Goal: Check status: Check status

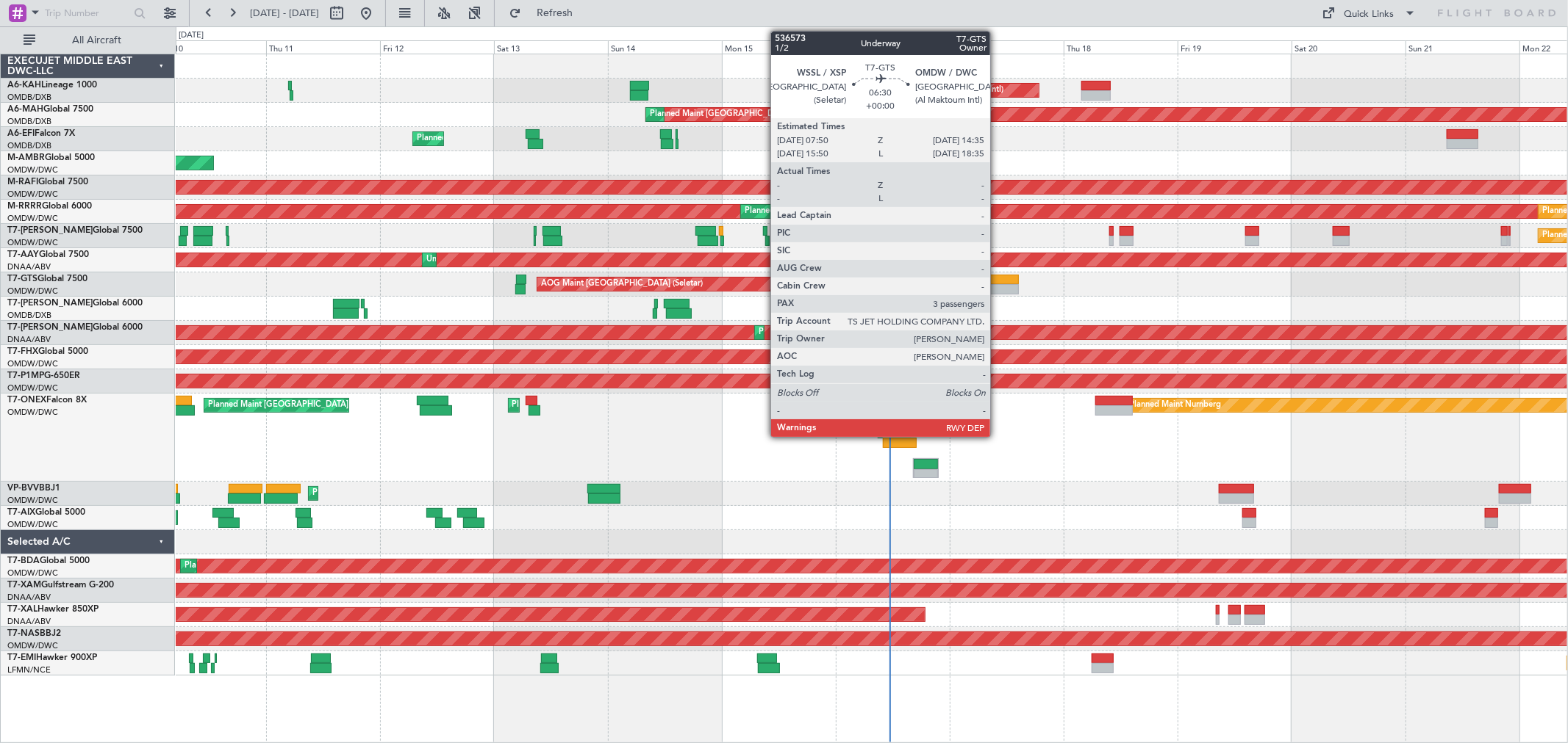
click at [998, 291] on div at bounding box center [1003, 290] width 32 height 10
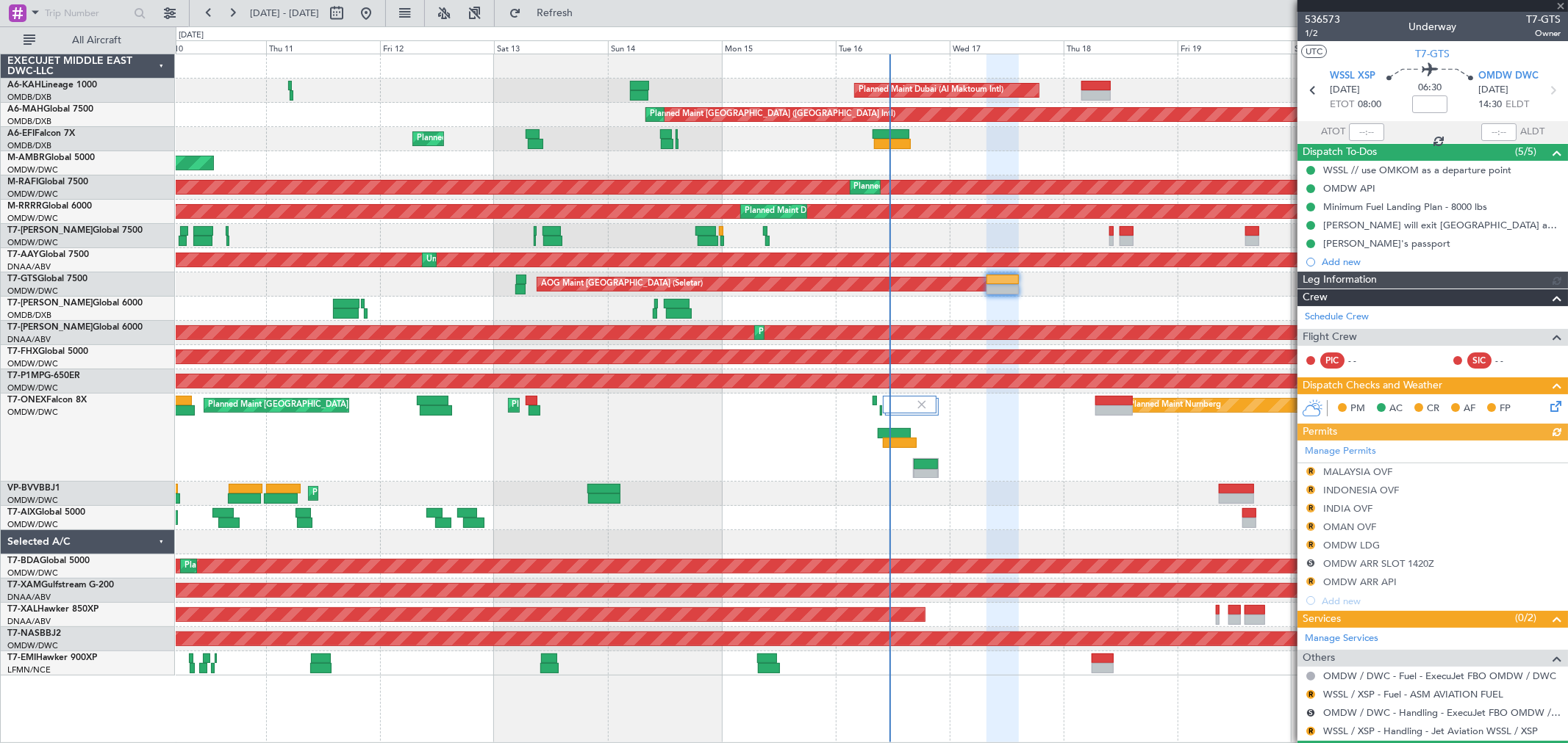
type input "[PERSON_NAME] (ANI)"
type input "7241"
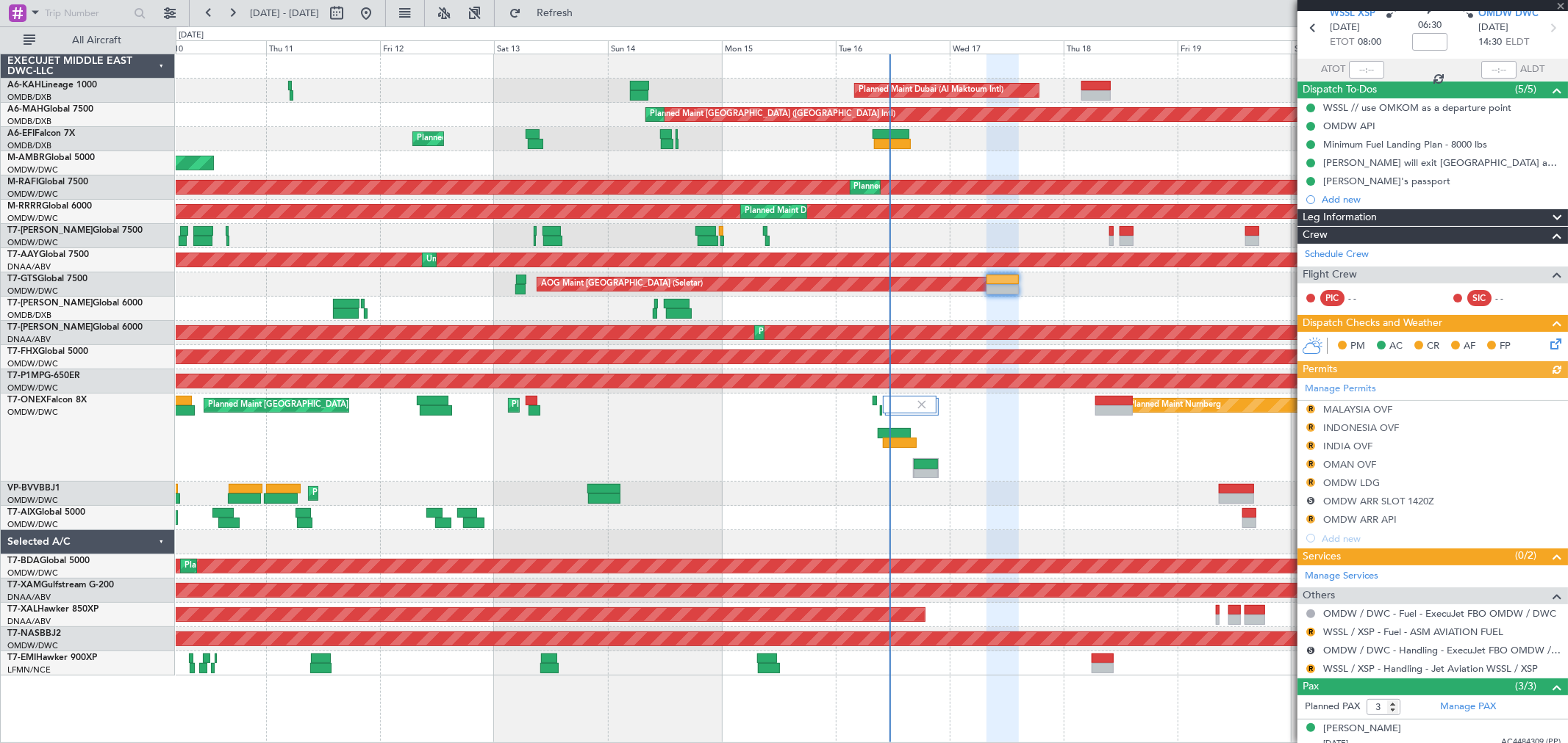
scroll to position [138, 0]
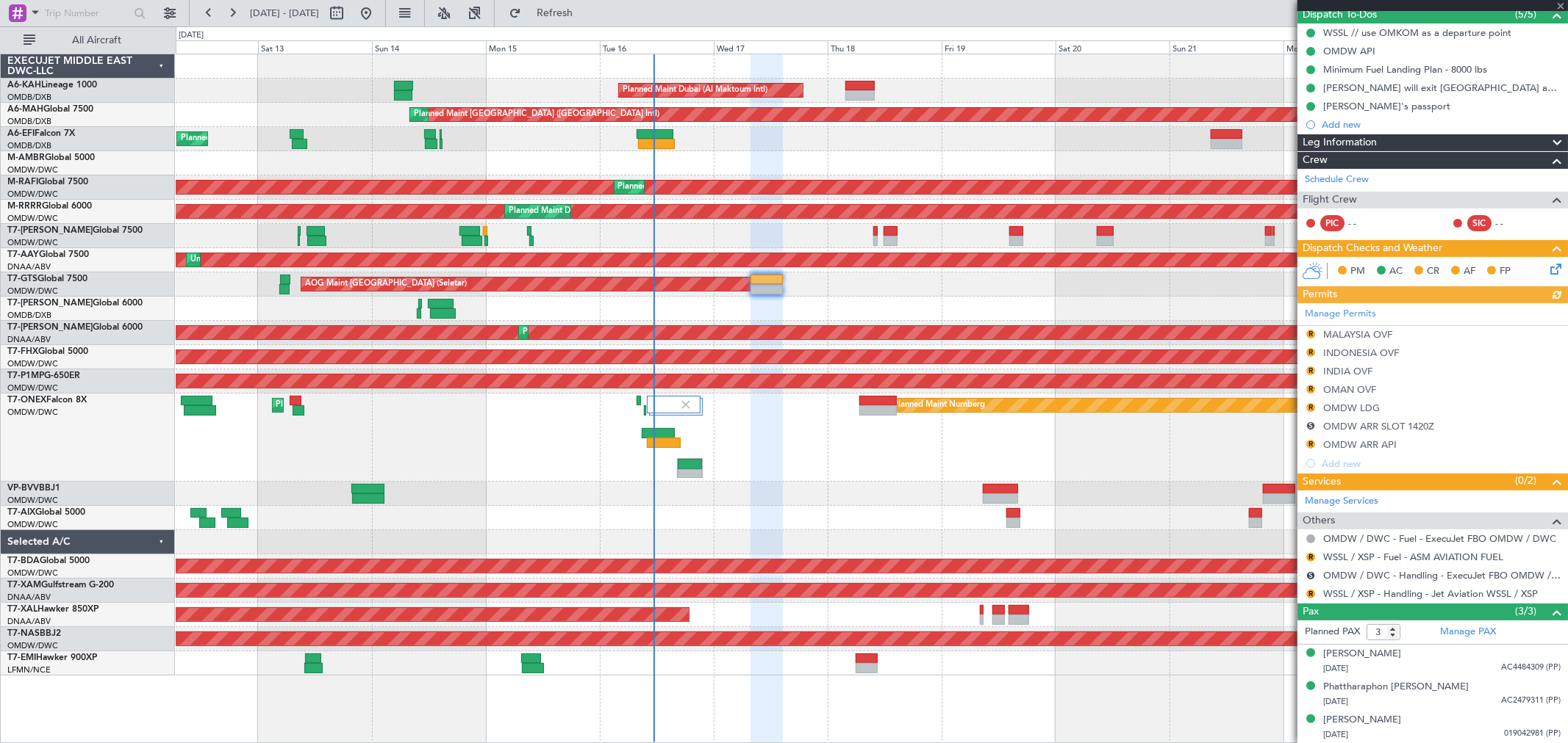
click at [874, 297] on div "Planned Maint Dubai (Al Maktoum Intl) Planned Maint [GEOGRAPHIC_DATA] ([GEOGRAP…" at bounding box center [871, 365] width 1391 height 621
click at [807, 455] on div "Planned Maint Nurnberg Planned Maint [GEOGRAPHIC_DATA] (Al Maktoum Intl) Planne…" at bounding box center [871, 437] width 1391 height 88
type input "[PERSON_NAME] (ANI)"
type input "7241"
click at [1555, 5] on span at bounding box center [1560, 7] width 14 height 14
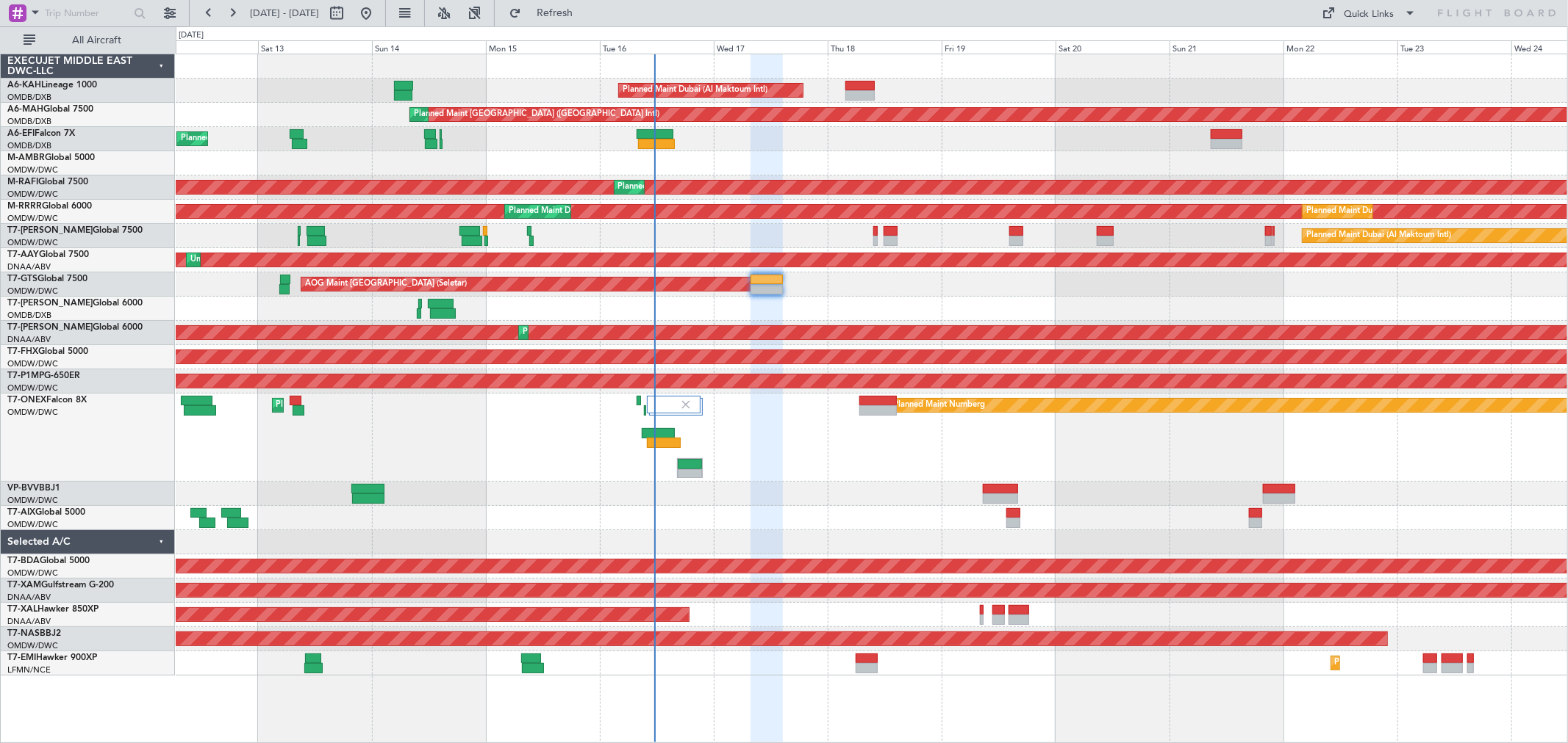
type input "0"
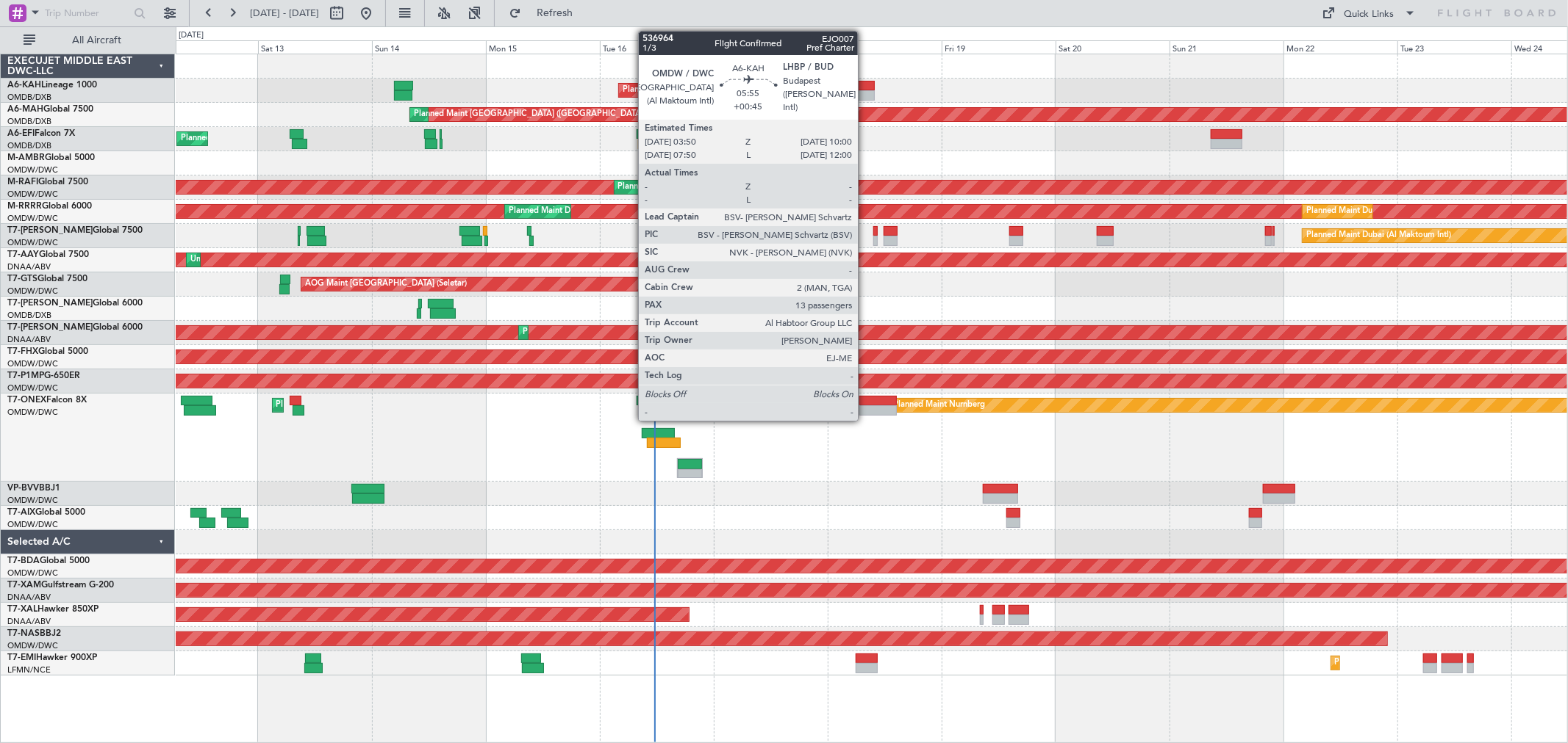
click at [865, 93] on div at bounding box center [859, 95] width 30 height 10
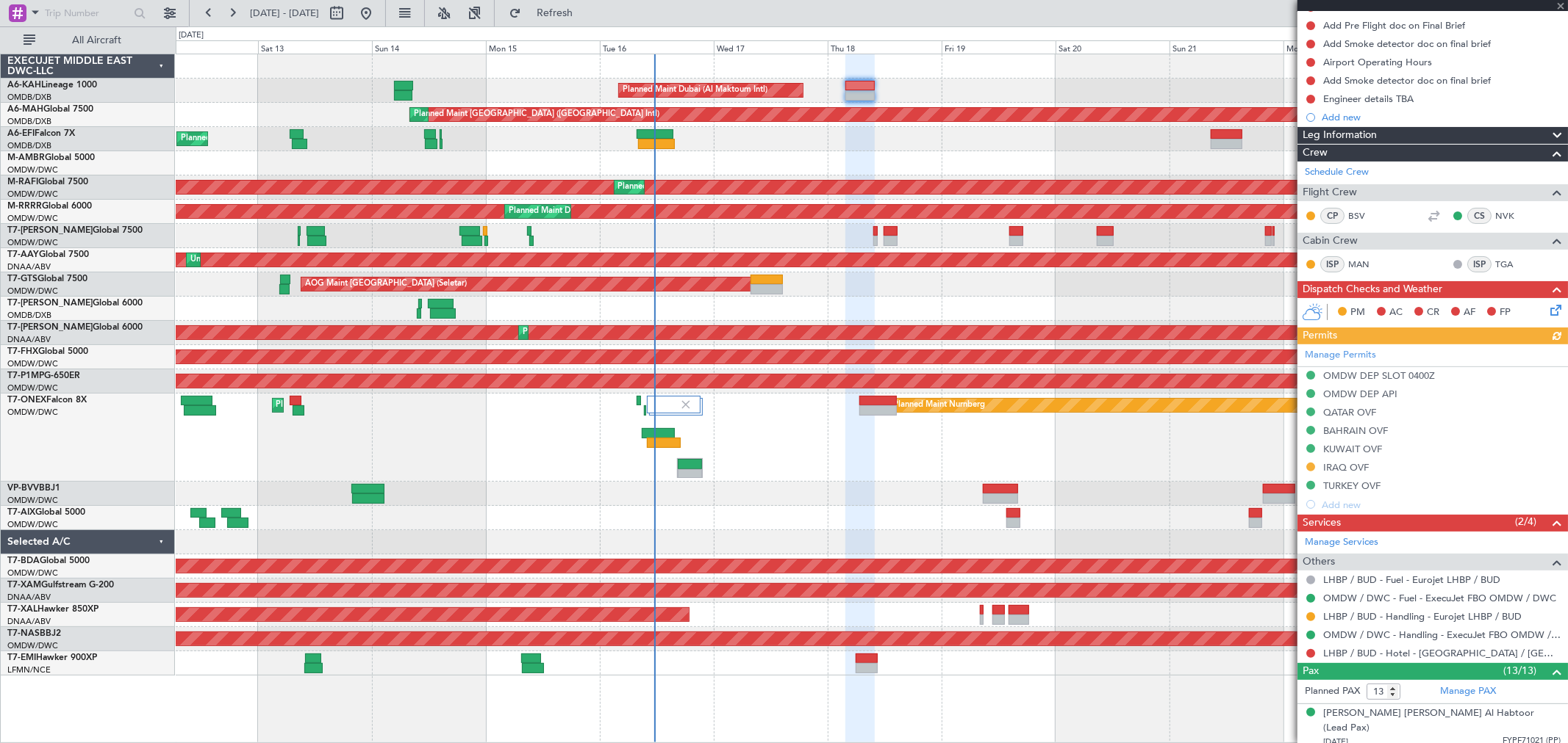
scroll to position [326, 0]
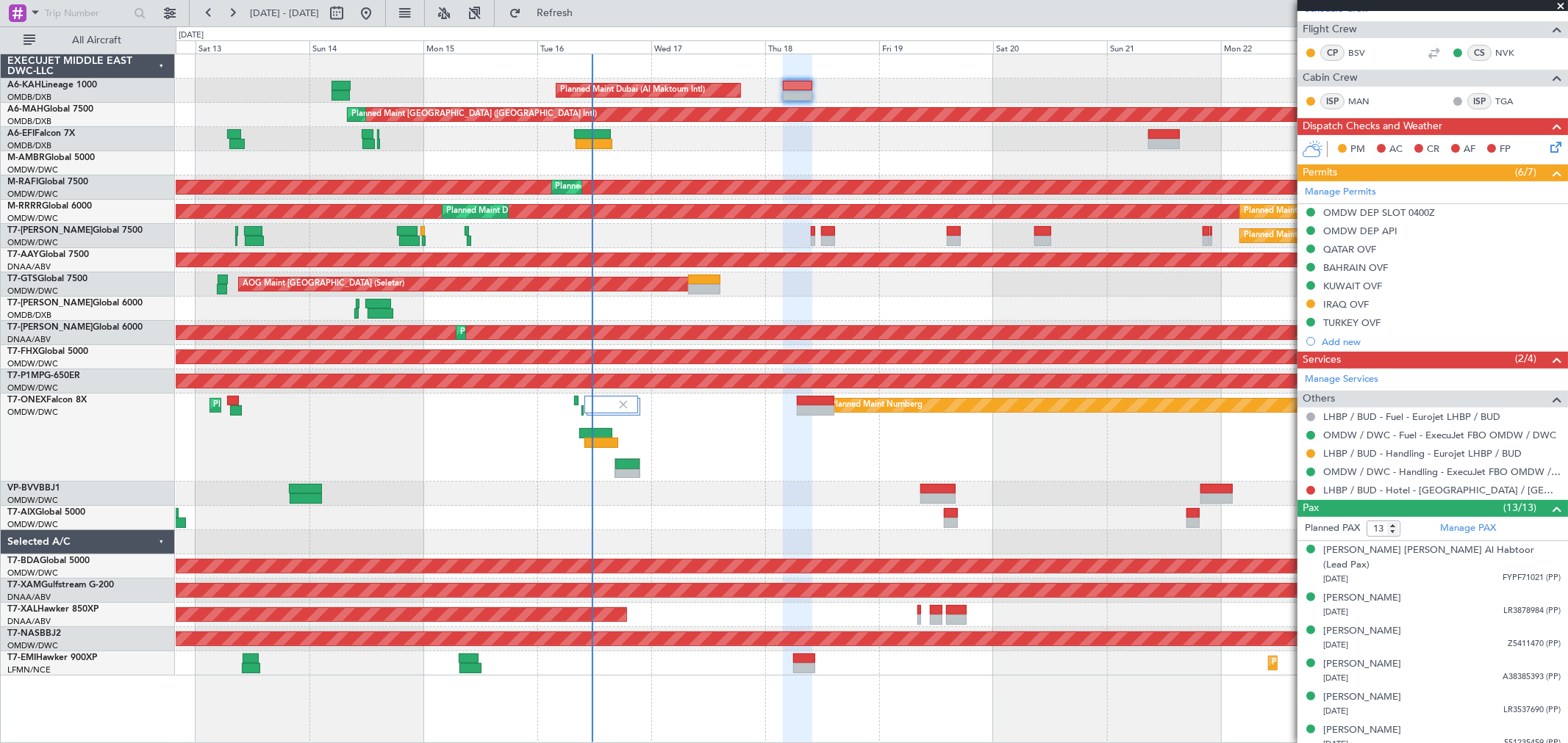
click at [958, 149] on div "Planned Maint Dubai (Al Maktoum Intl)" at bounding box center [871, 139] width 1391 height 24
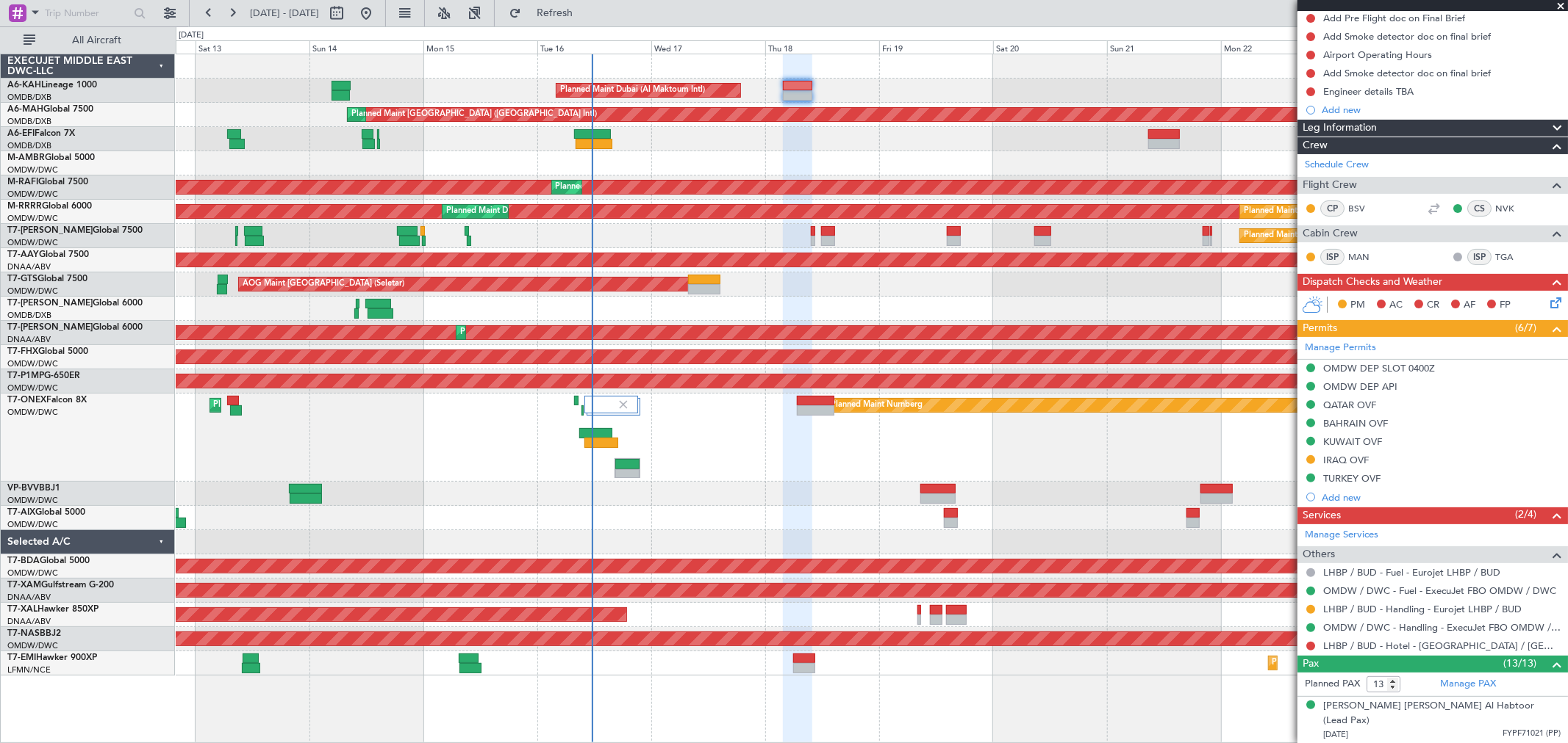
scroll to position [163, 0]
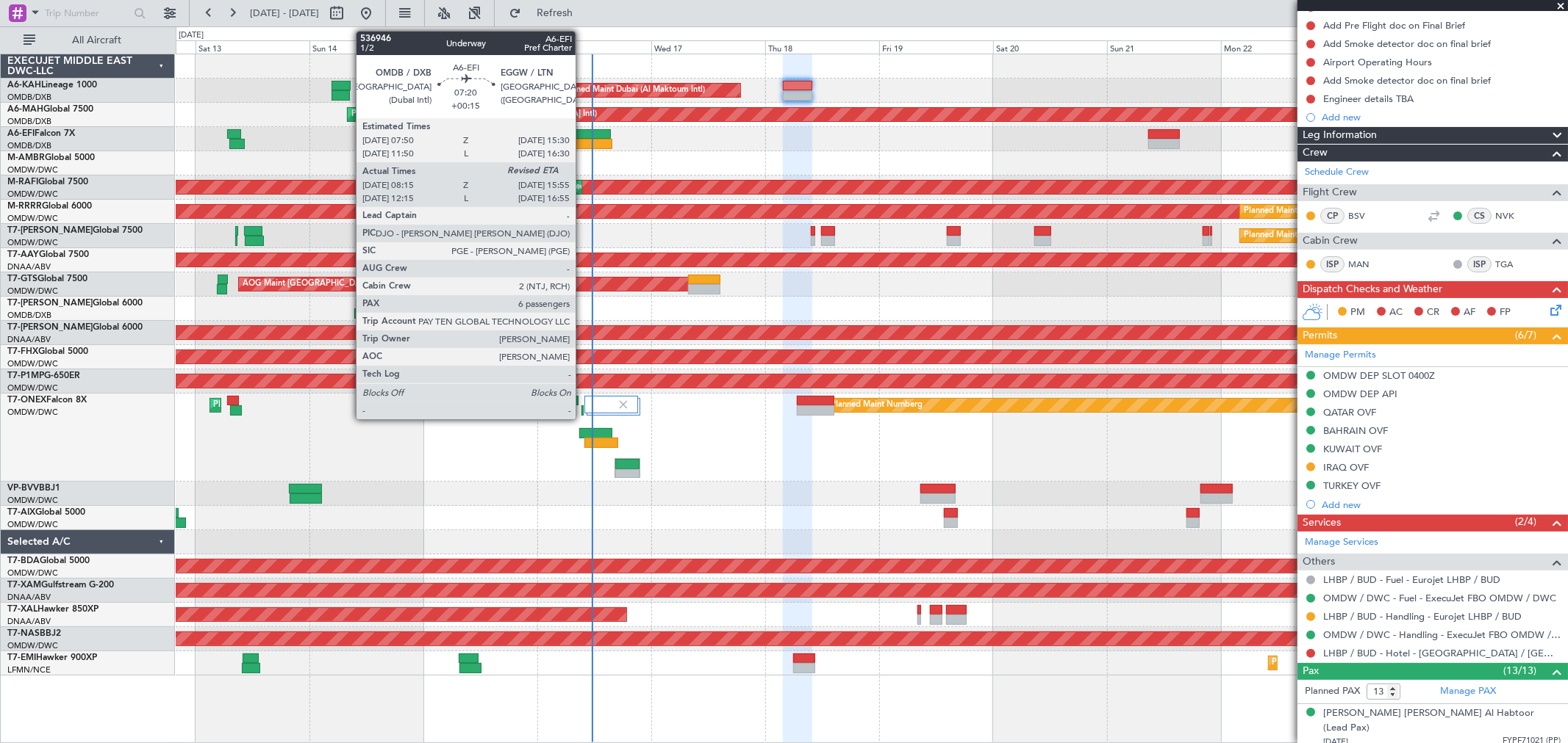
click at [583, 141] on div at bounding box center [593, 144] width 36 height 10
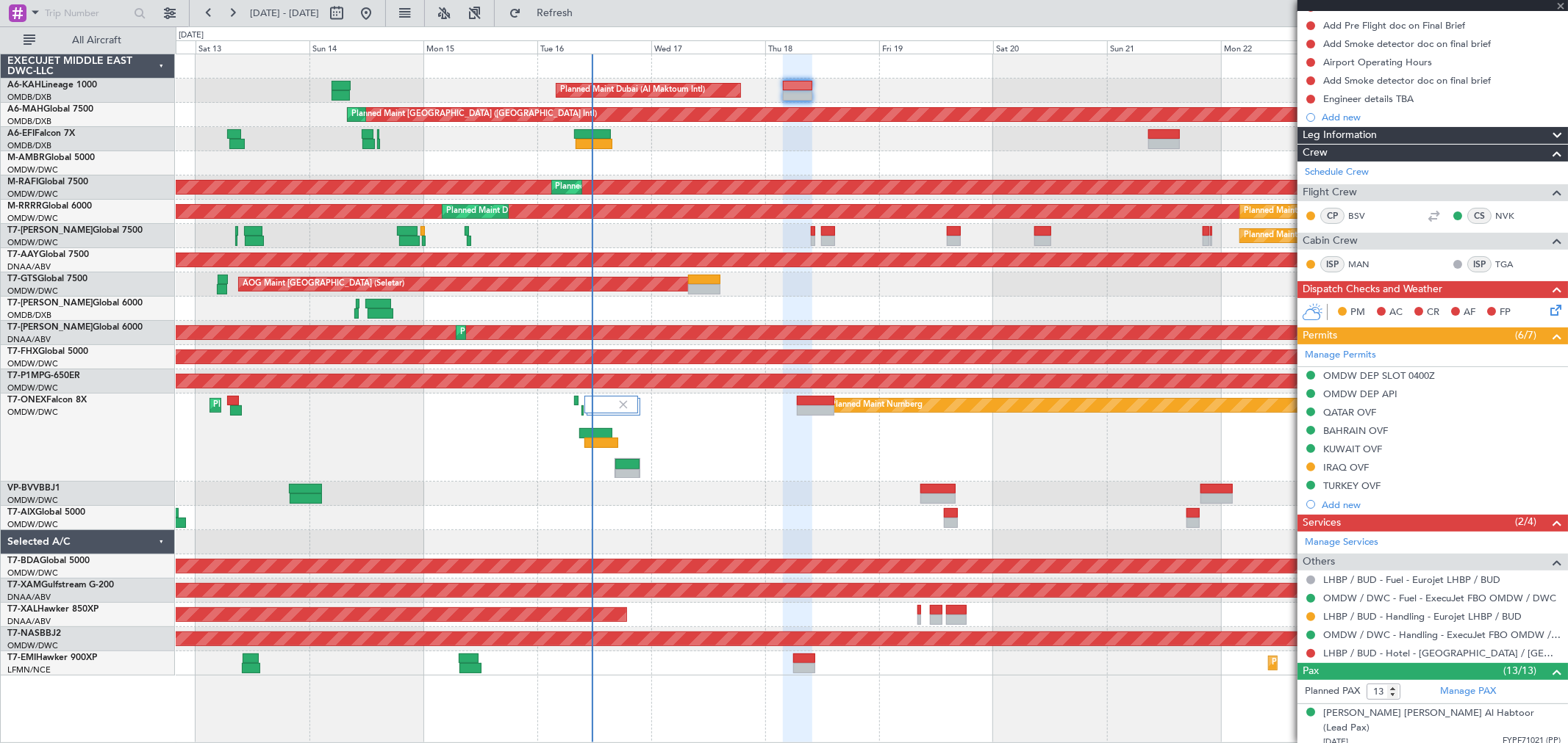
type input "+00:15"
type input "08:30"
type input "6"
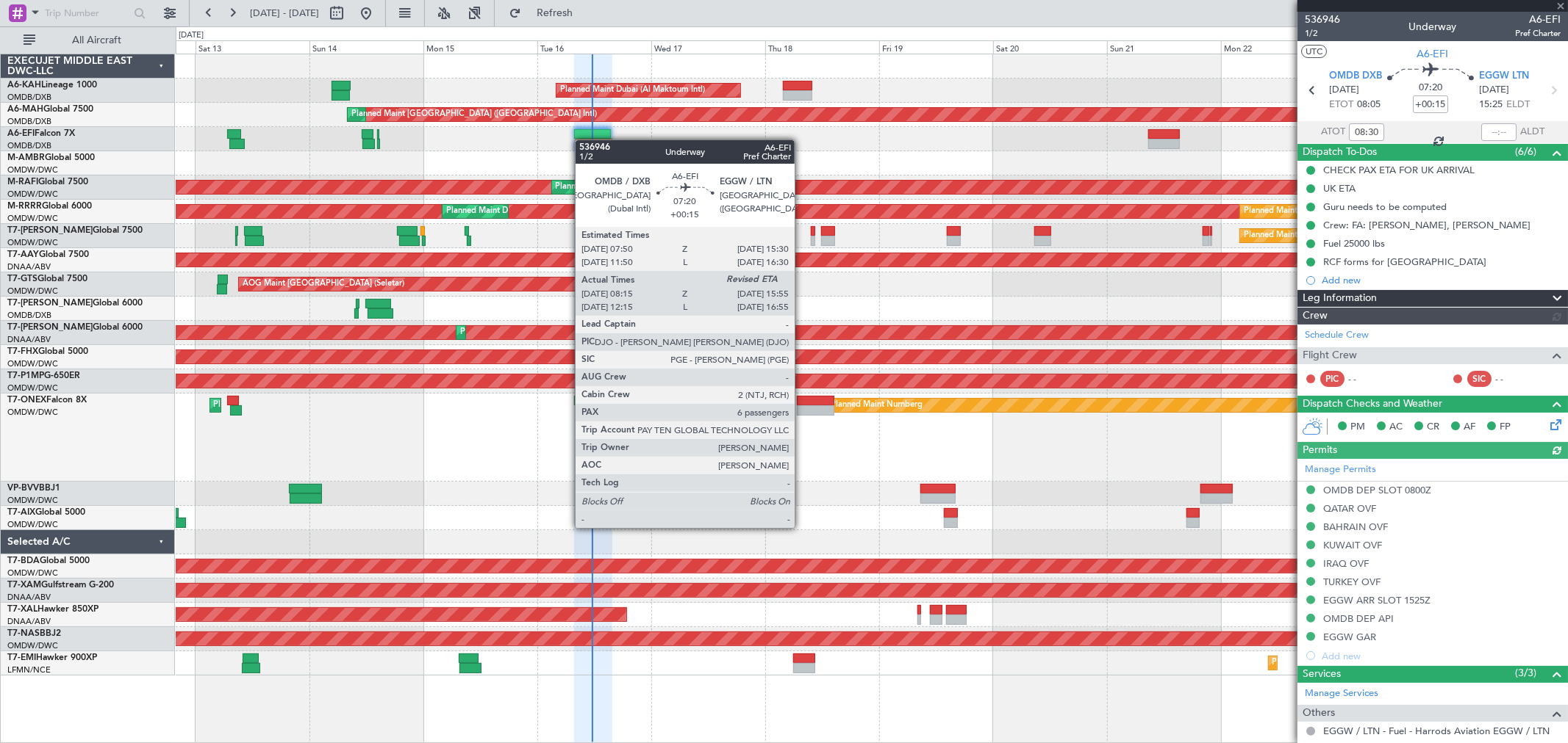
type input "[PERSON_NAME] ([PERSON_NAME])"
type input "7286"
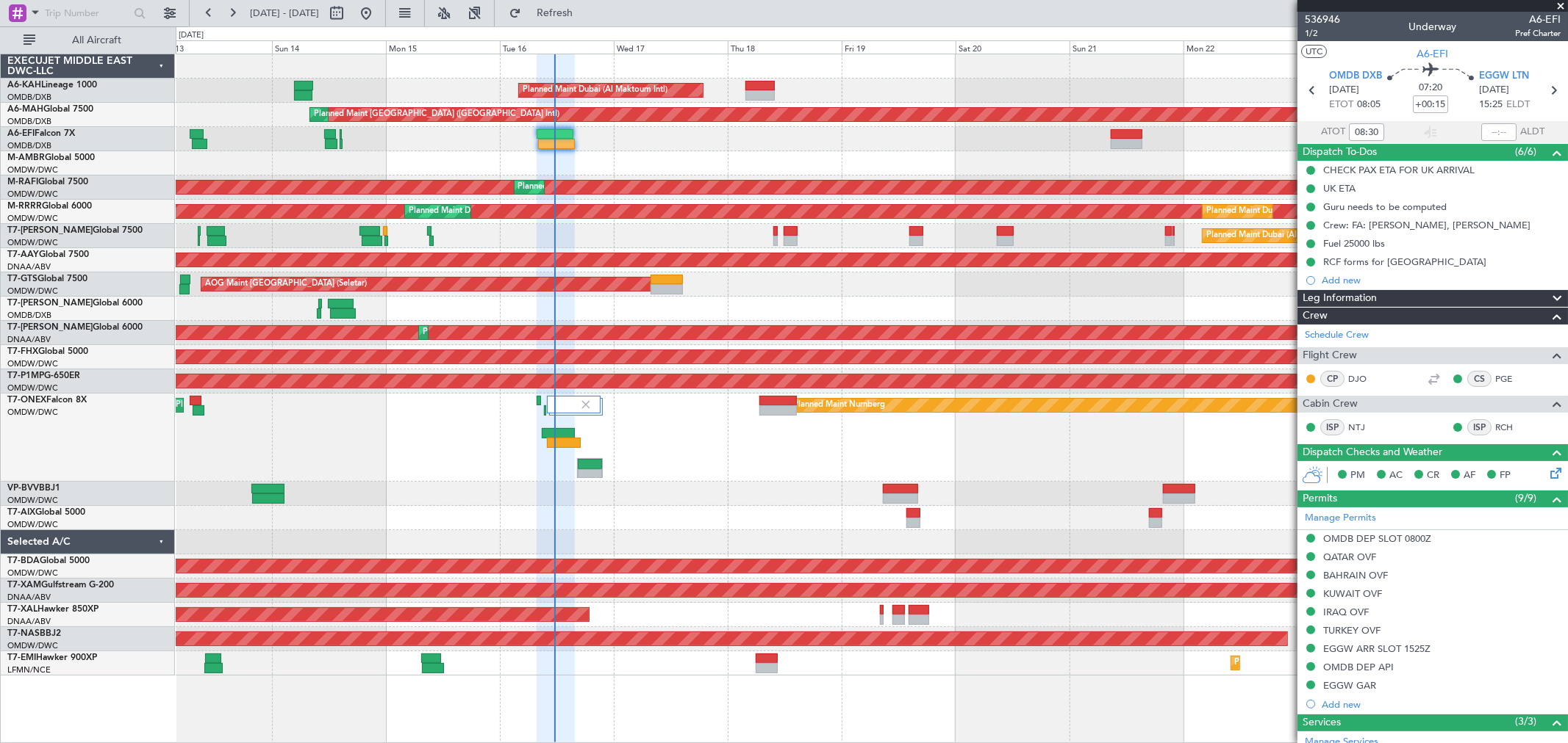
click at [716, 295] on div "AOG Maint [GEOGRAPHIC_DATA] (Seletar)" at bounding box center [871, 285] width 1391 height 24
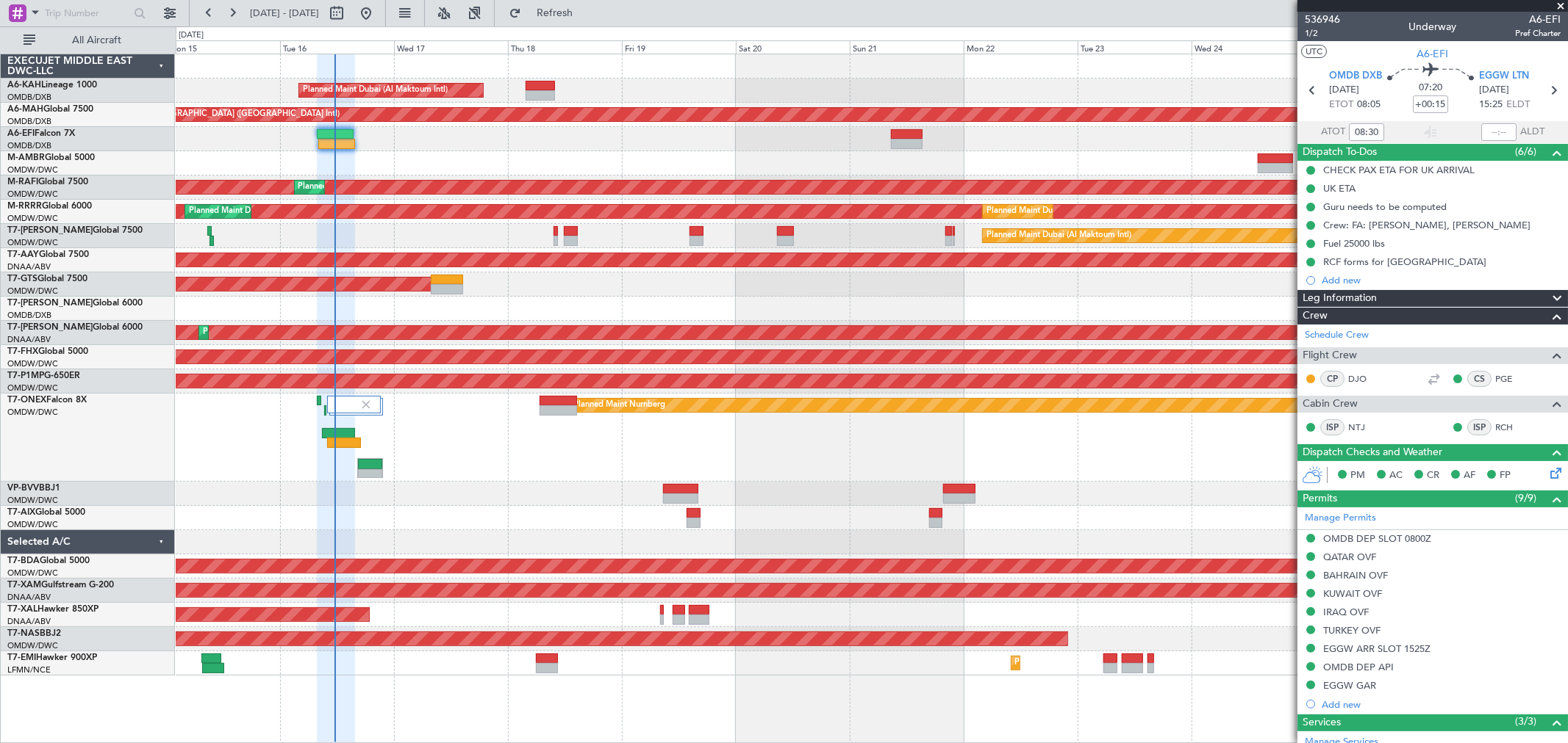
click at [878, 164] on div "Planned Maint Dubai (Al Maktoum Intl) Planned Maint [GEOGRAPHIC_DATA] ([GEOGRAP…" at bounding box center [871, 365] width 1391 height 621
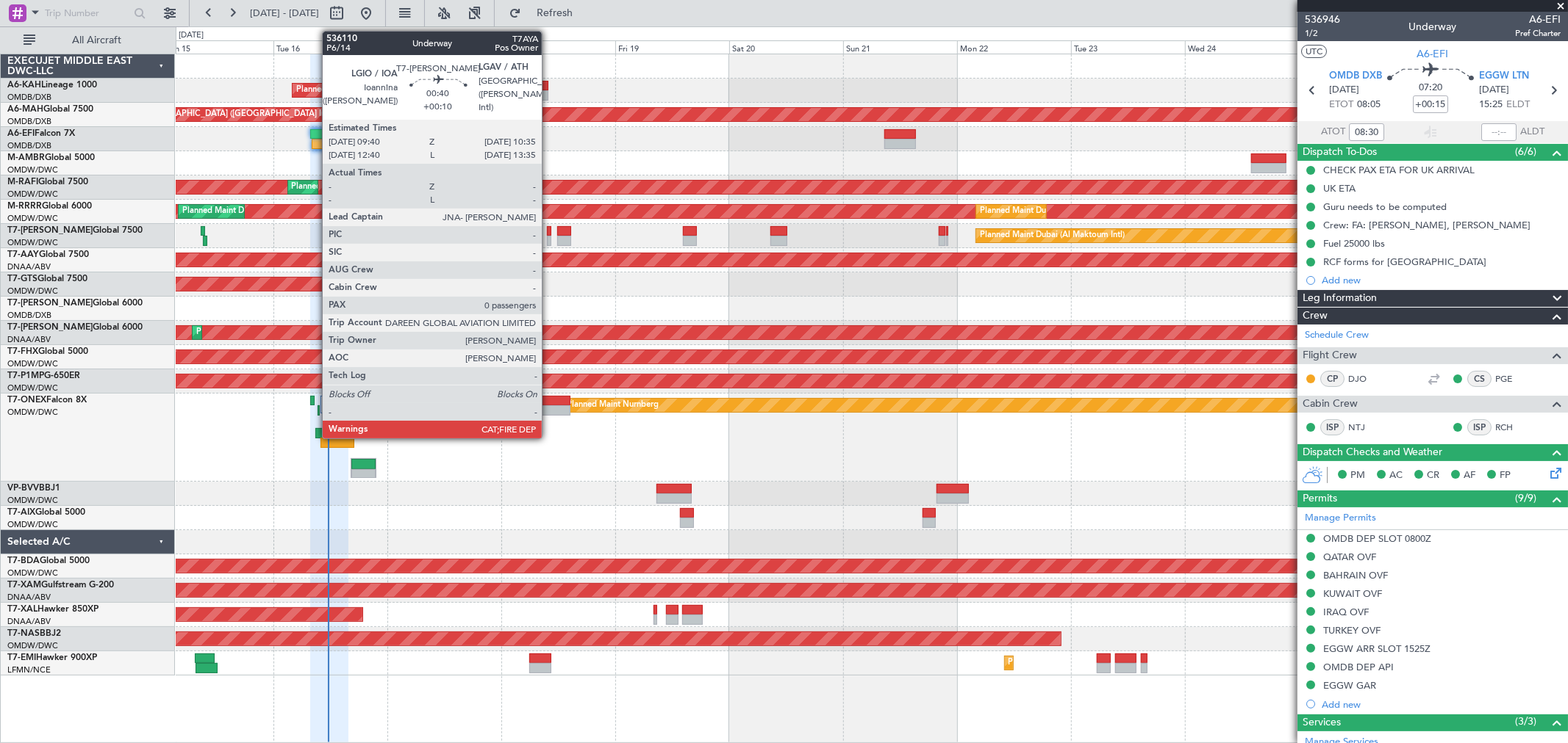
click at [549, 237] on div at bounding box center [548, 241] width 4 height 10
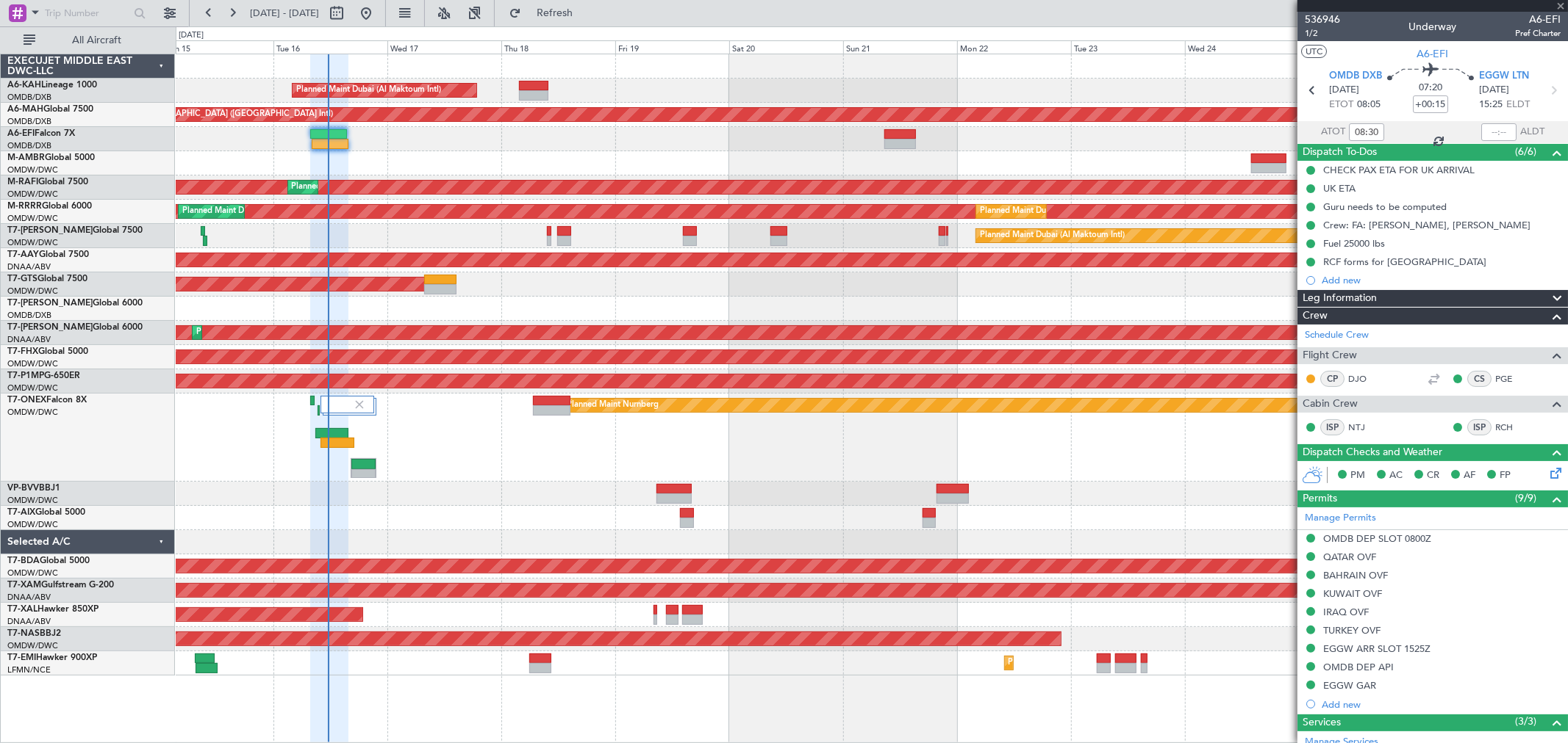
type input "+00:10"
type input "0"
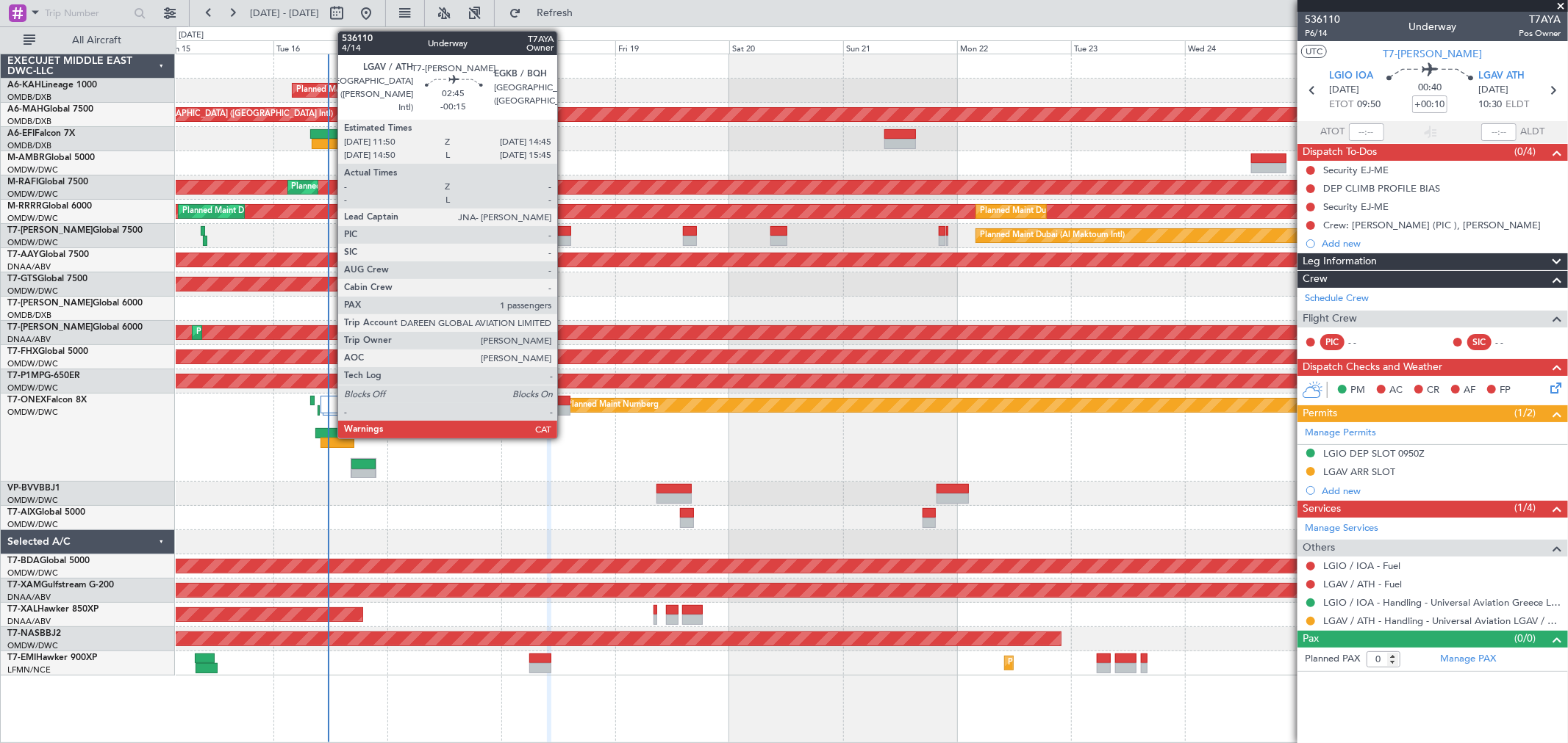
click at [564, 241] on div at bounding box center [564, 241] width 14 height 10
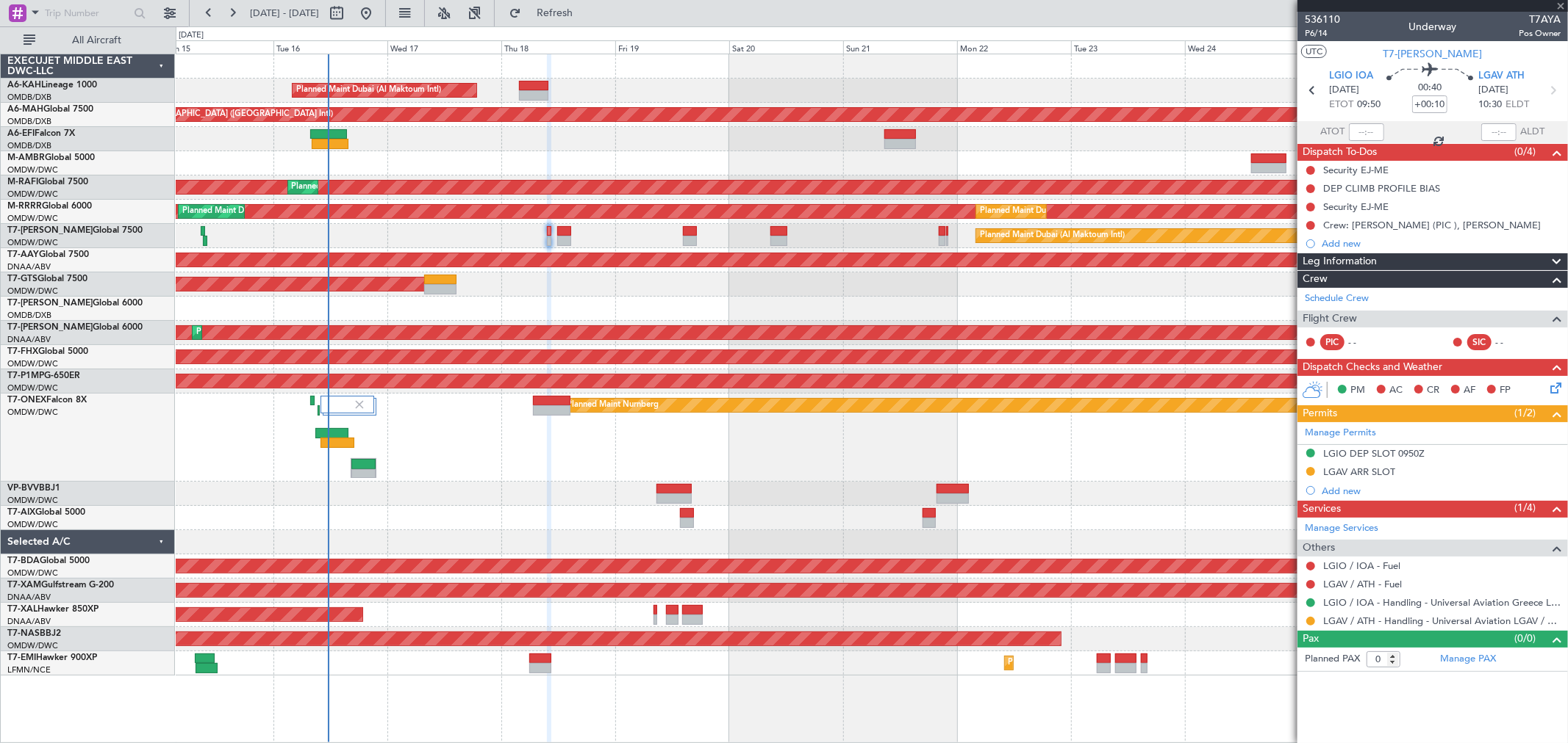
type input "-00:15"
type input "1"
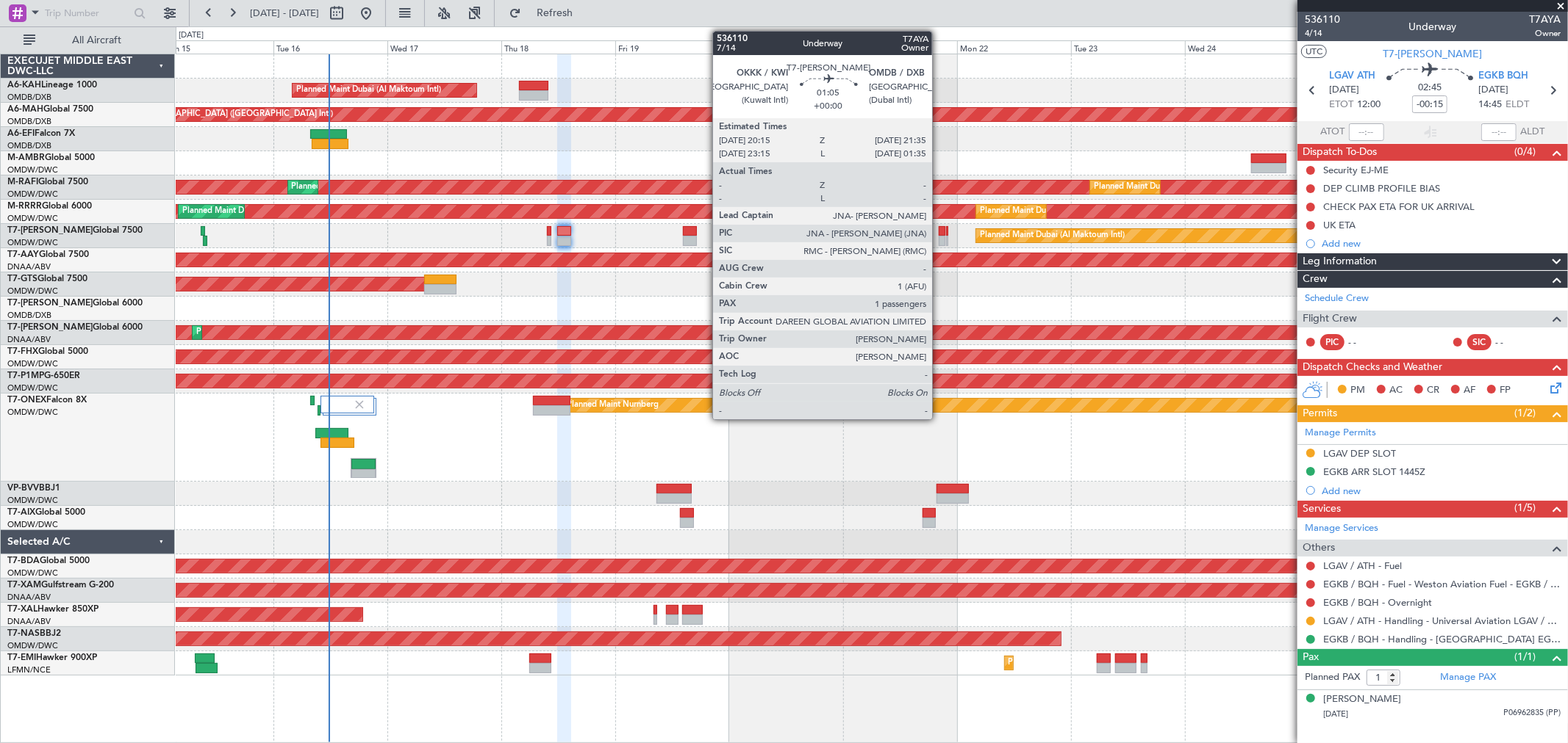
click at [939, 236] on div at bounding box center [942, 241] width 7 height 10
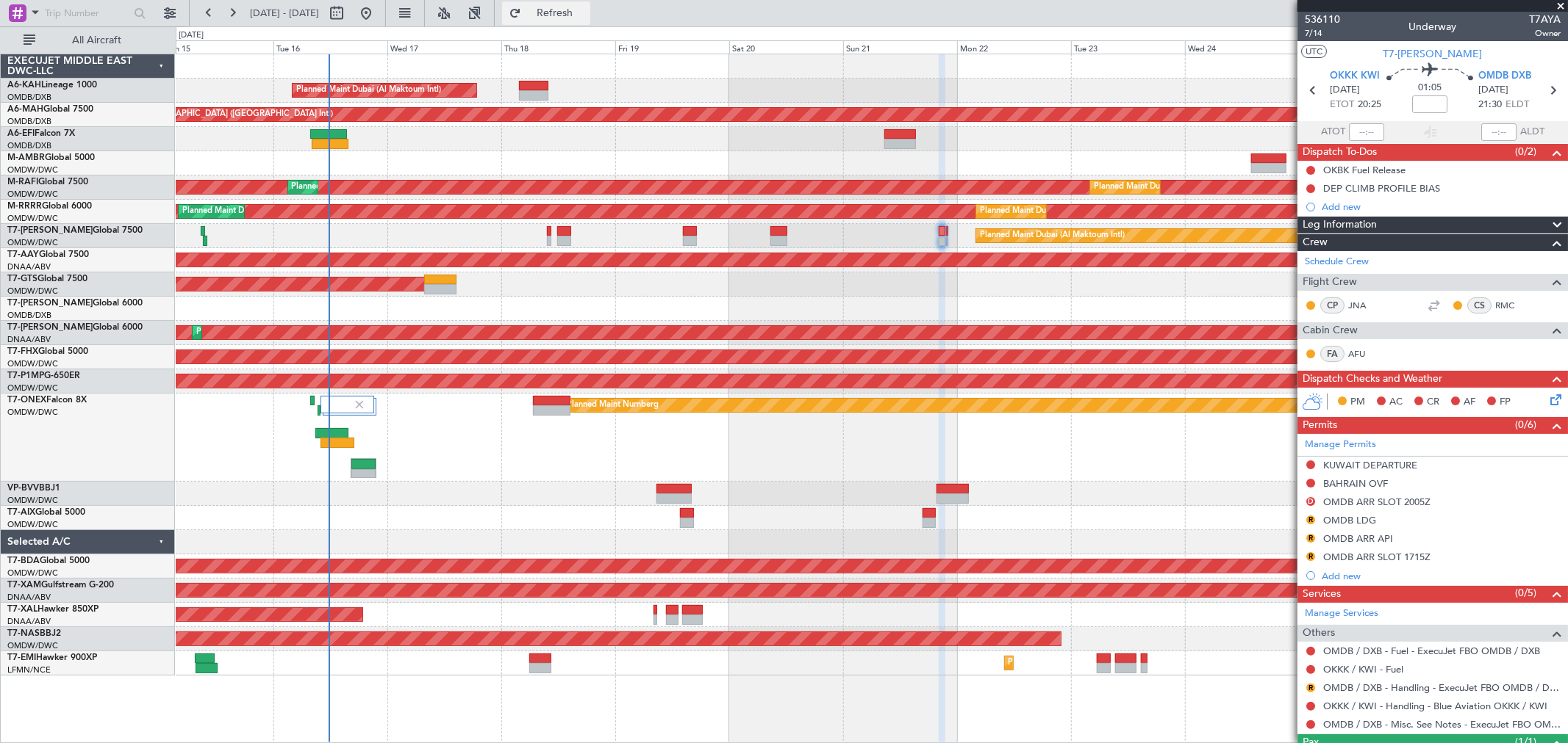
click at [572, 6] on button "Refresh" at bounding box center [546, 14] width 88 height 24
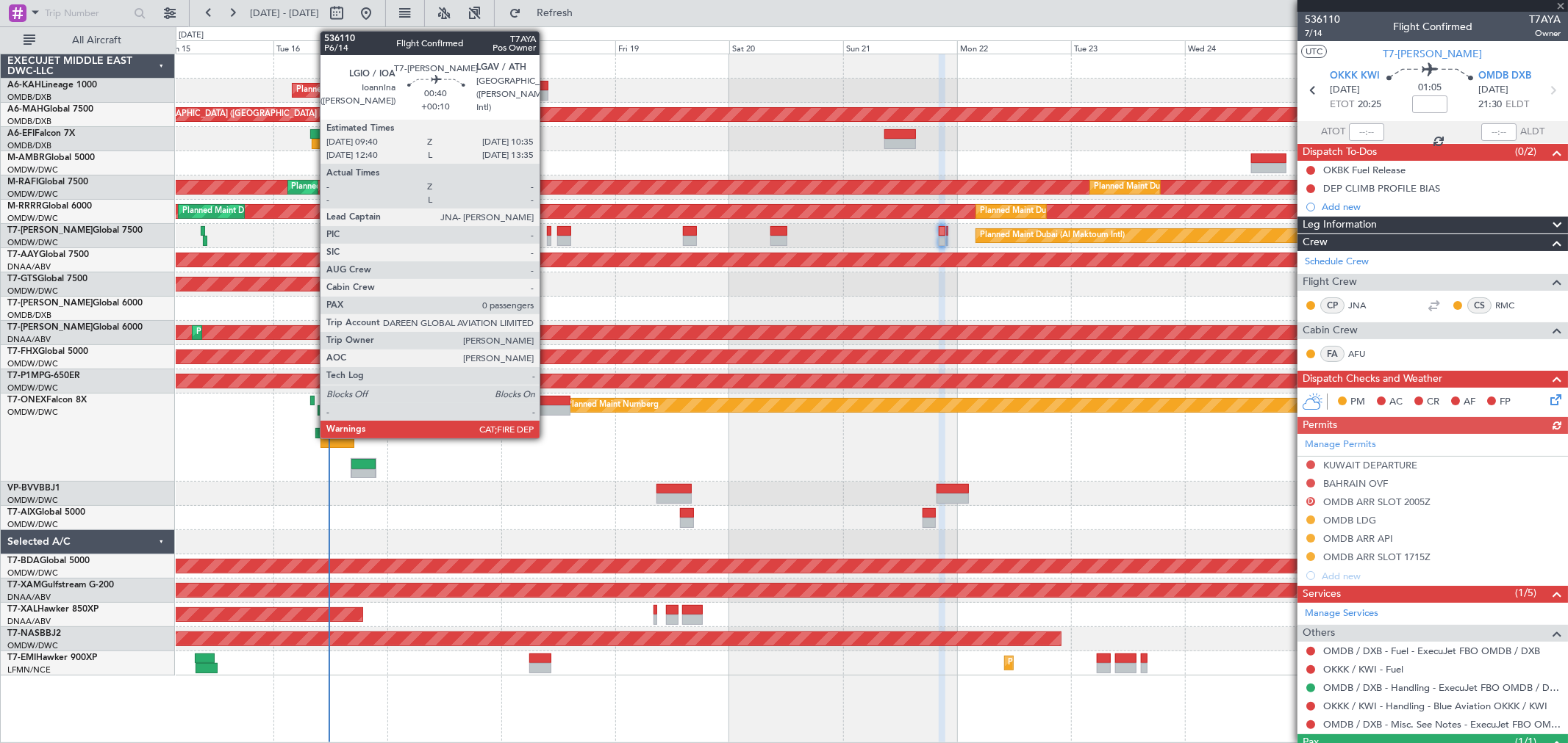
click at [547, 233] on div at bounding box center [548, 231] width 4 height 10
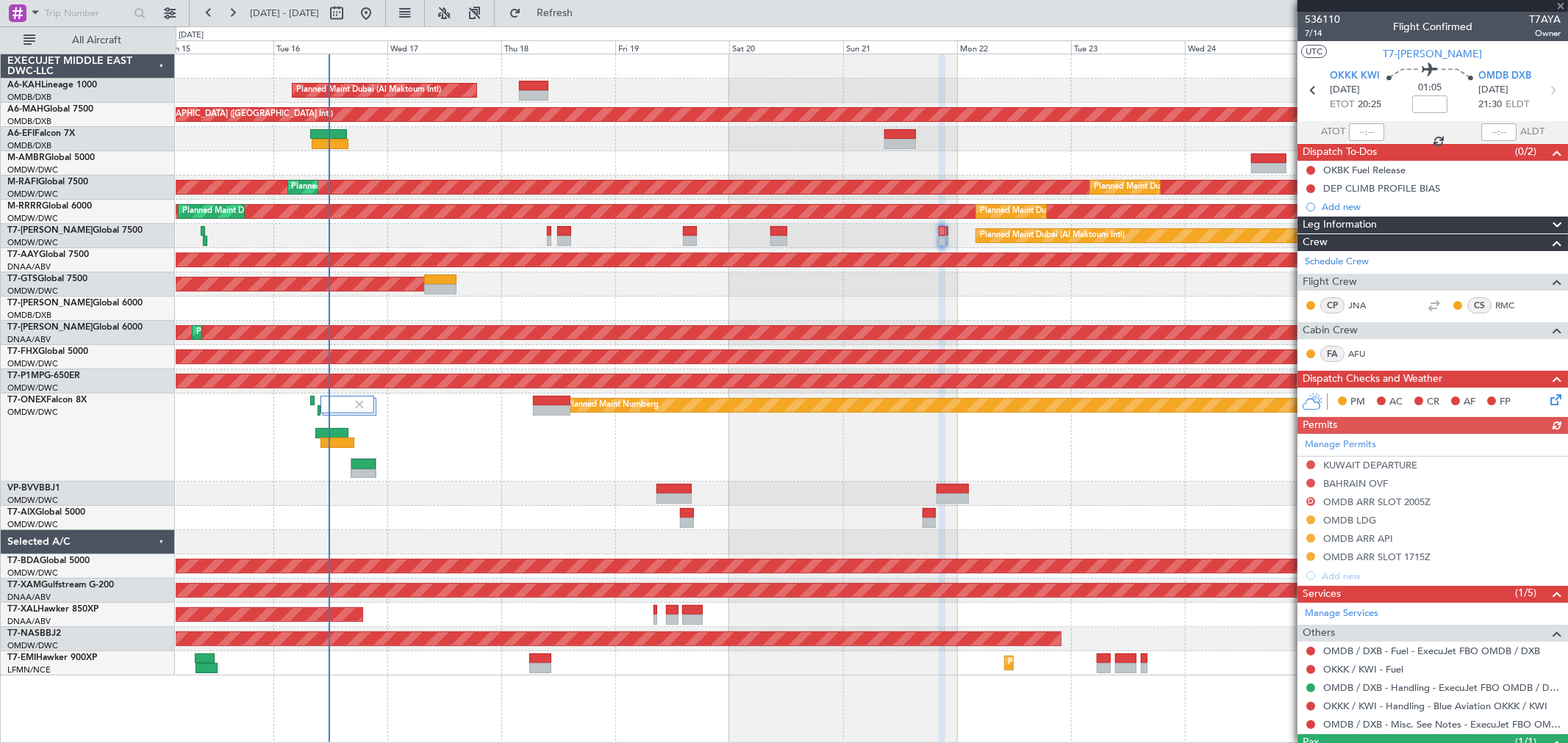
type input "+00:10"
type input "0"
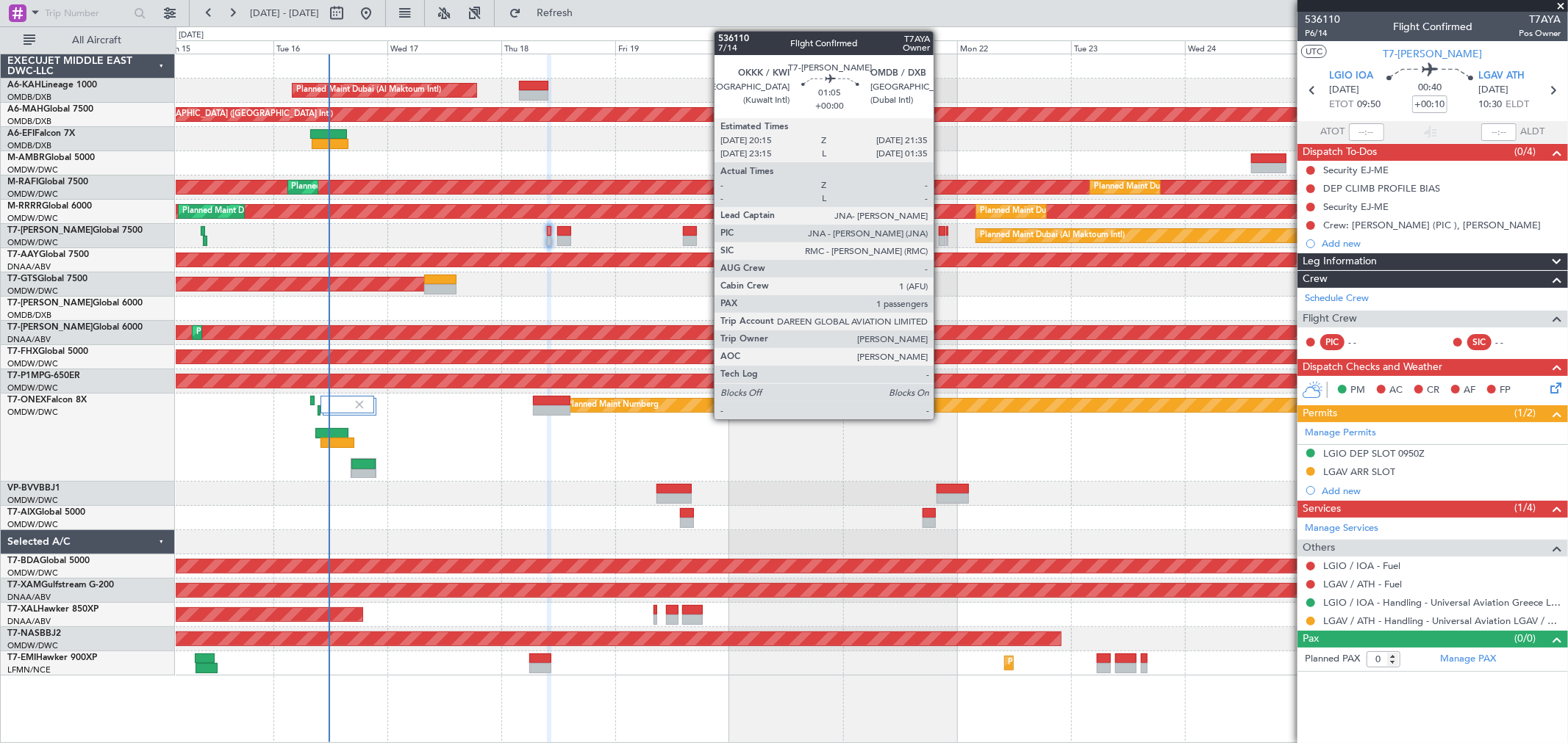
click at [941, 236] on div at bounding box center [942, 241] width 7 height 10
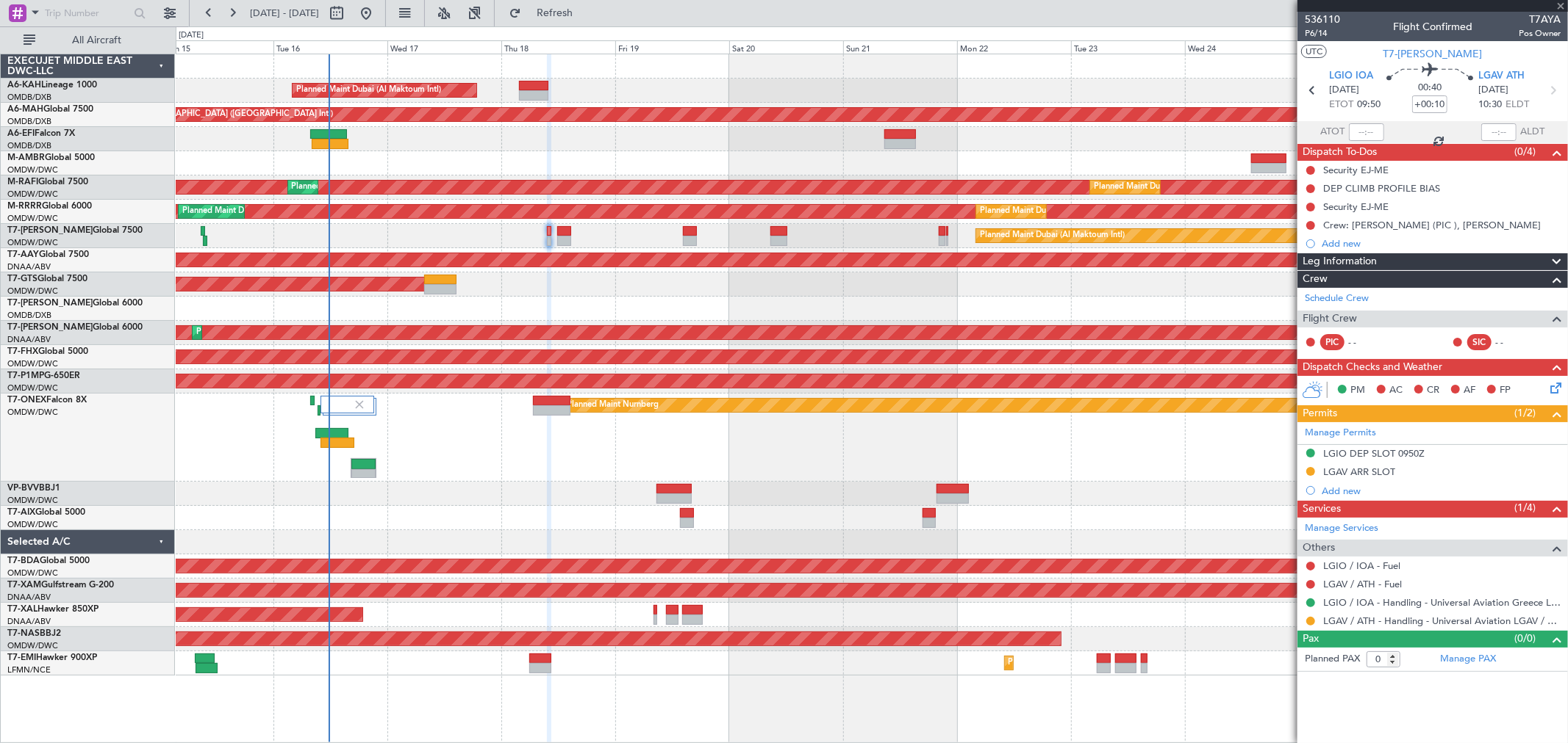
type input "1"
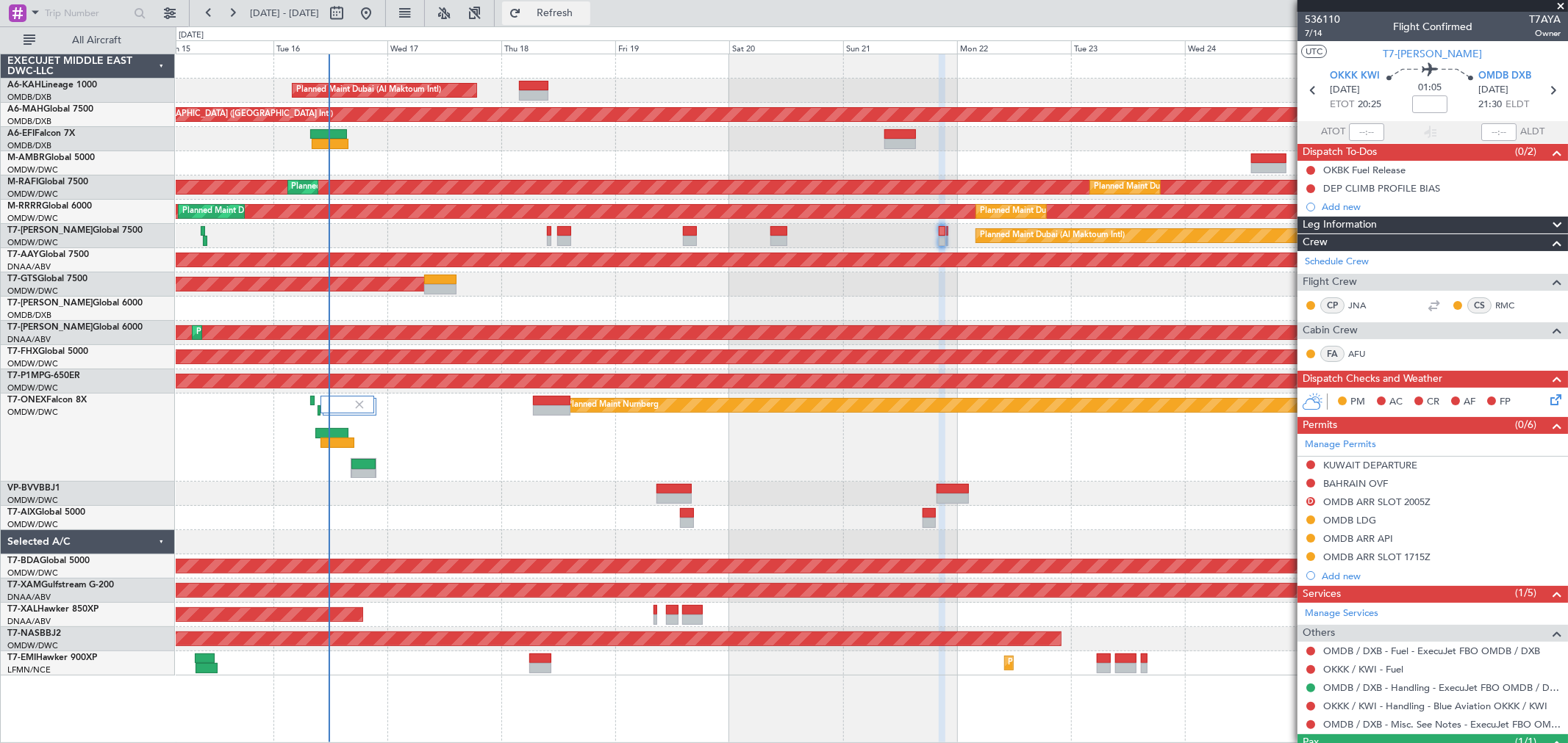
click at [570, 13] on span "Refresh" at bounding box center [554, 14] width 62 height 10
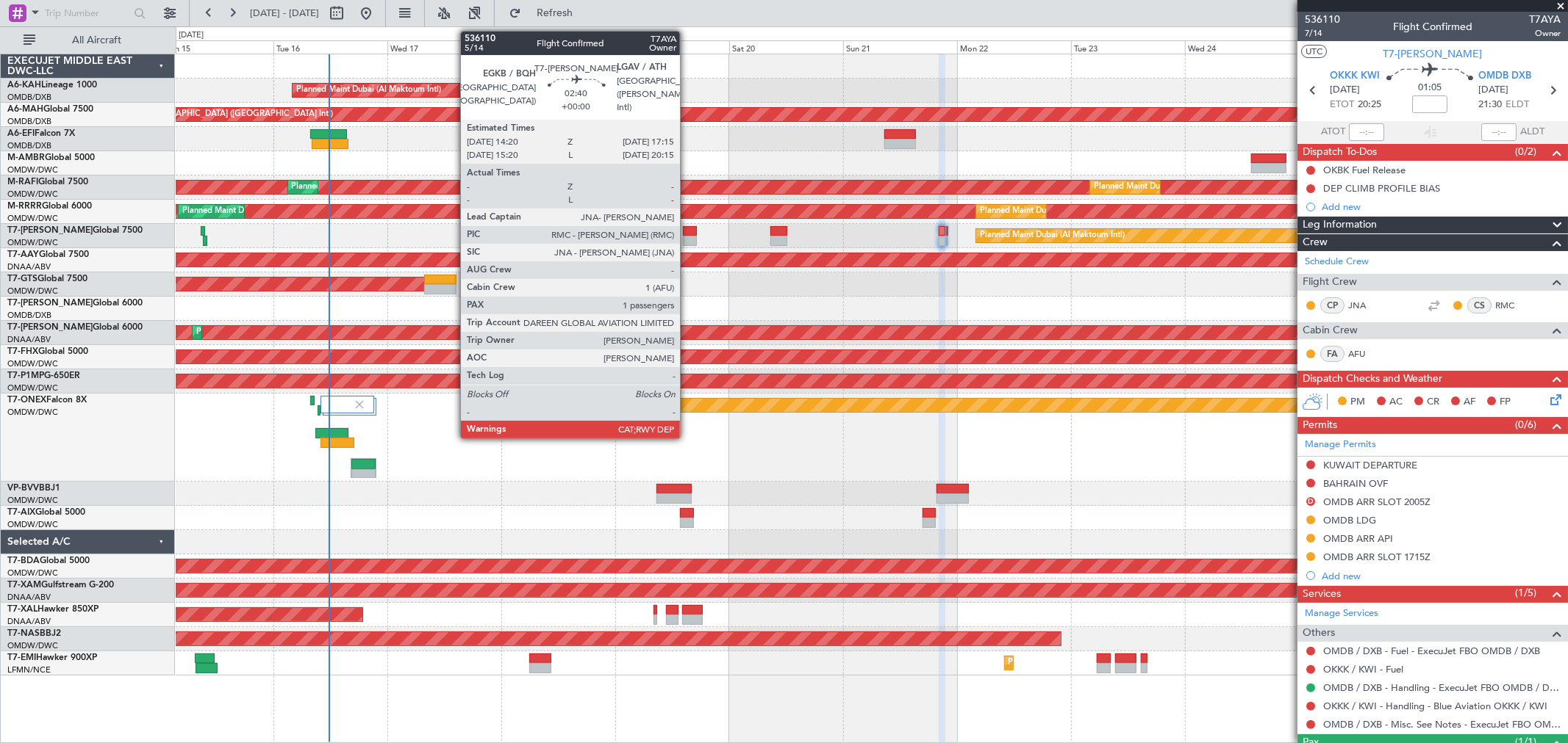
click at [687, 238] on div at bounding box center [689, 241] width 14 height 10
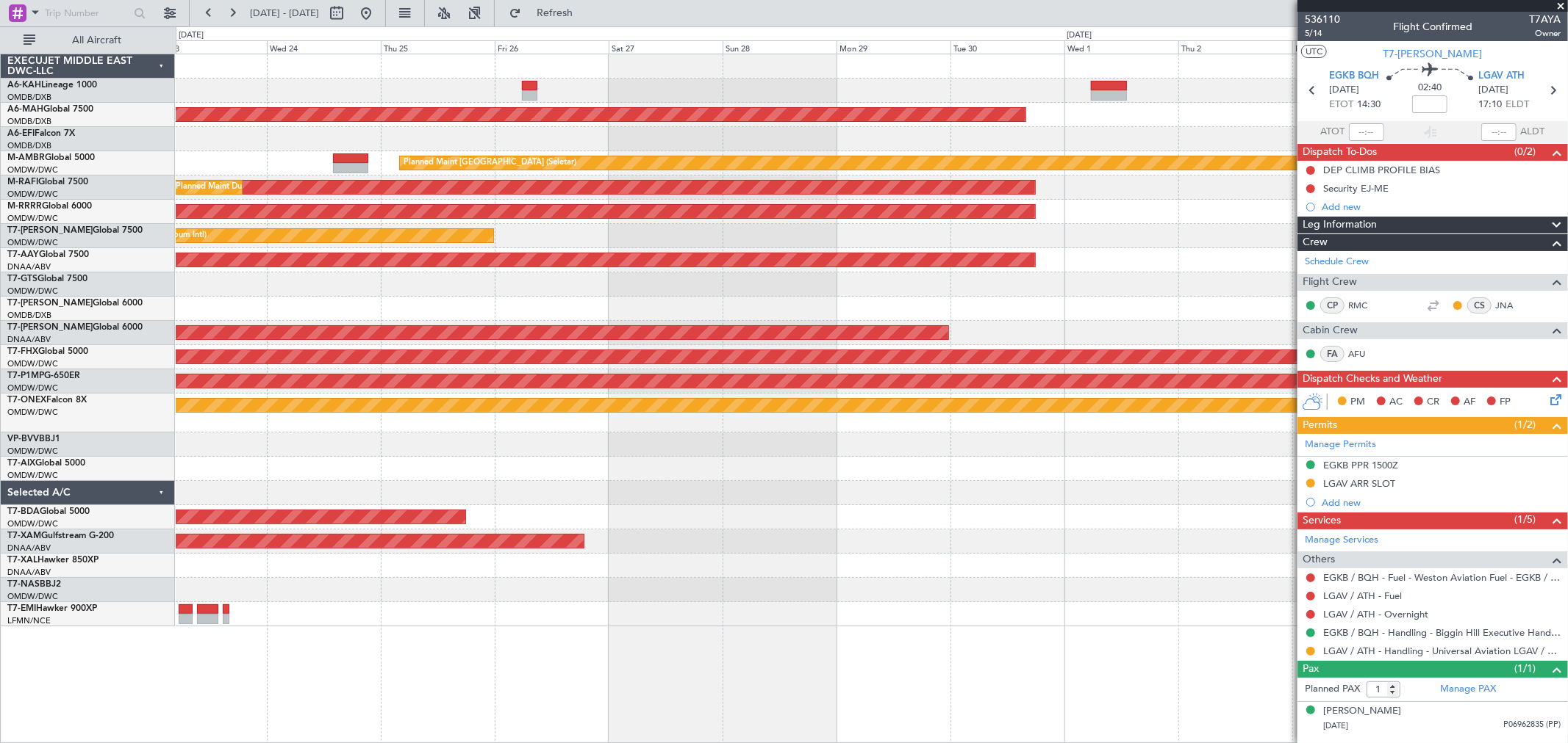
click at [329, 236] on div "Planned Maint [GEOGRAPHIC_DATA] ([GEOGRAPHIC_DATA] Intl) Planned Maint [GEOGRAP…" at bounding box center [871, 340] width 1391 height 572
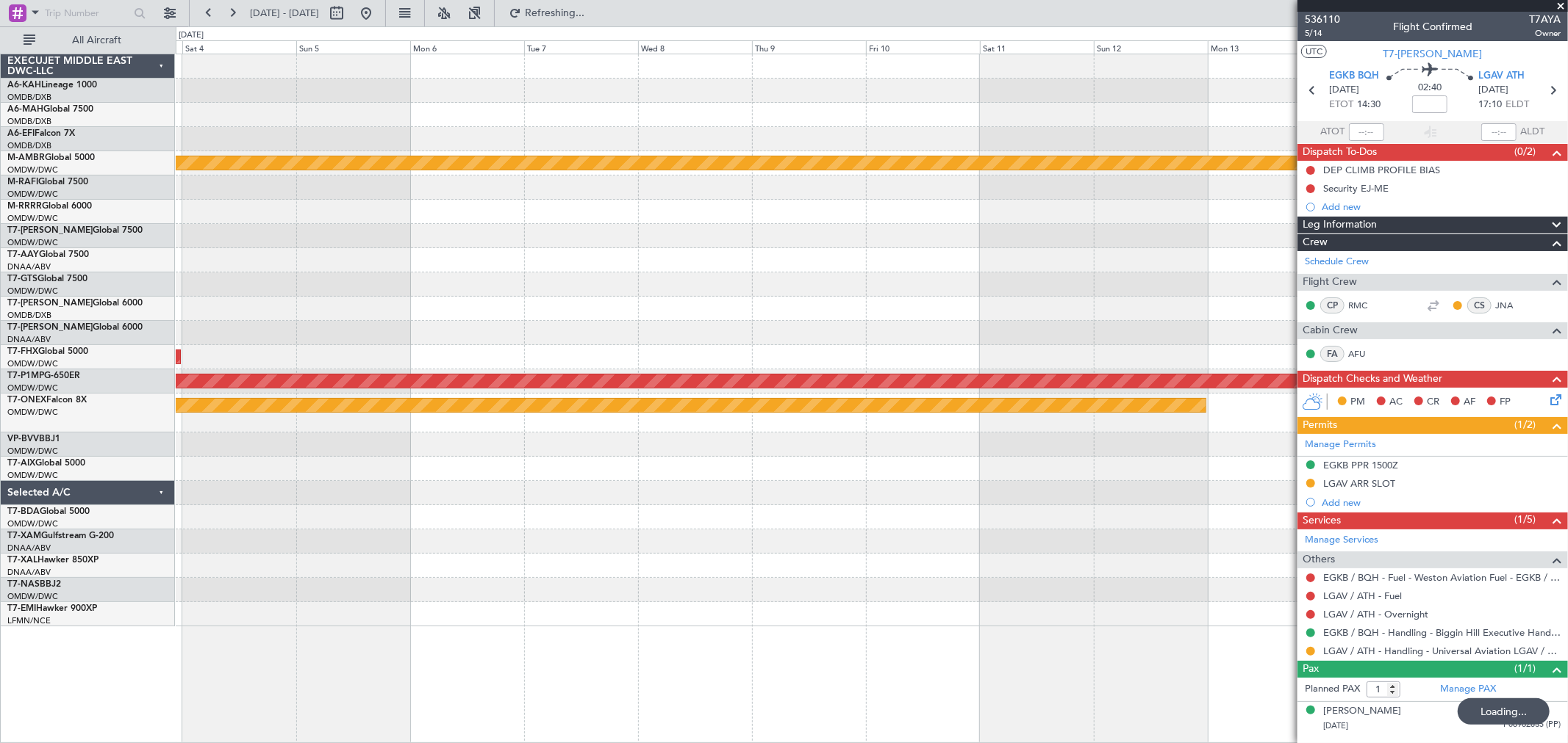
click at [276, 274] on div "Planned Maint [GEOGRAPHIC_DATA] (Seletar) Planned Maint [GEOGRAPHIC_DATA] ([GEO…" at bounding box center [871, 340] width 1391 height 572
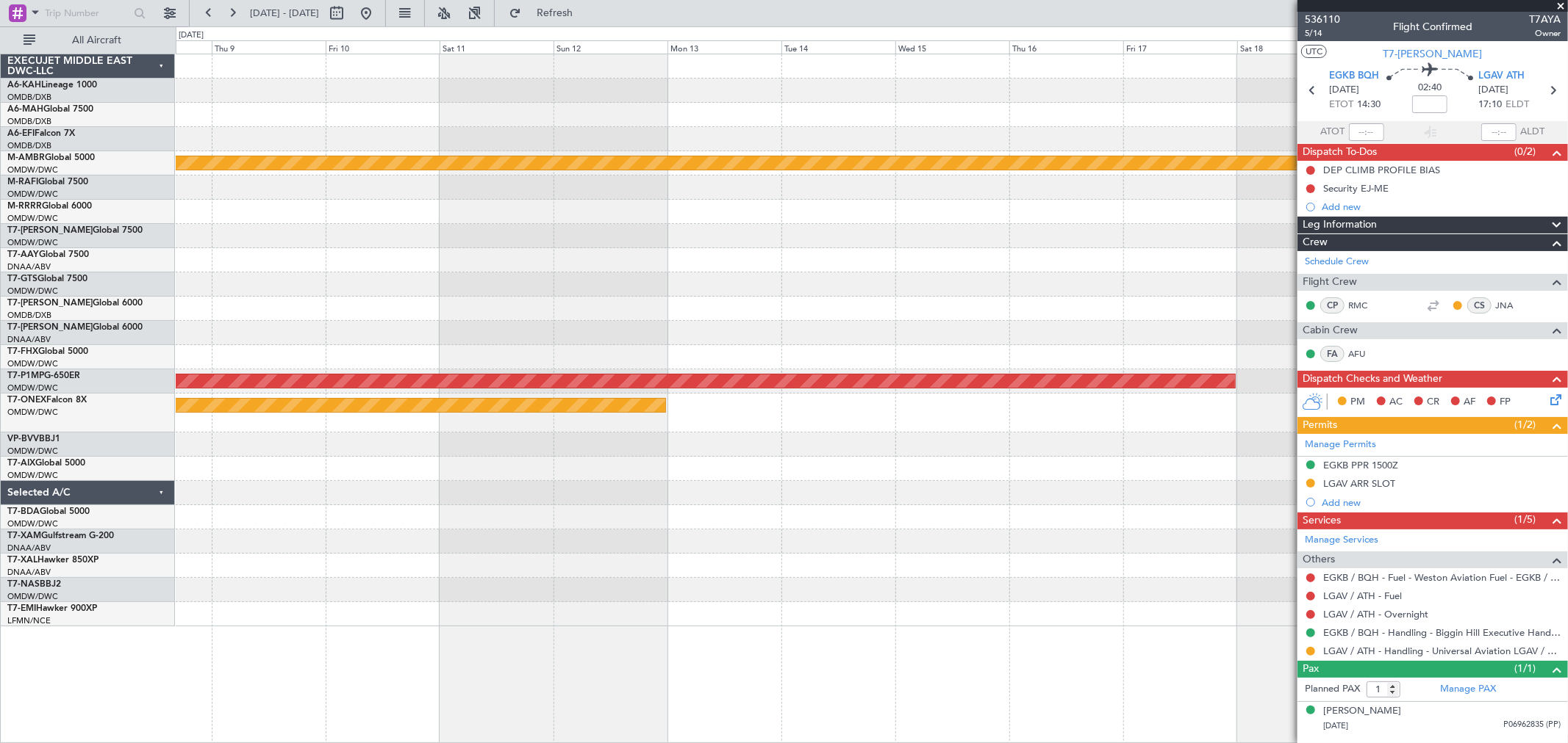
click at [294, 273] on div "Planned Maint [GEOGRAPHIC_DATA] (Seletar) Planned Maint Savannah ([GEOGRAPHIC_D…" at bounding box center [871, 340] width 1391 height 572
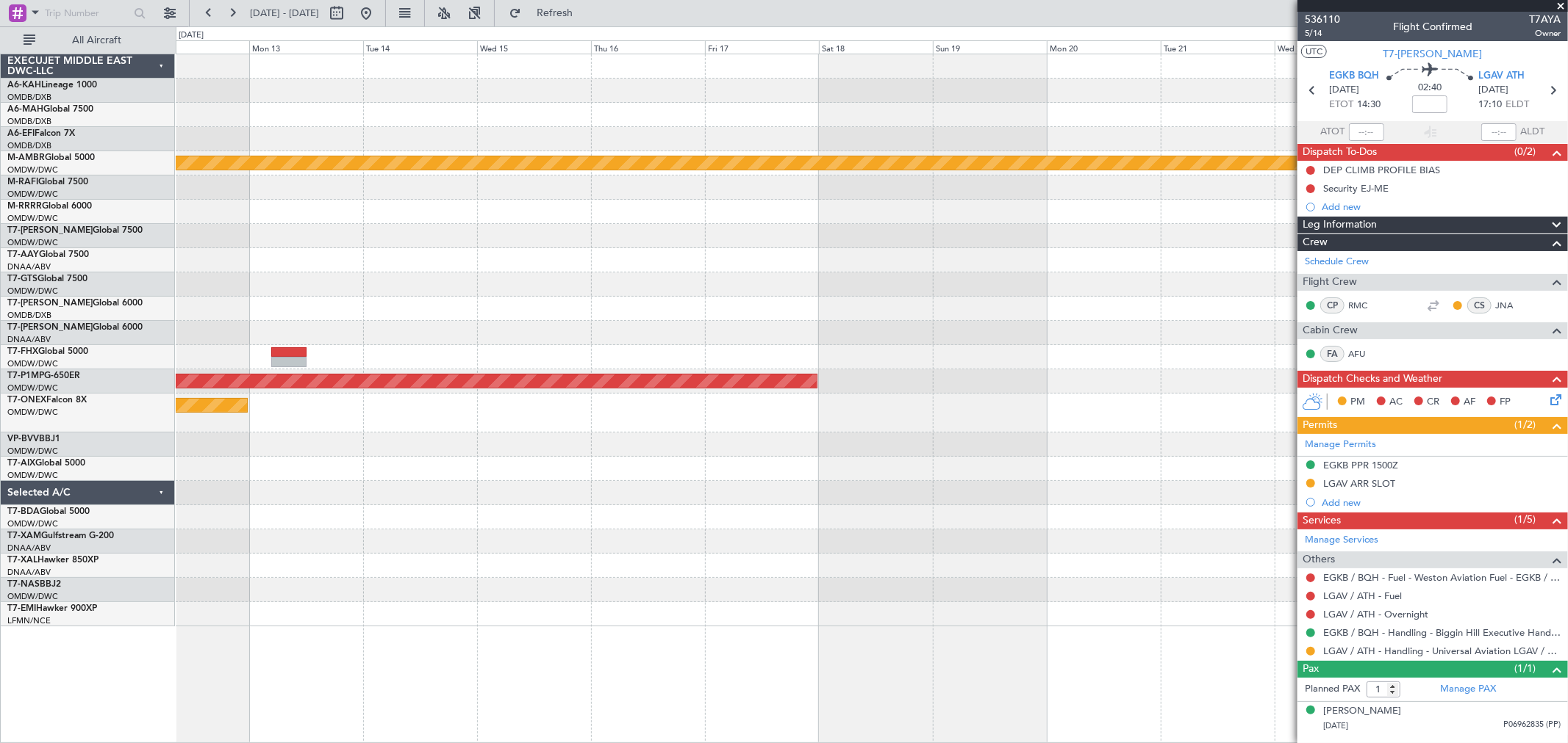
click at [353, 239] on div "Planned Maint [GEOGRAPHIC_DATA] (Seletar) Planned Maint Savannah ([GEOGRAPHIC_D…" at bounding box center [871, 340] width 1391 height 572
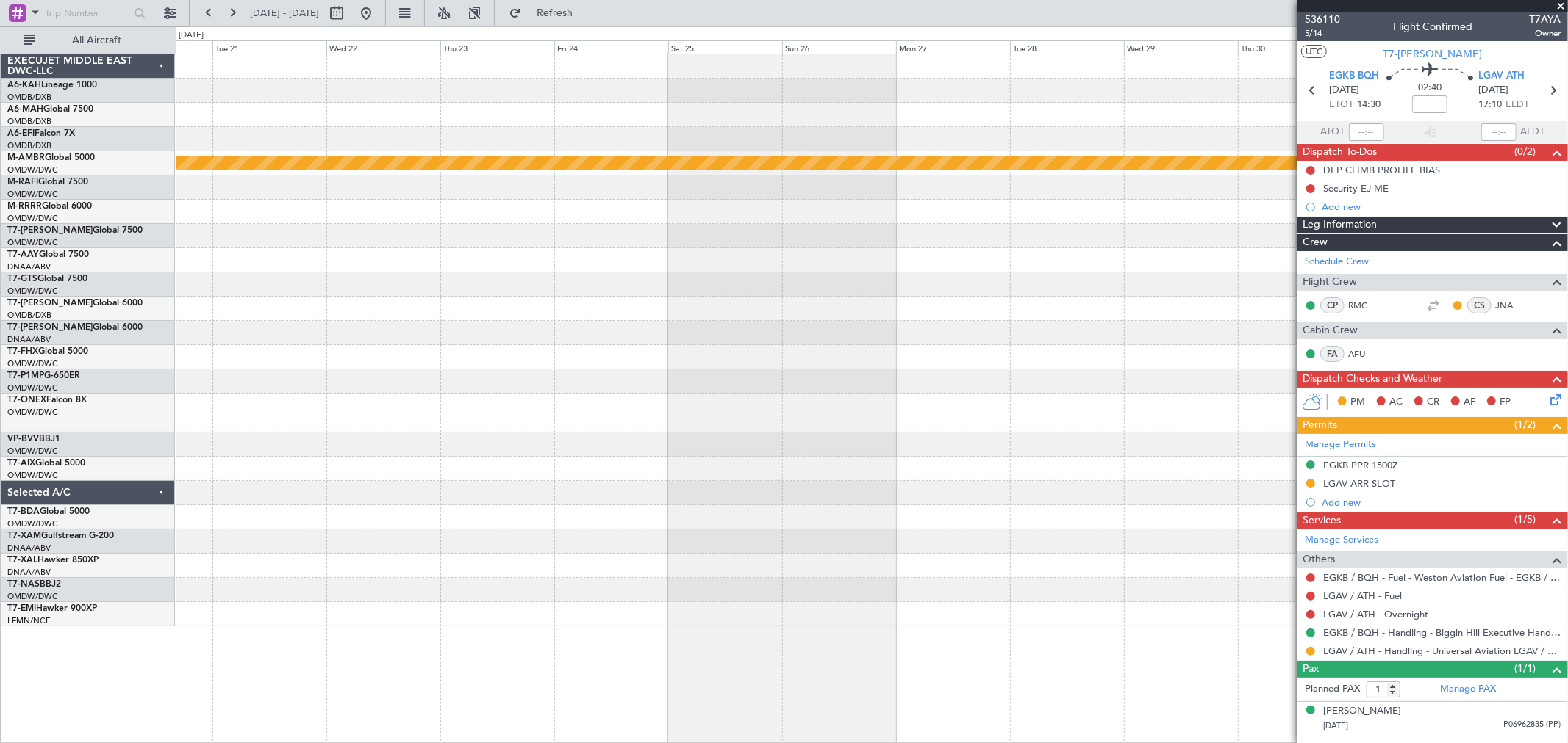
click at [657, 270] on div at bounding box center [871, 260] width 1391 height 24
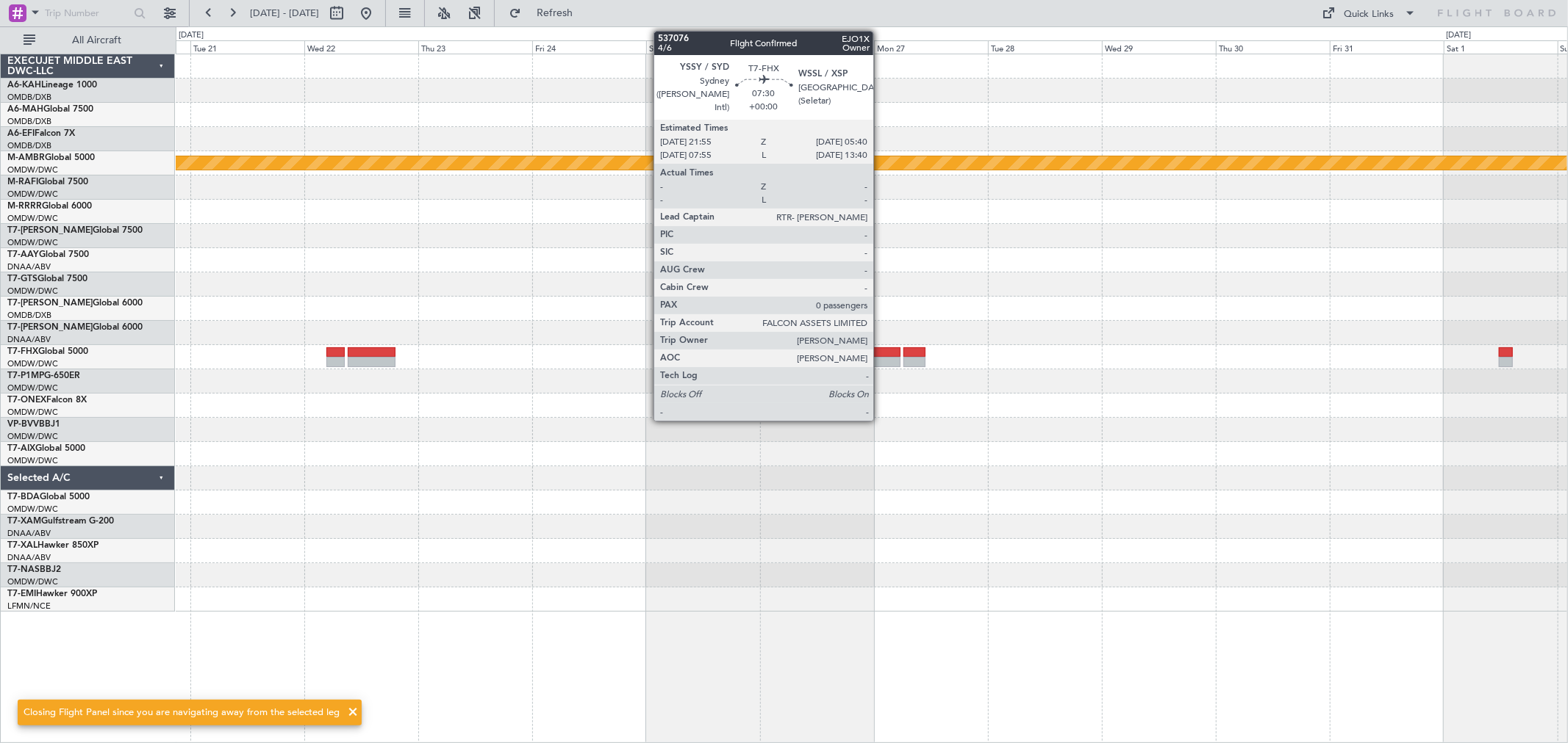
click at [880, 357] on div at bounding box center [881, 362] width 37 height 10
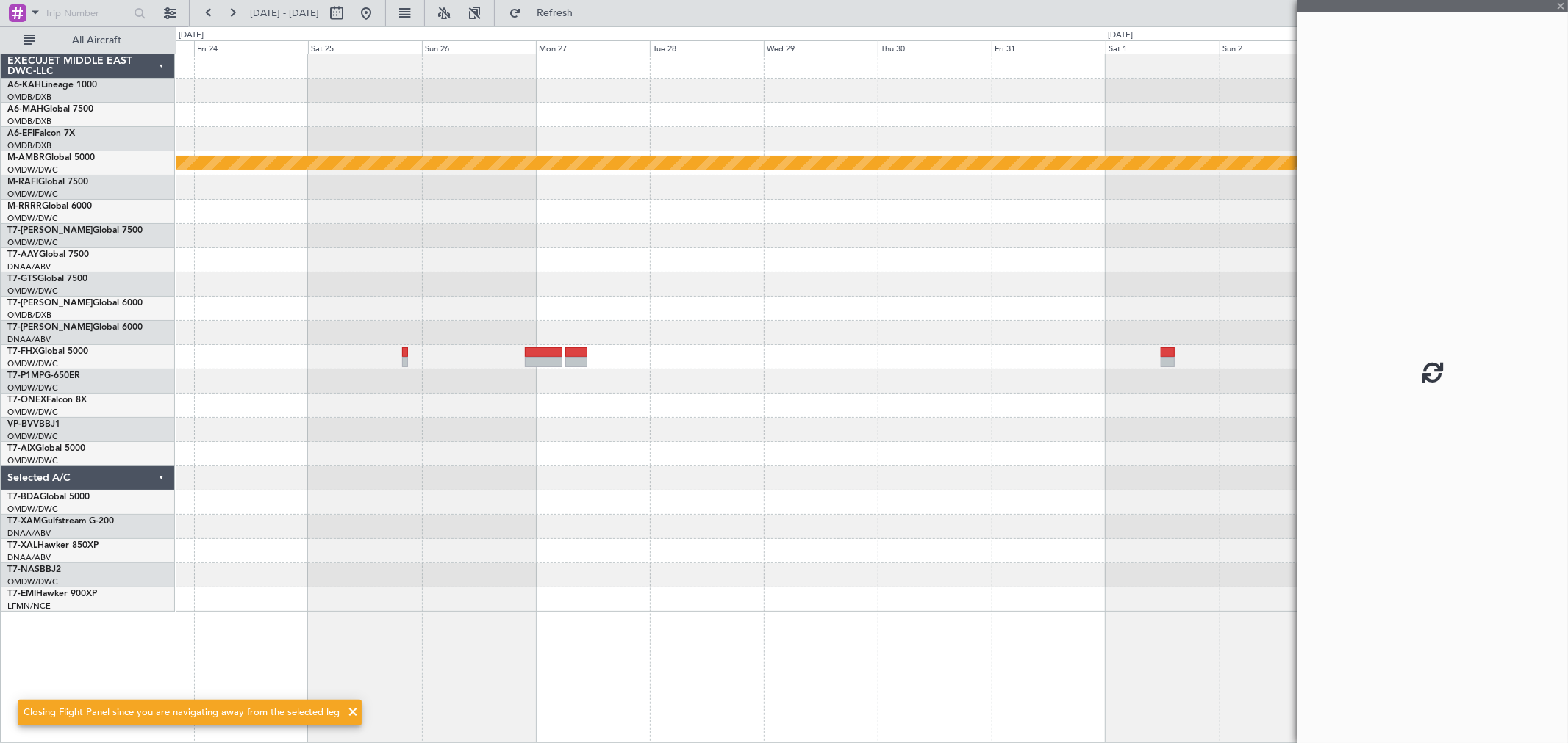
click at [193, 261] on div "Planned Maint [GEOGRAPHIC_DATA] (Seletar)" at bounding box center [871, 333] width 1391 height 557
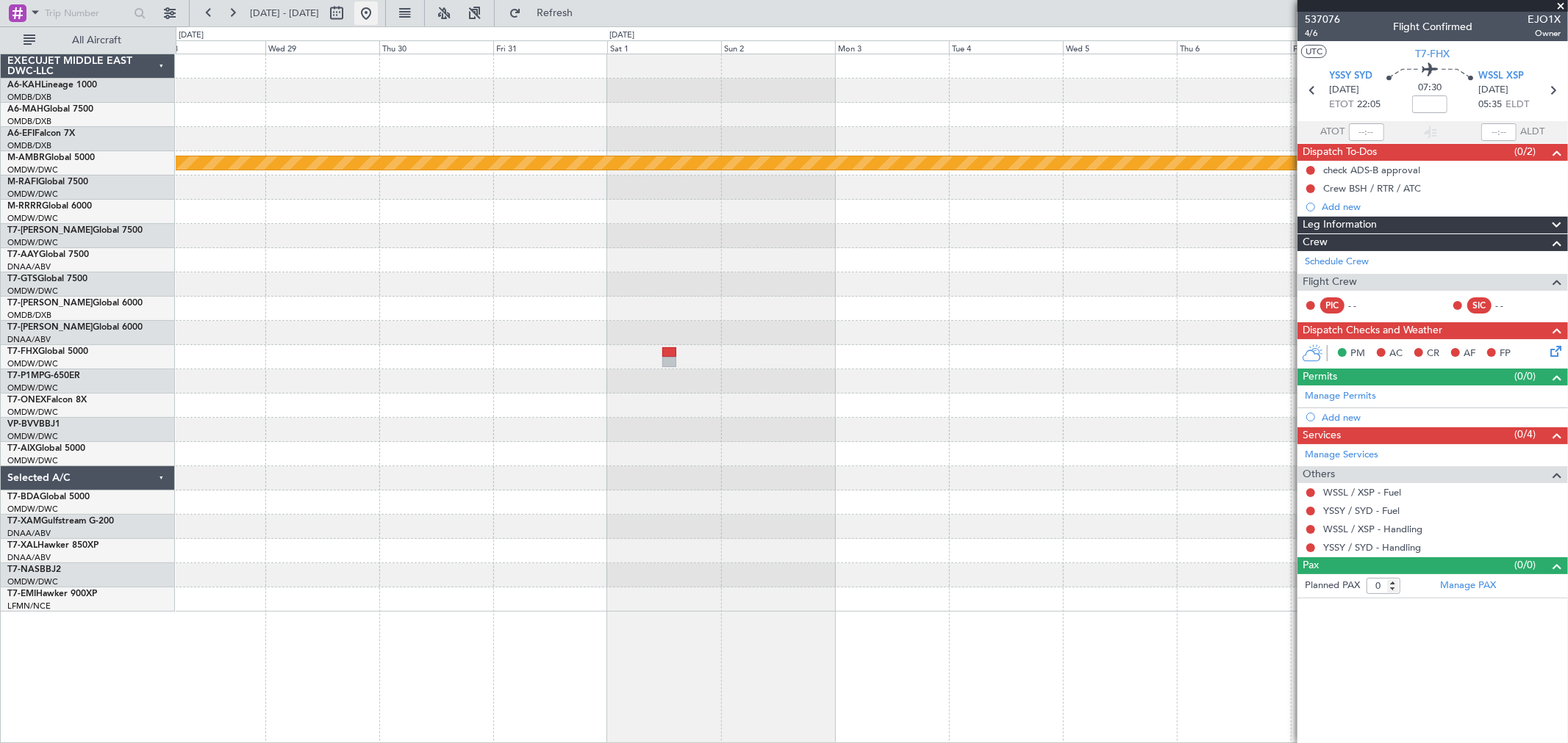
click at [378, 22] on button at bounding box center [366, 14] width 24 height 24
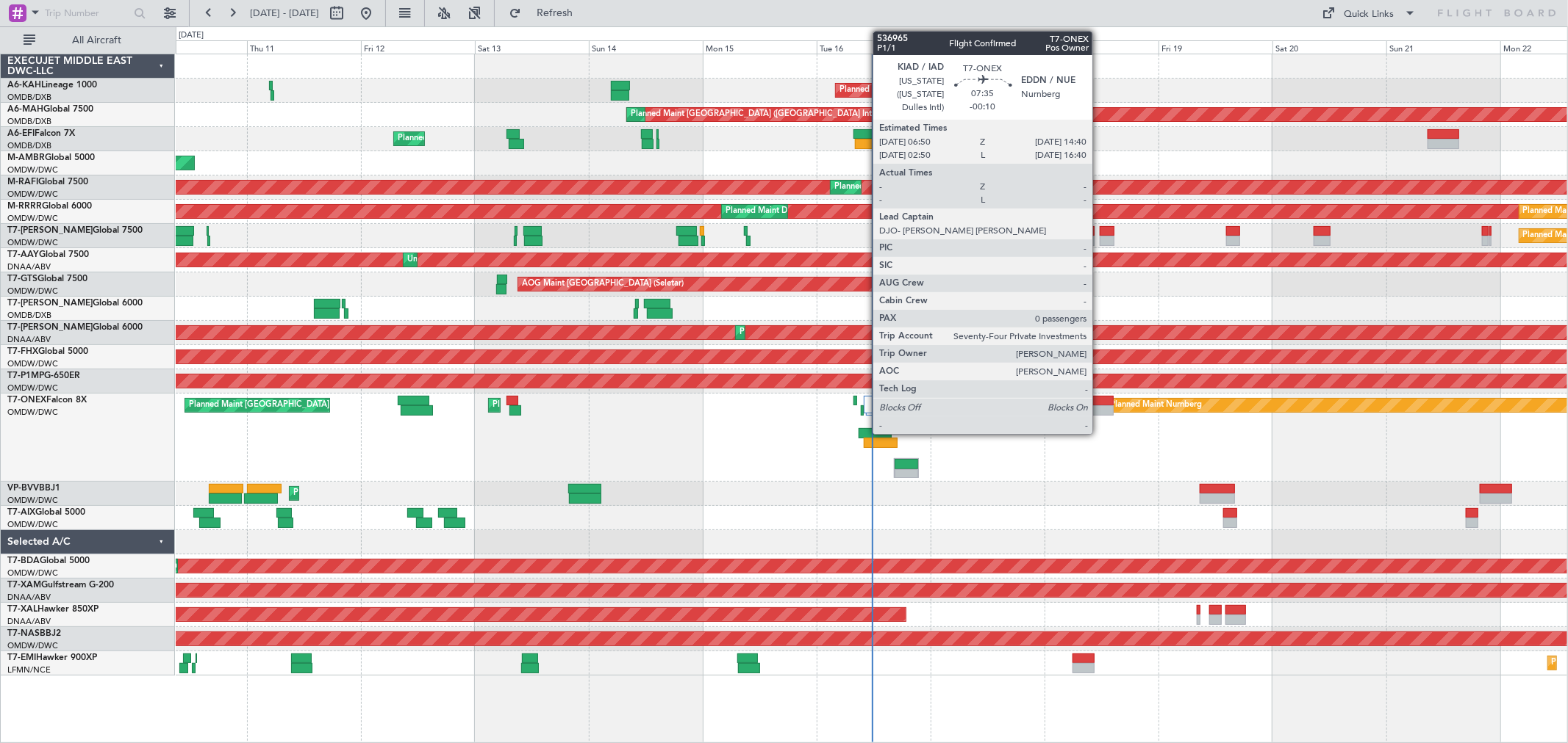
click at [1100, 404] on div at bounding box center [1095, 401] width 37 height 10
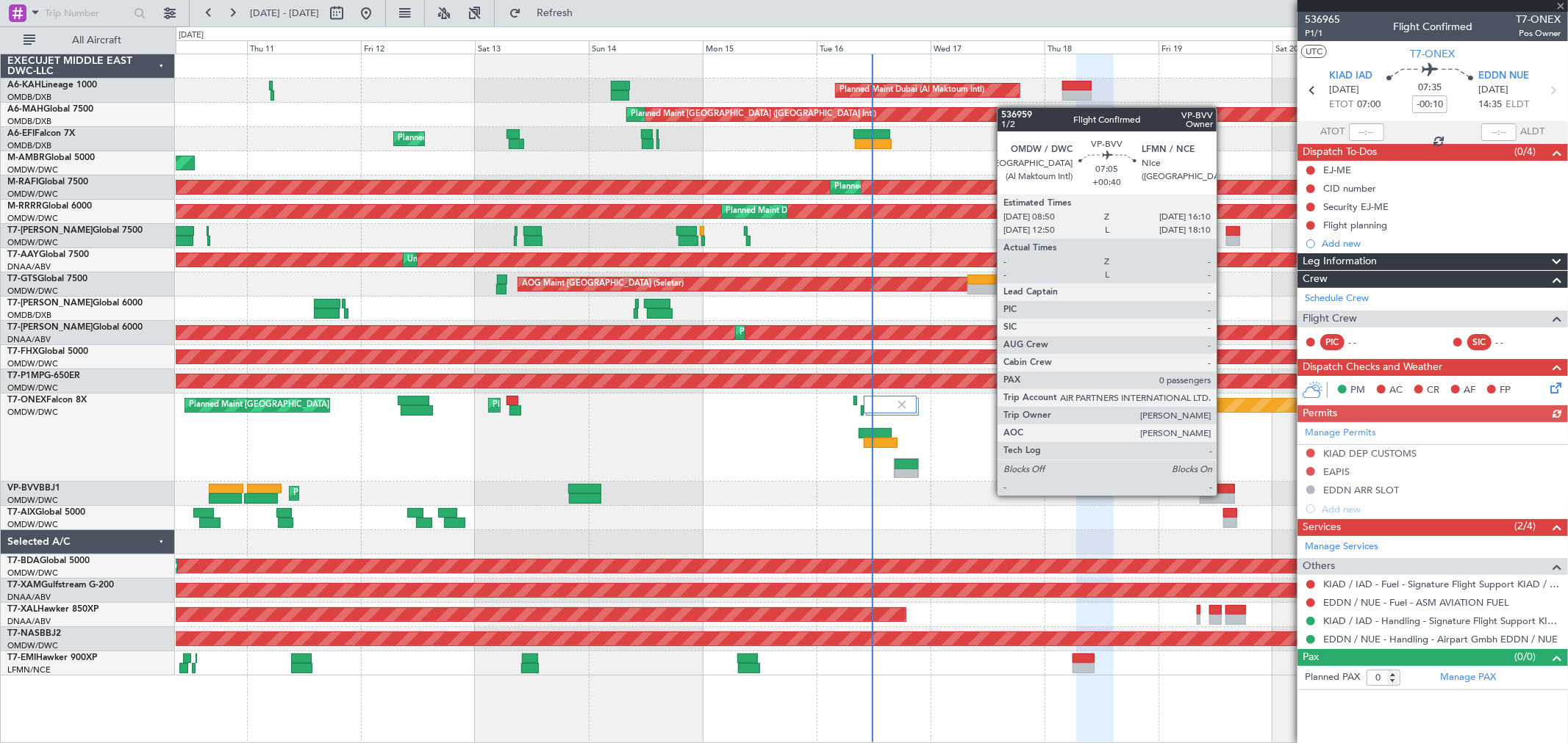
click at [1224, 495] on div at bounding box center [1217, 499] width 35 height 10
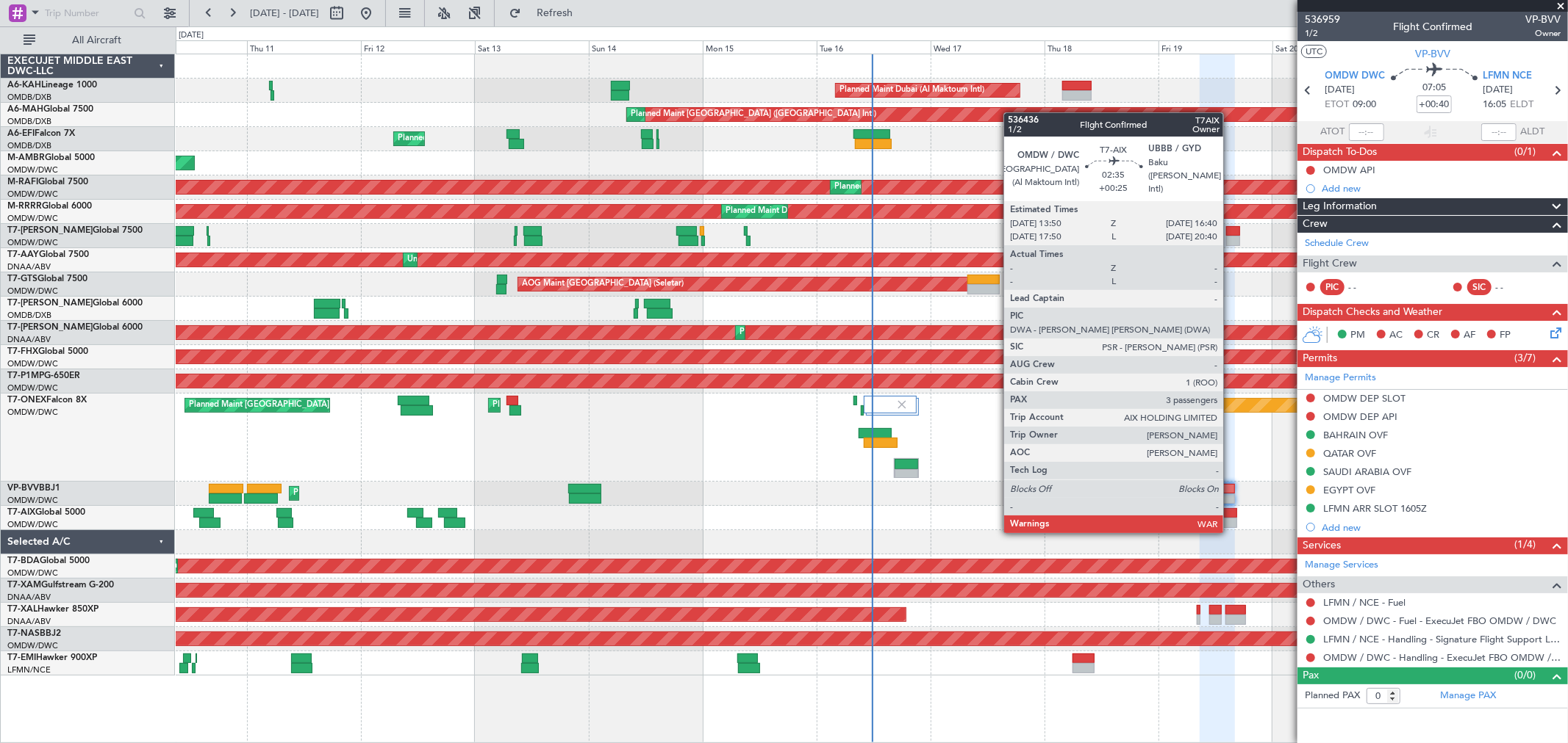
click at [1230, 517] on div at bounding box center [1230, 513] width 14 height 10
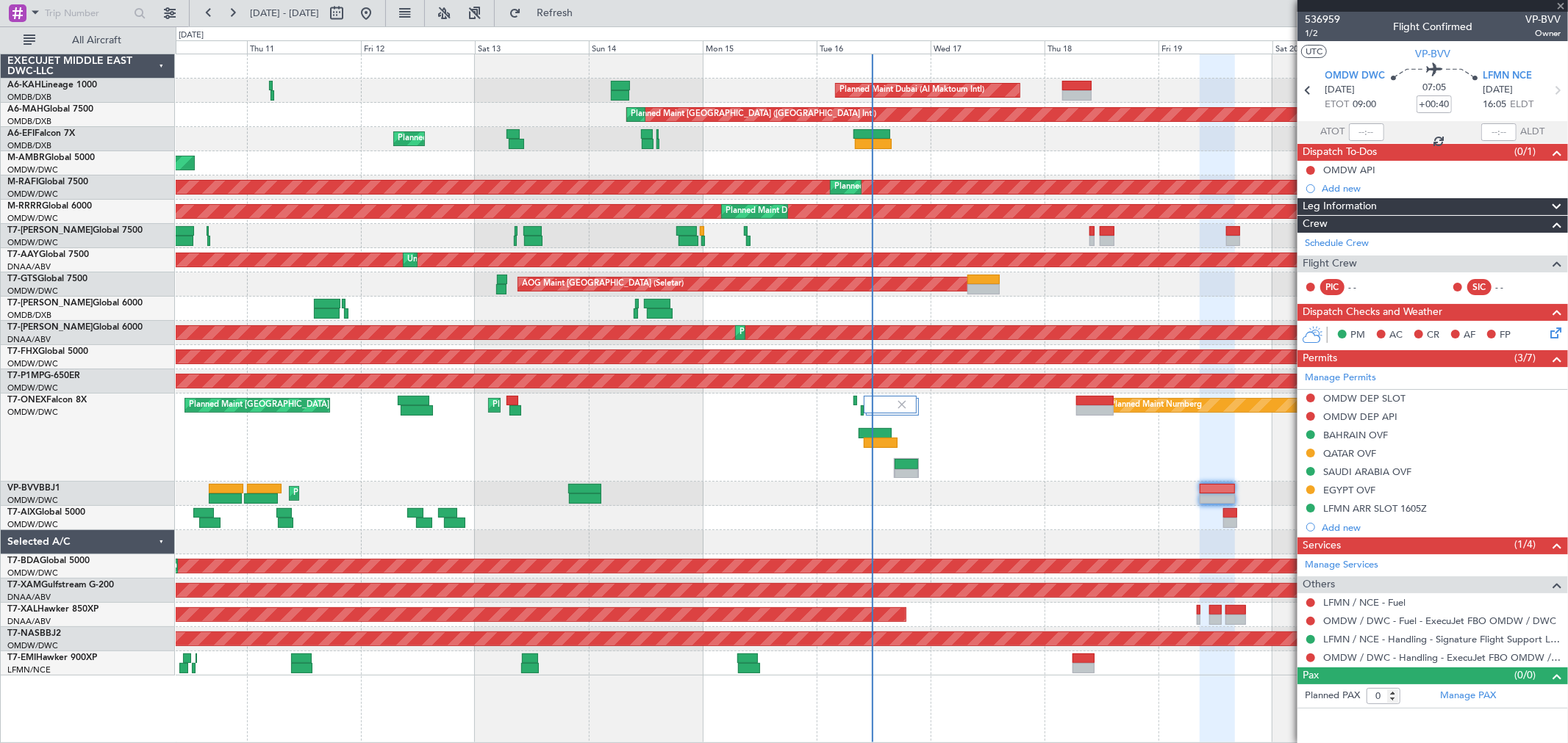
type input "+00:25"
type input "3"
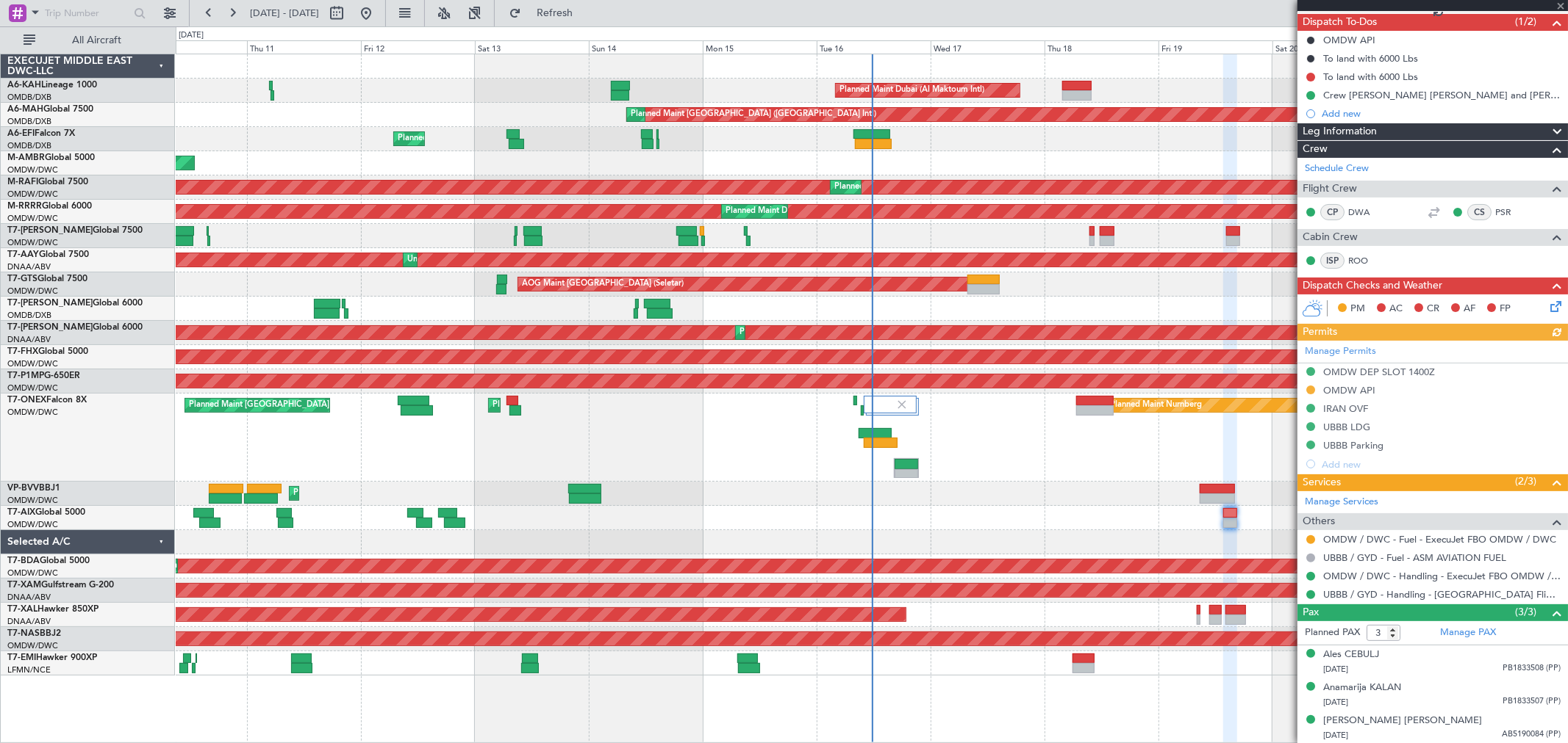
scroll to position [131, 0]
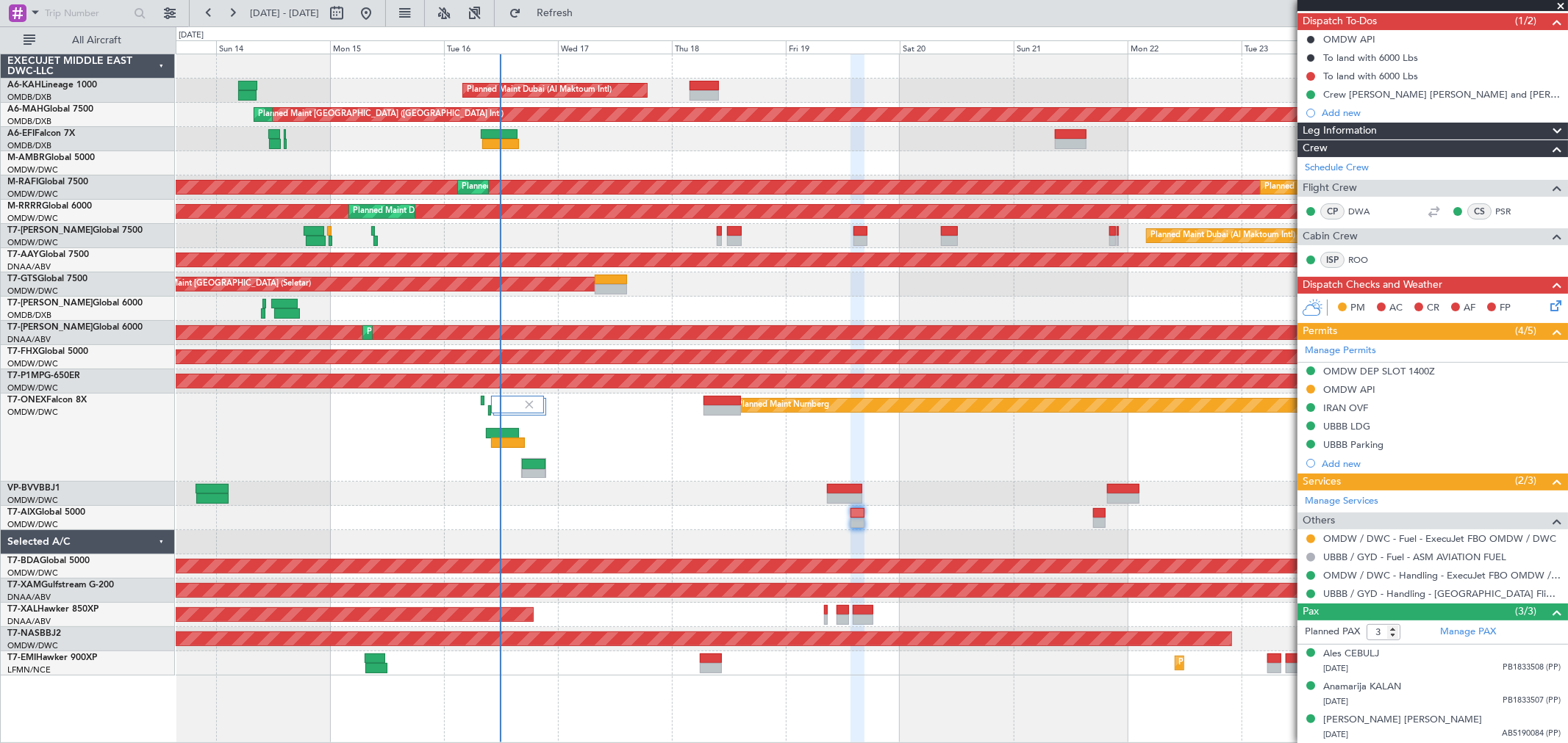
click at [737, 286] on div "Planned Maint Dubai (Al Maktoum Intl) Planned Maint [GEOGRAPHIC_DATA] ([GEOGRAP…" at bounding box center [871, 365] width 1391 height 621
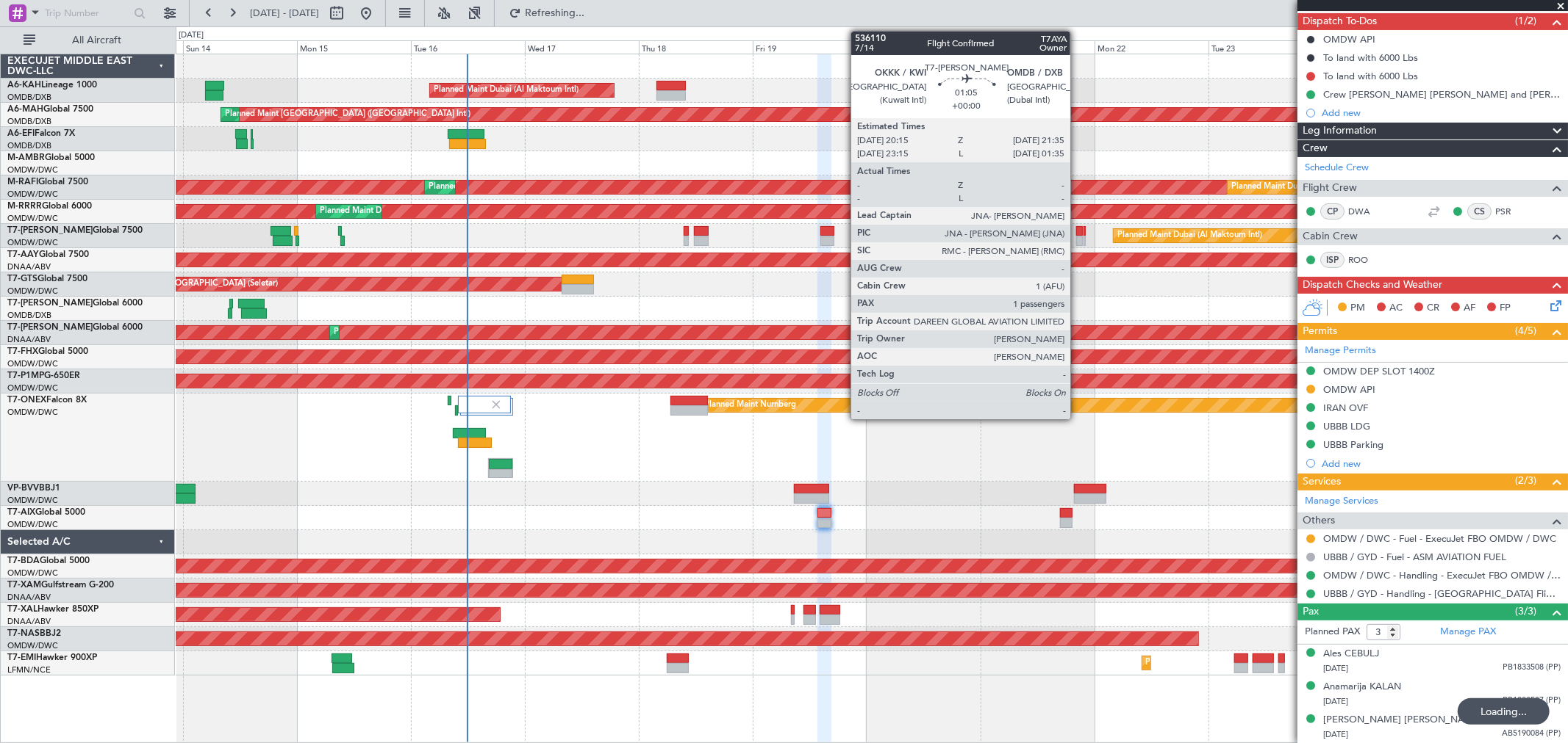
click at [1077, 237] on div at bounding box center [1080, 241] width 7 height 10
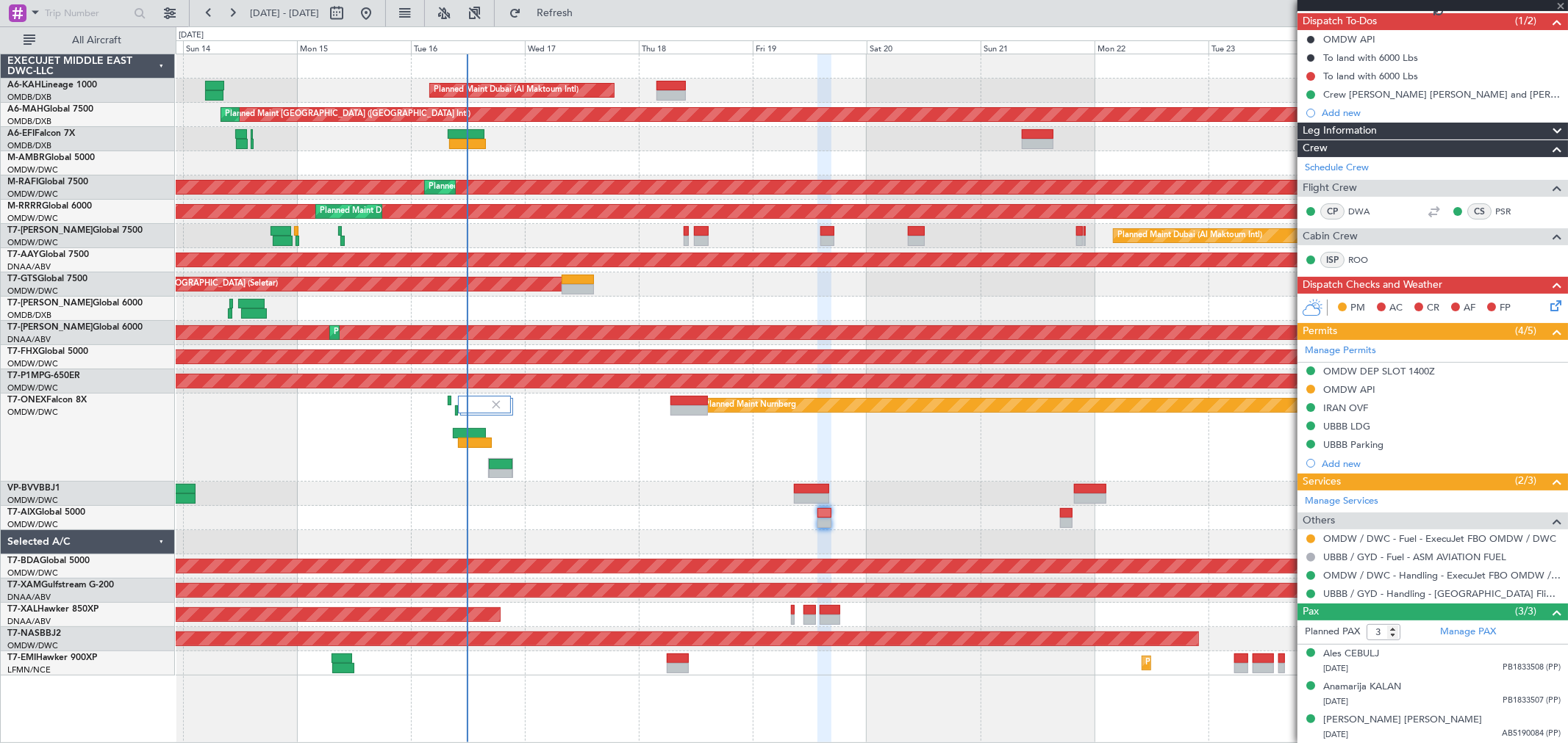
type input "1"
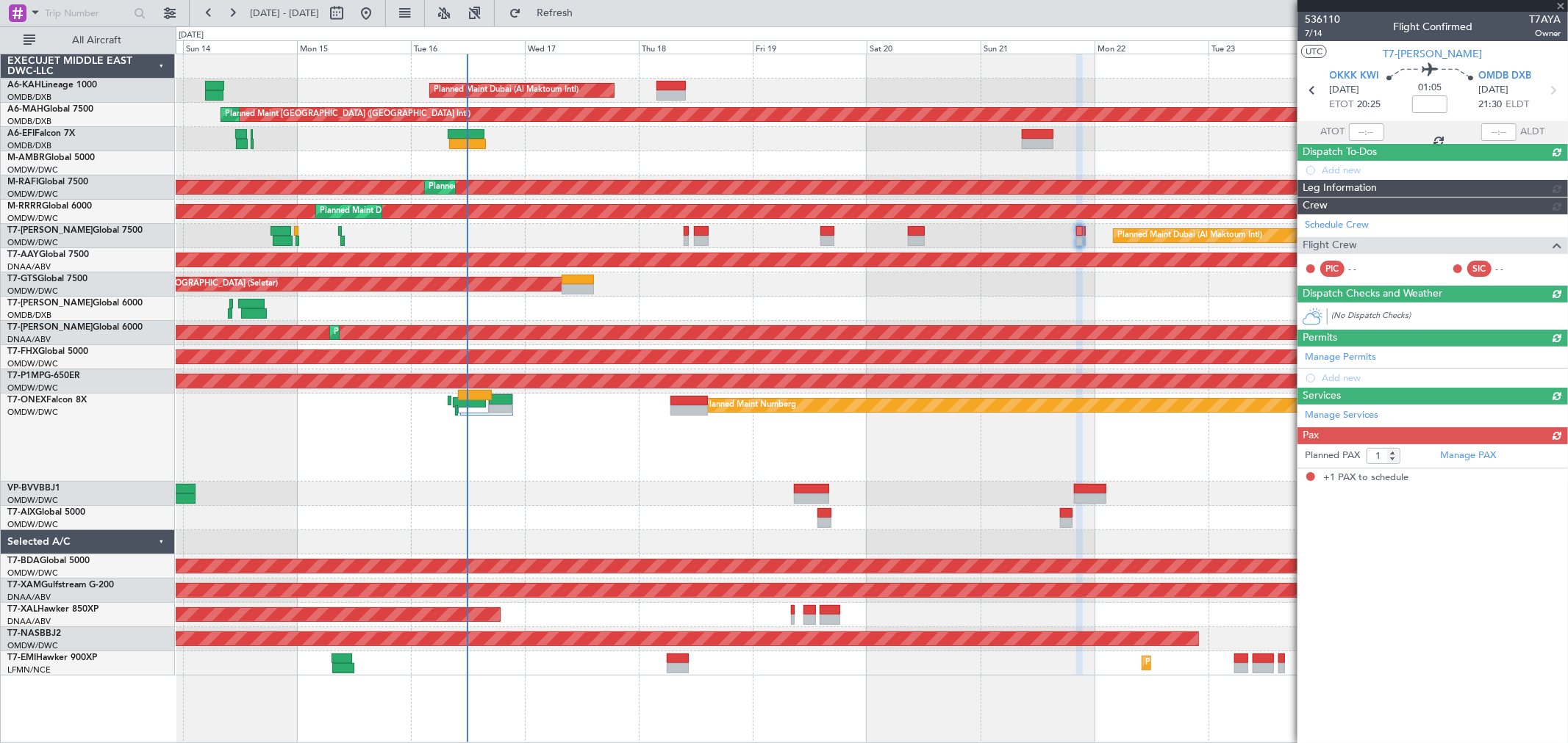
scroll to position [0, 0]
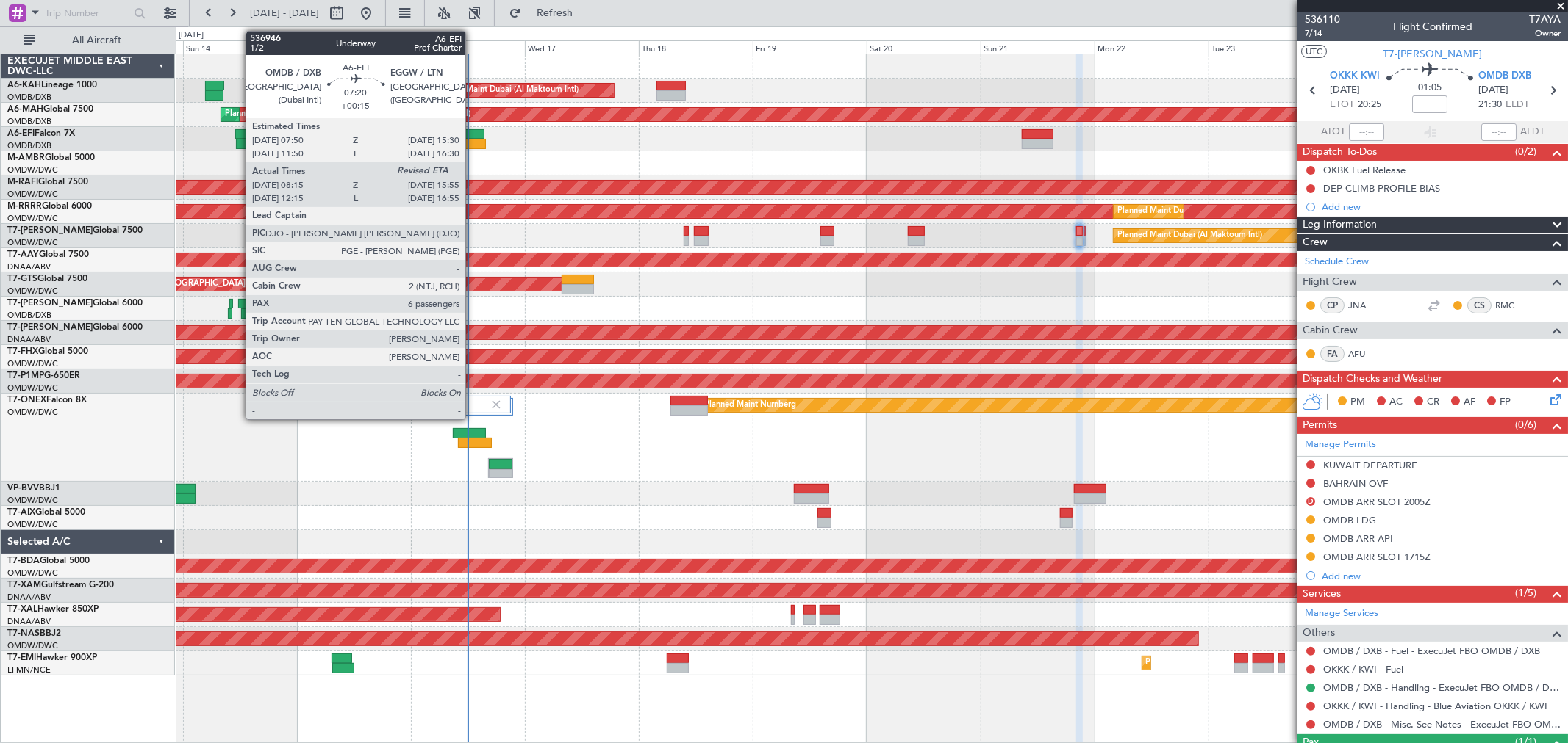
click at [472, 131] on div at bounding box center [466, 134] width 36 height 10
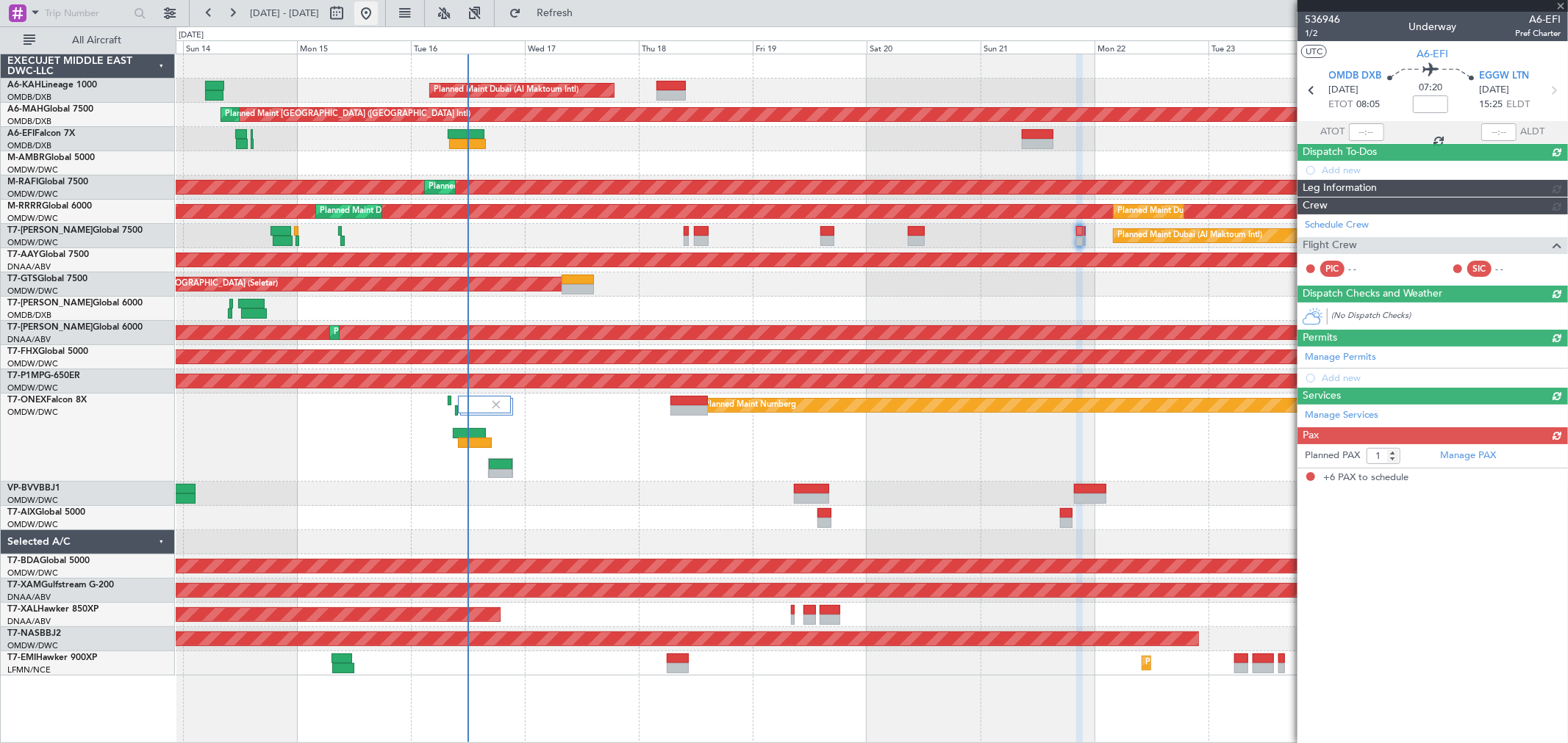
type input "+00:15"
type input "08:30"
type input "6"
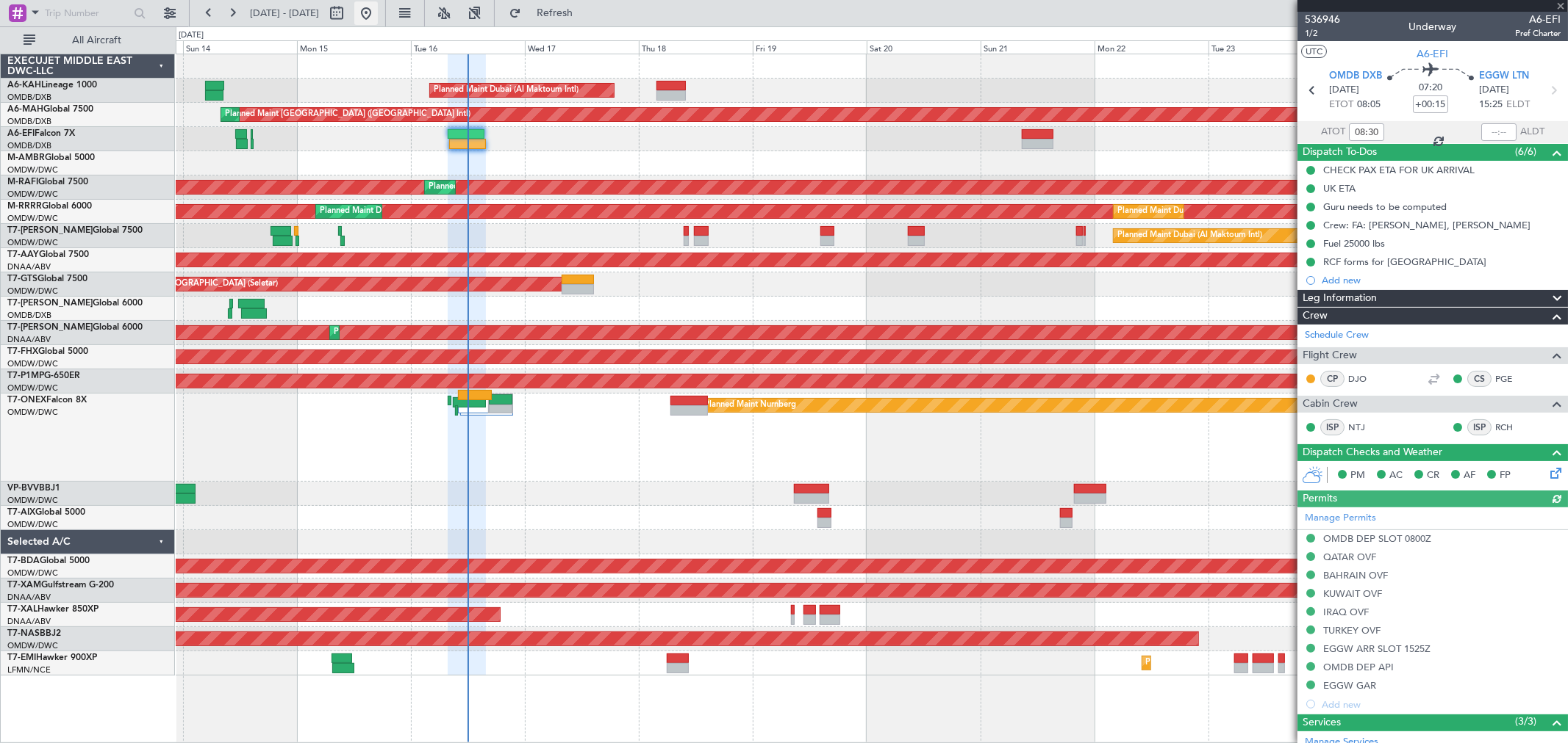
type input "[PERSON_NAME] ([PERSON_NAME])"
type input "7286"
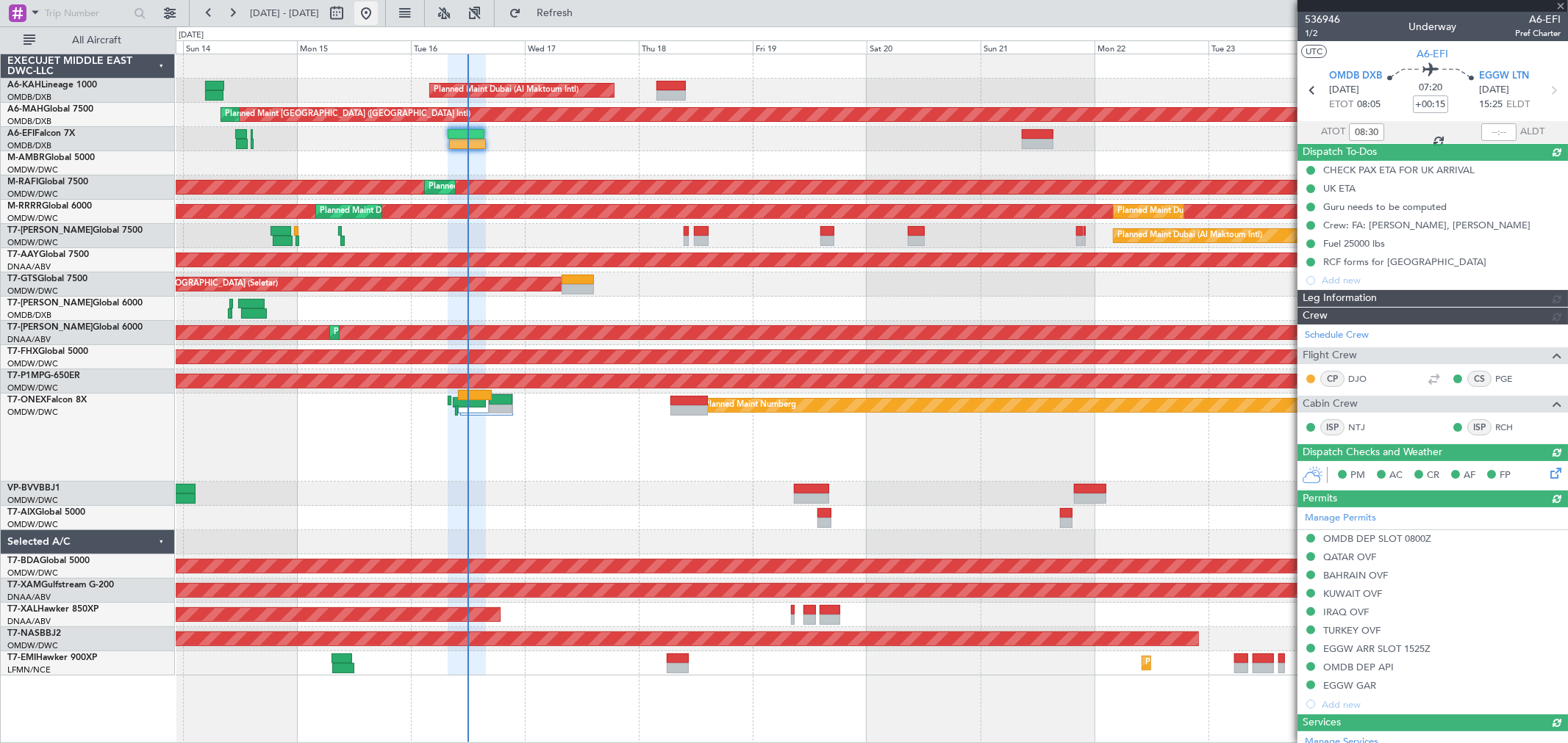
type input "[PERSON_NAME] ([PERSON_NAME])"
type input "7286"
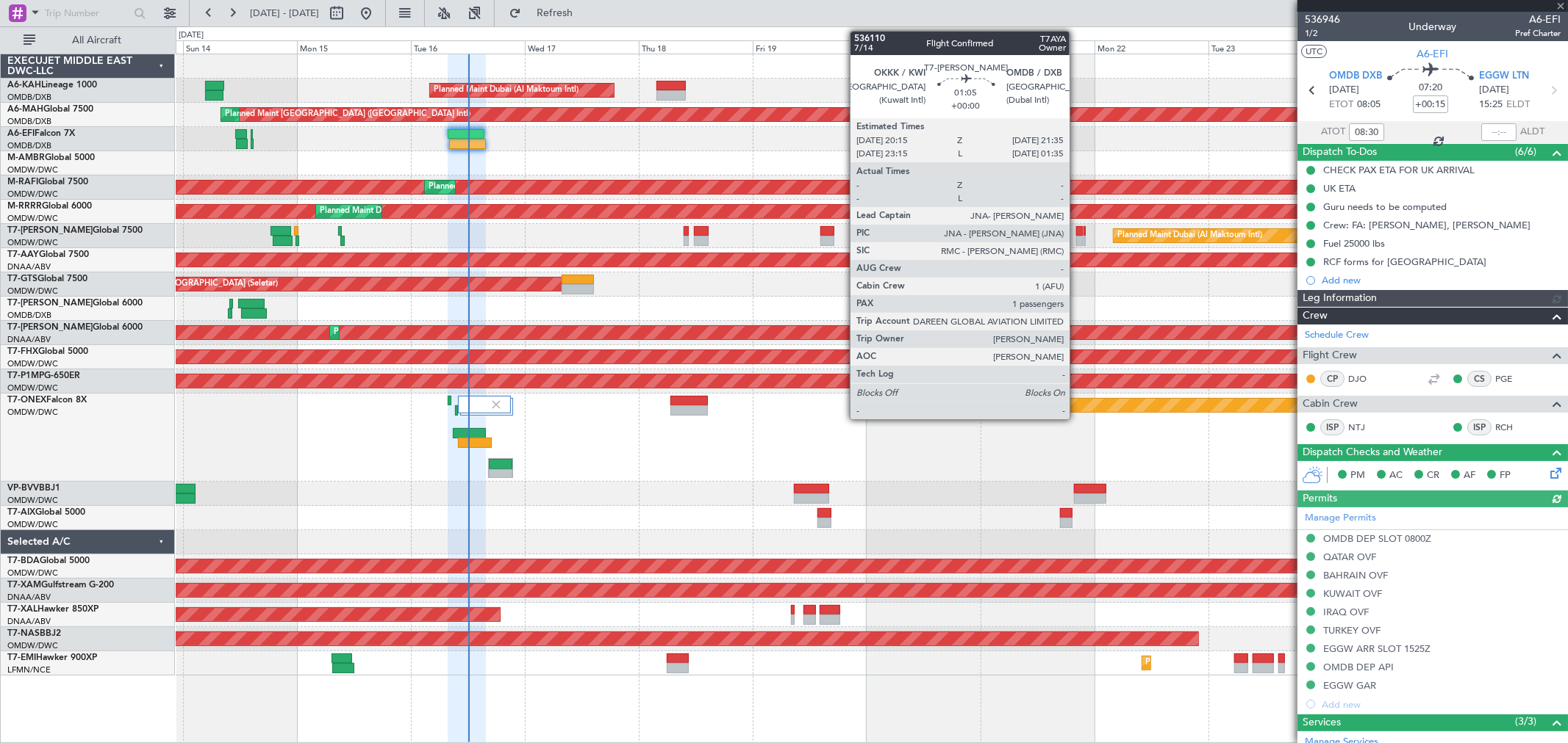
type input "[PERSON_NAME] ([PERSON_NAME])"
type input "7286"
click at [1077, 242] on div at bounding box center [1080, 241] width 7 height 10
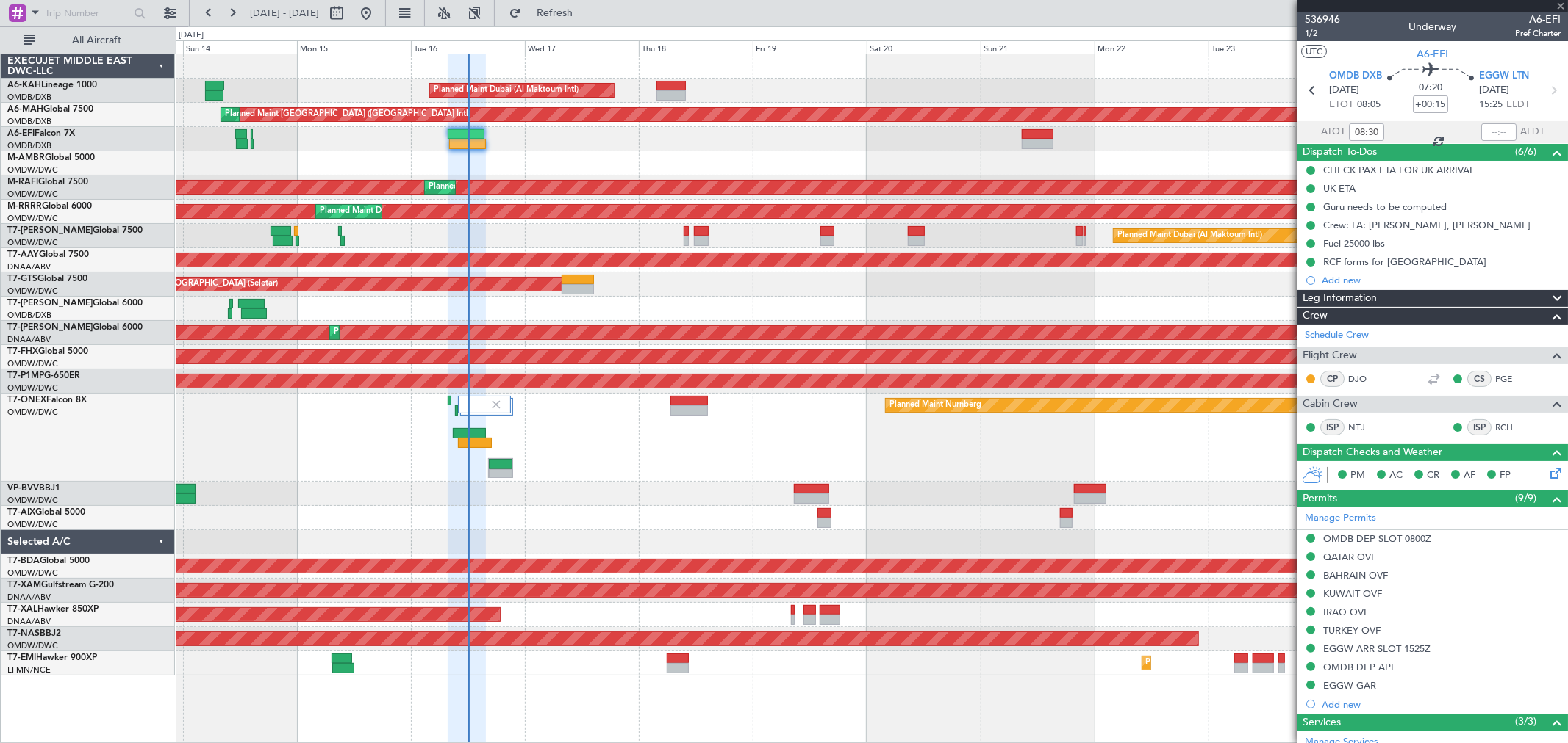
type input "1"
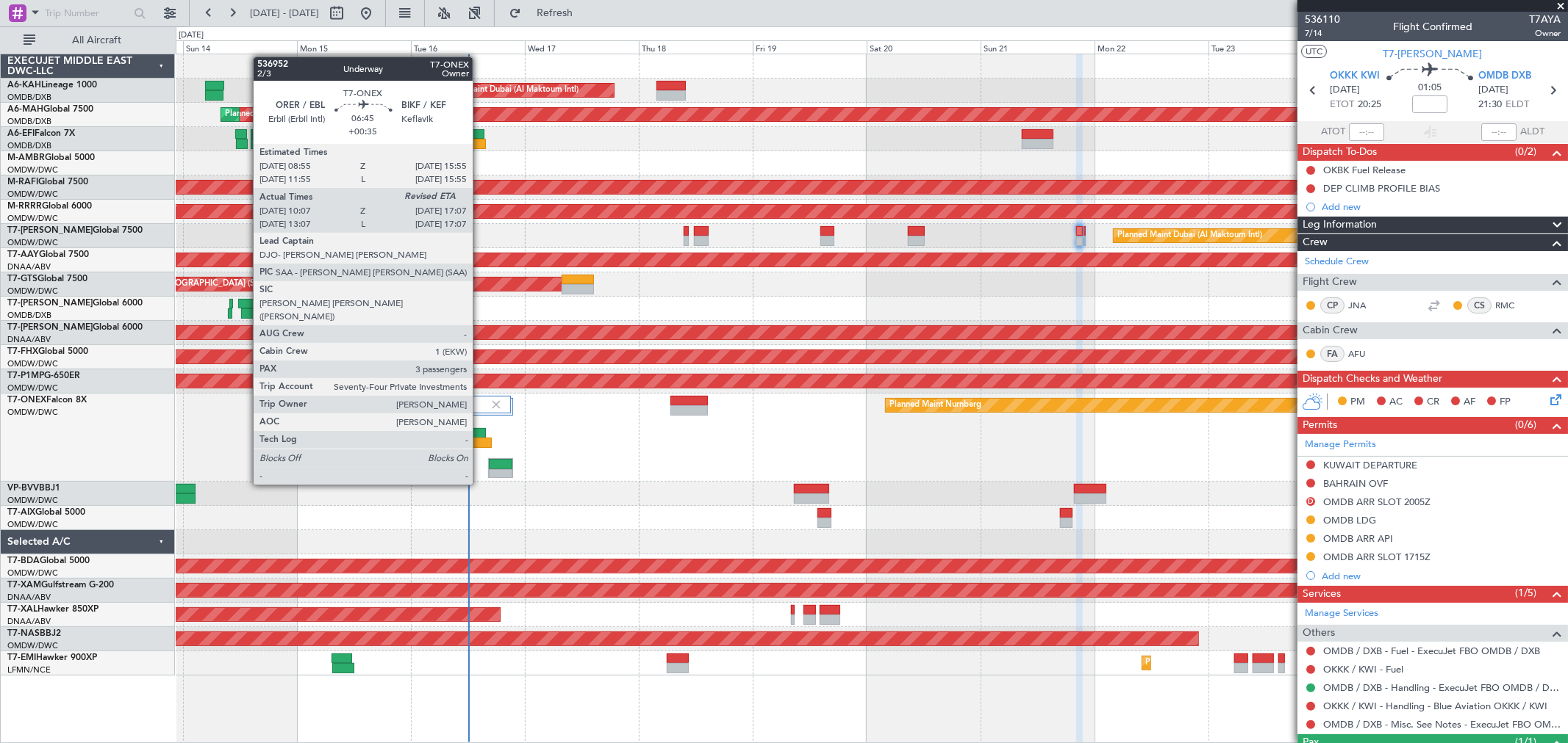
click at [480, 443] on div at bounding box center [475, 443] width 34 height 10
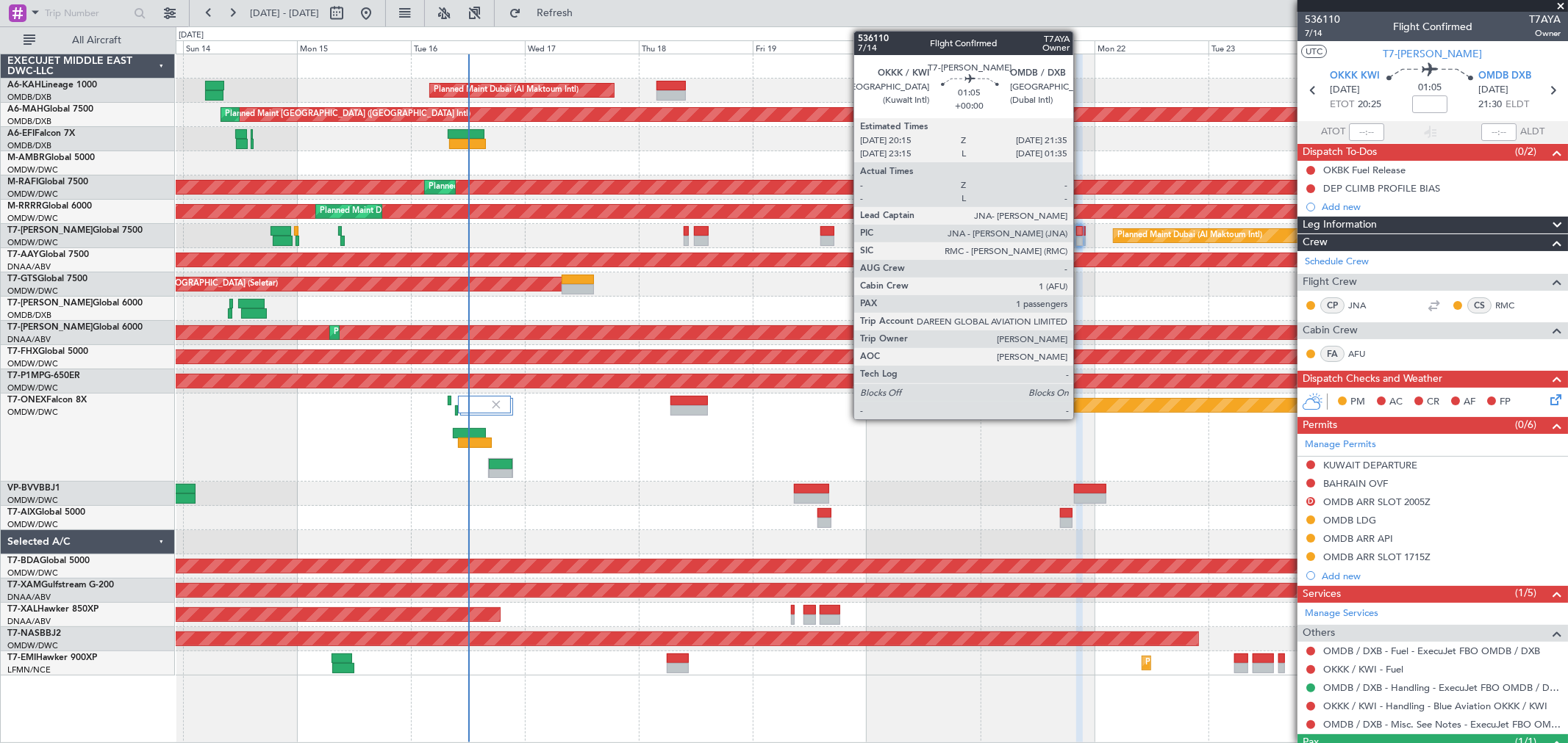
click at [1081, 236] on div at bounding box center [1080, 241] width 7 height 10
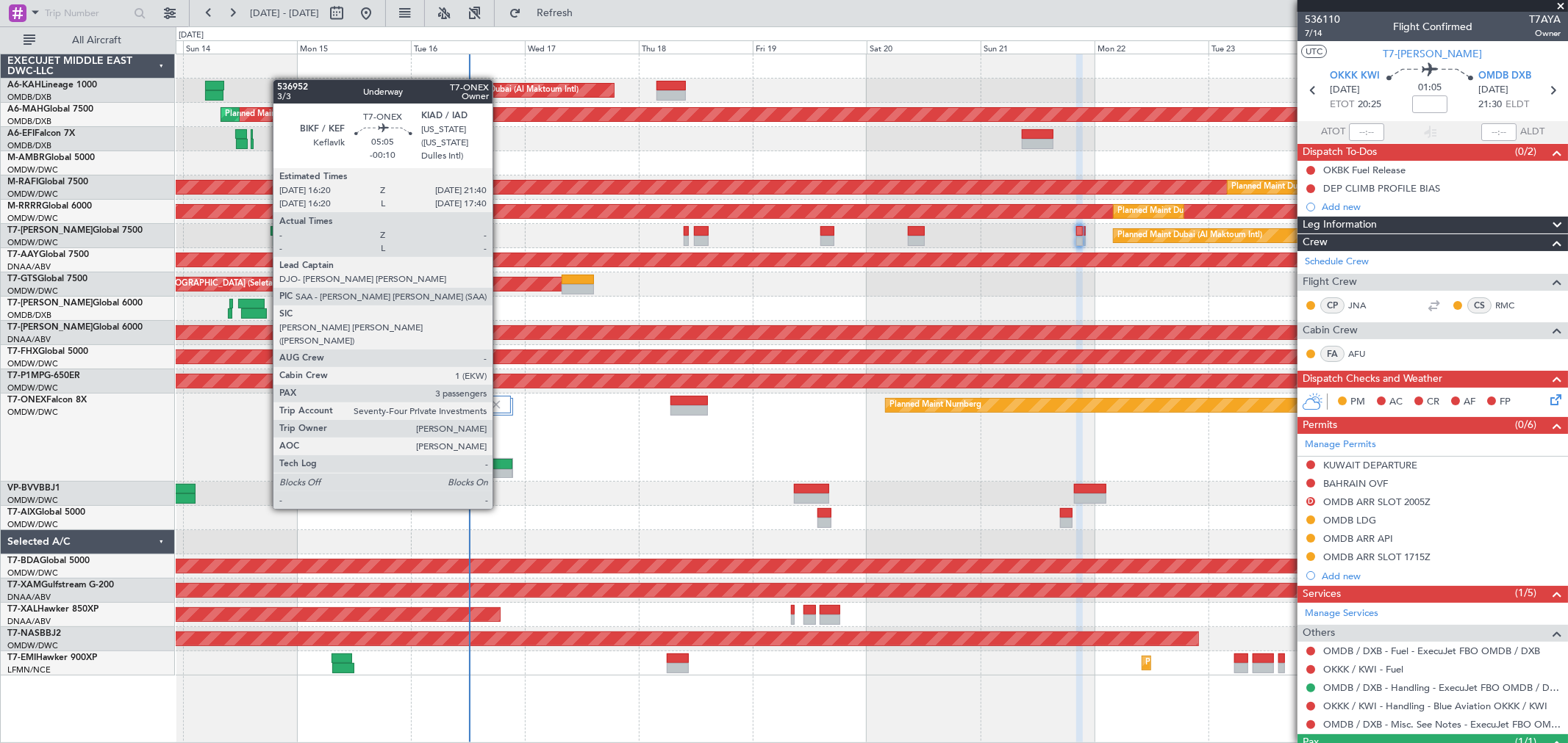
click at [500, 469] on div at bounding box center [501, 475] width 24 height 10
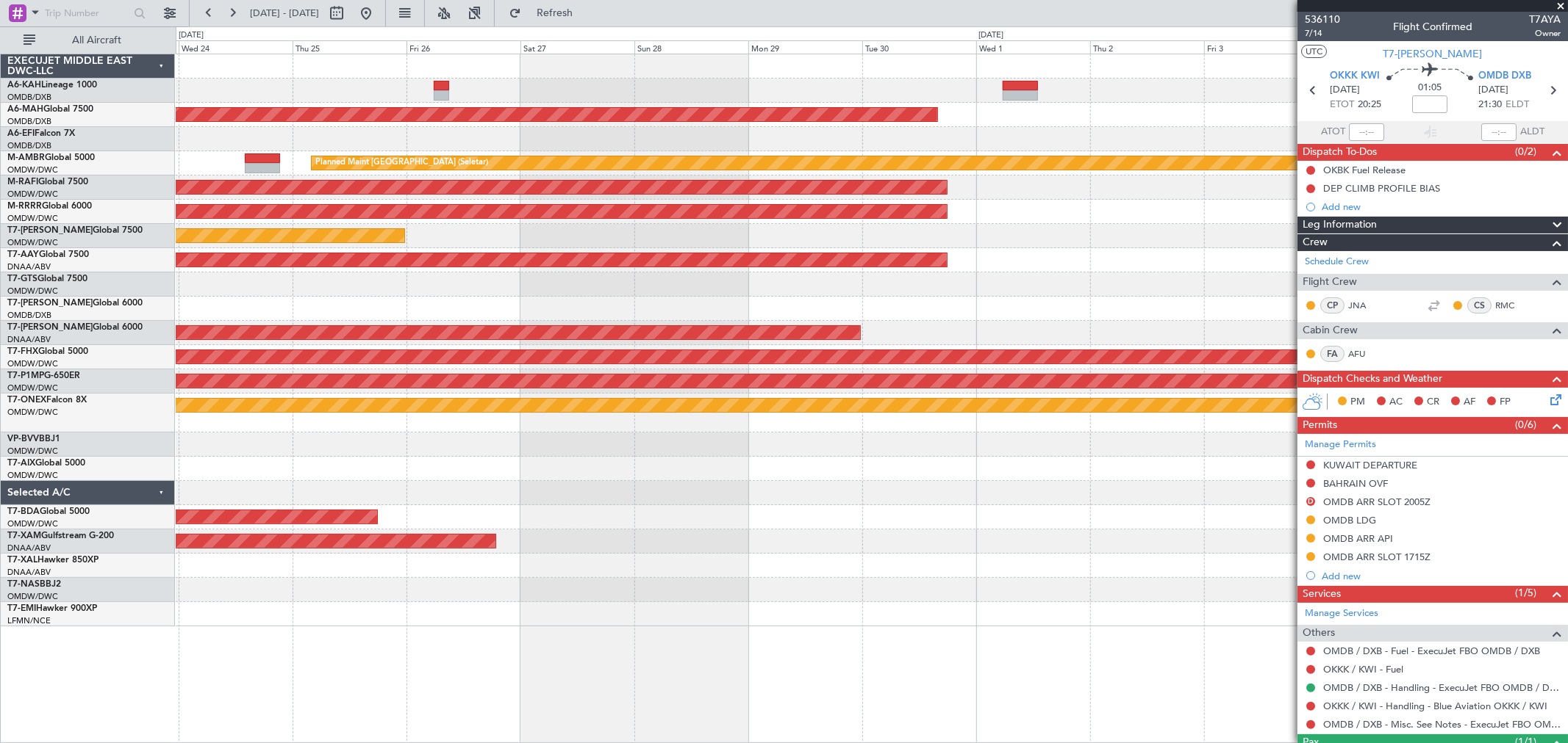
click at [404, 295] on div "Planned Maint [GEOGRAPHIC_DATA] ([GEOGRAPHIC_DATA] Intl) Planned Maint [GEOGRAP…" at bounding box center [871, 340] width 1391 height 572
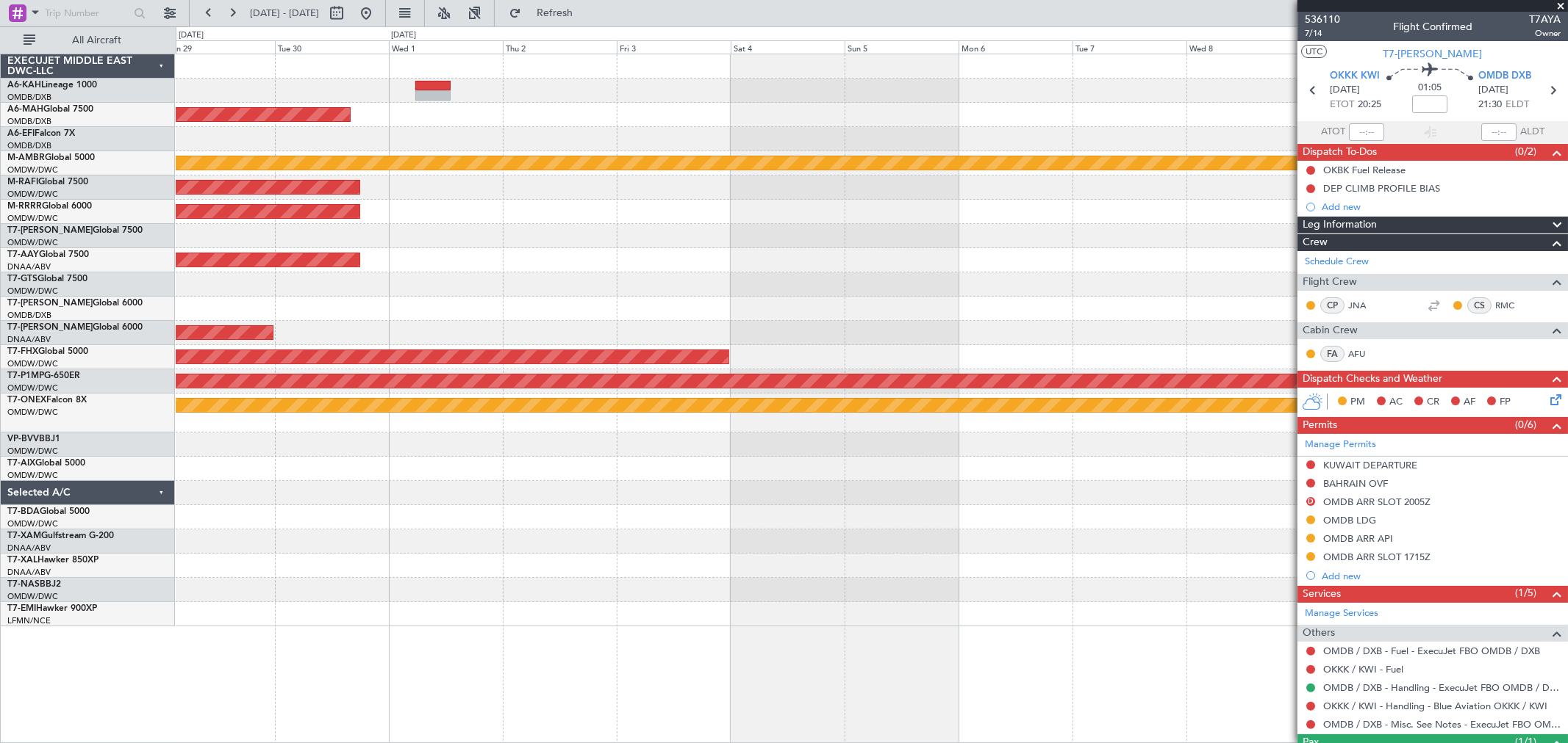
click at [629, 296] on div at bounding box center [871, 308] width 1391 height 24
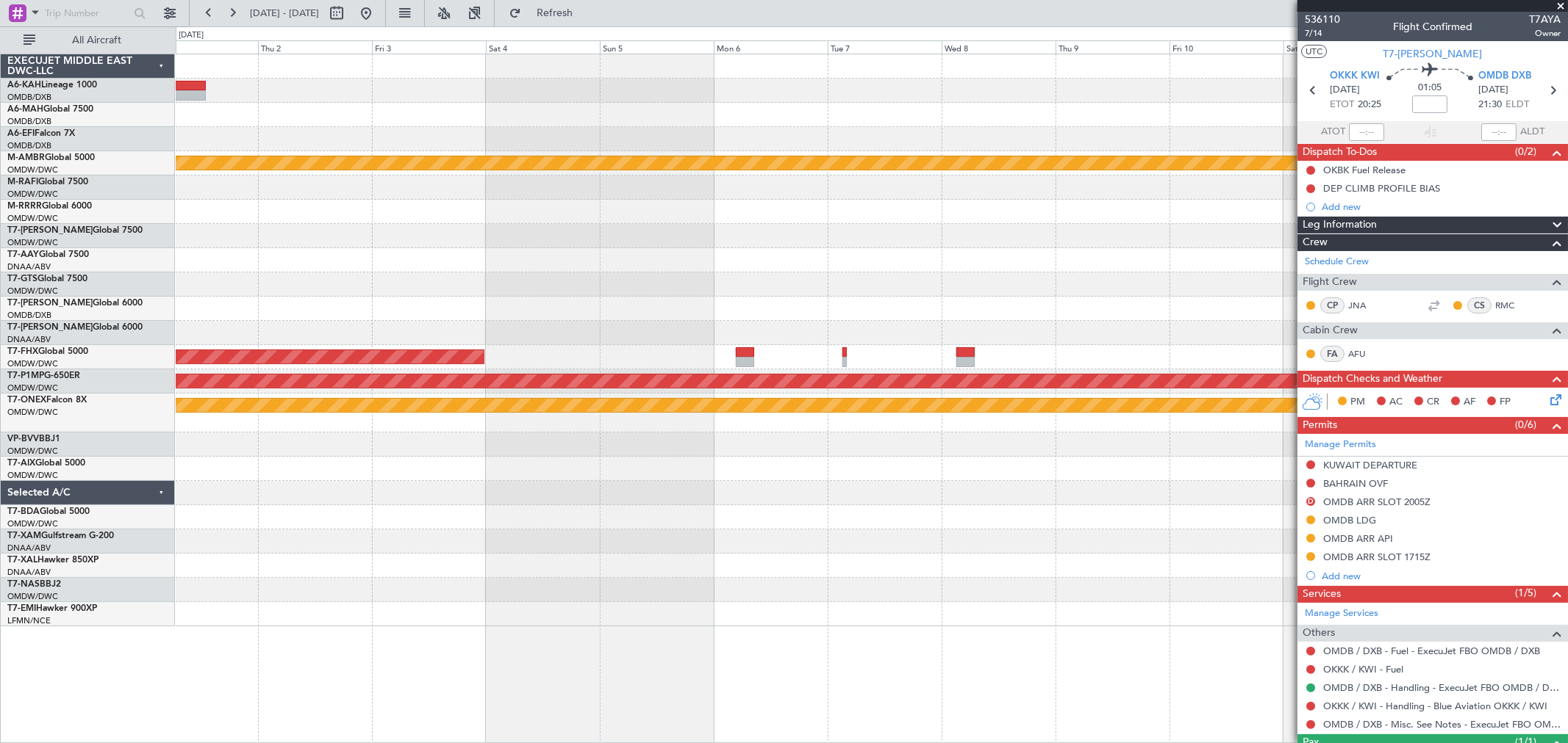
click at [847, 292] on div at bounding box center [871, 285] width 1391 height 24
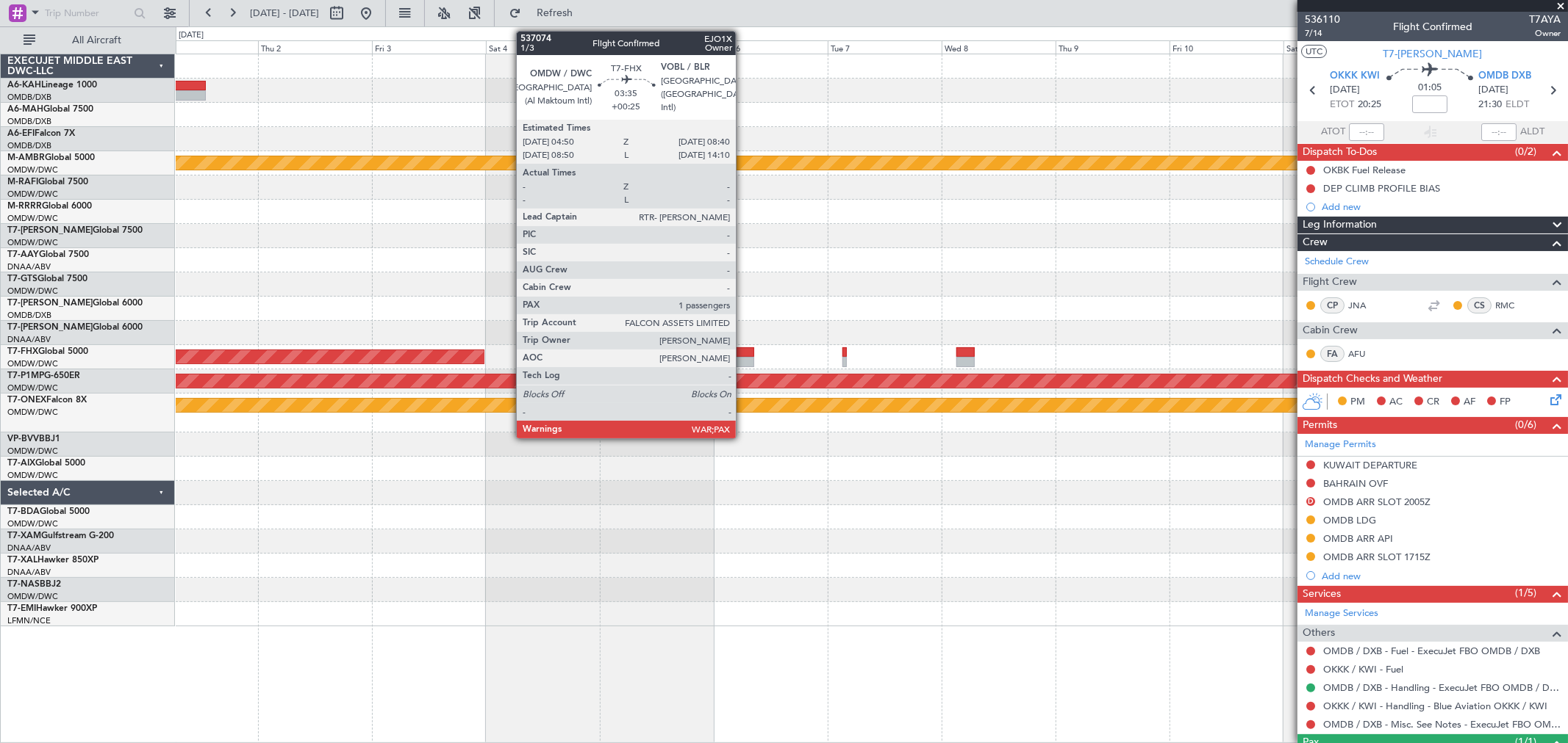
click at [750, 360] on div at bounding box center [745, 362] width 19 height 10
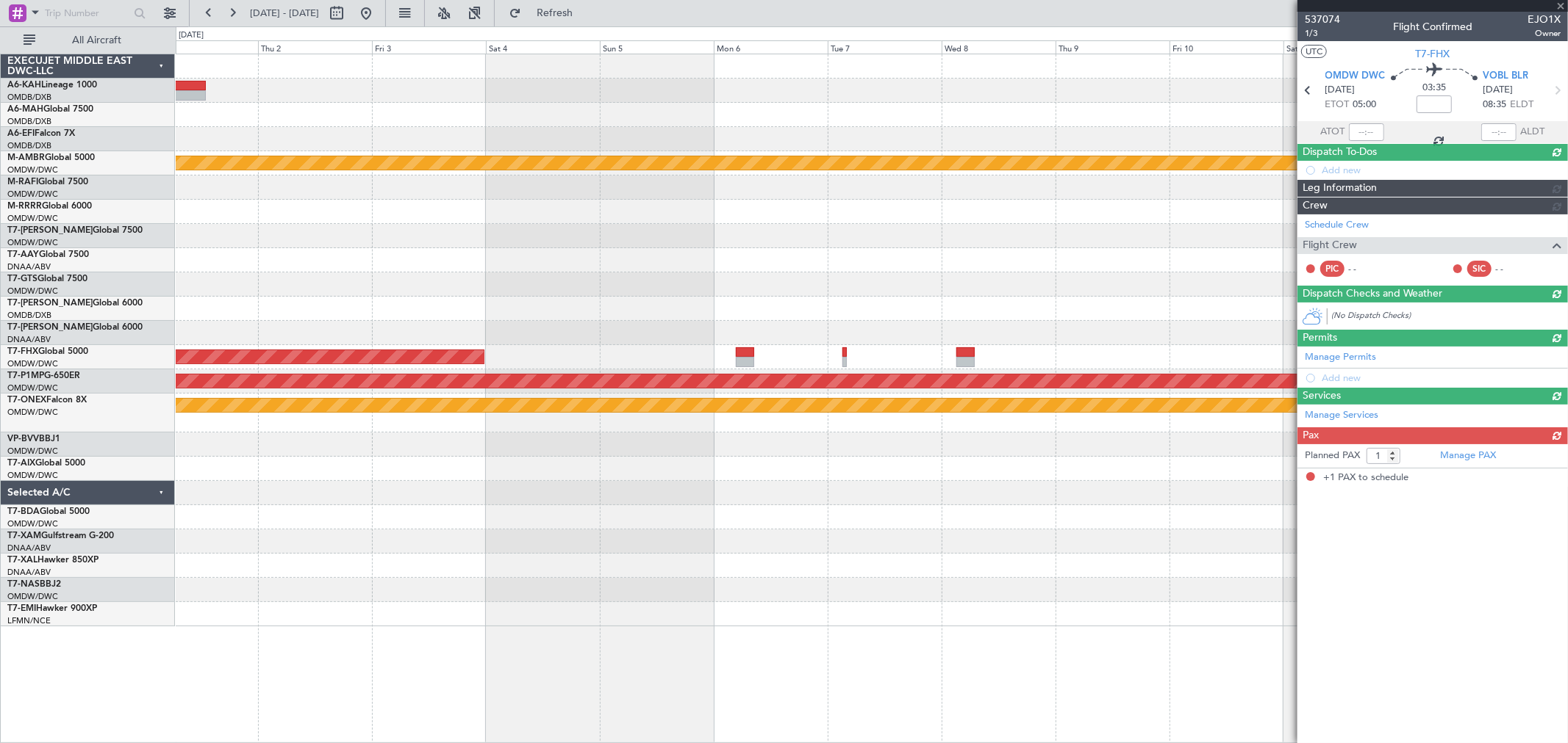
type input "+00:25"
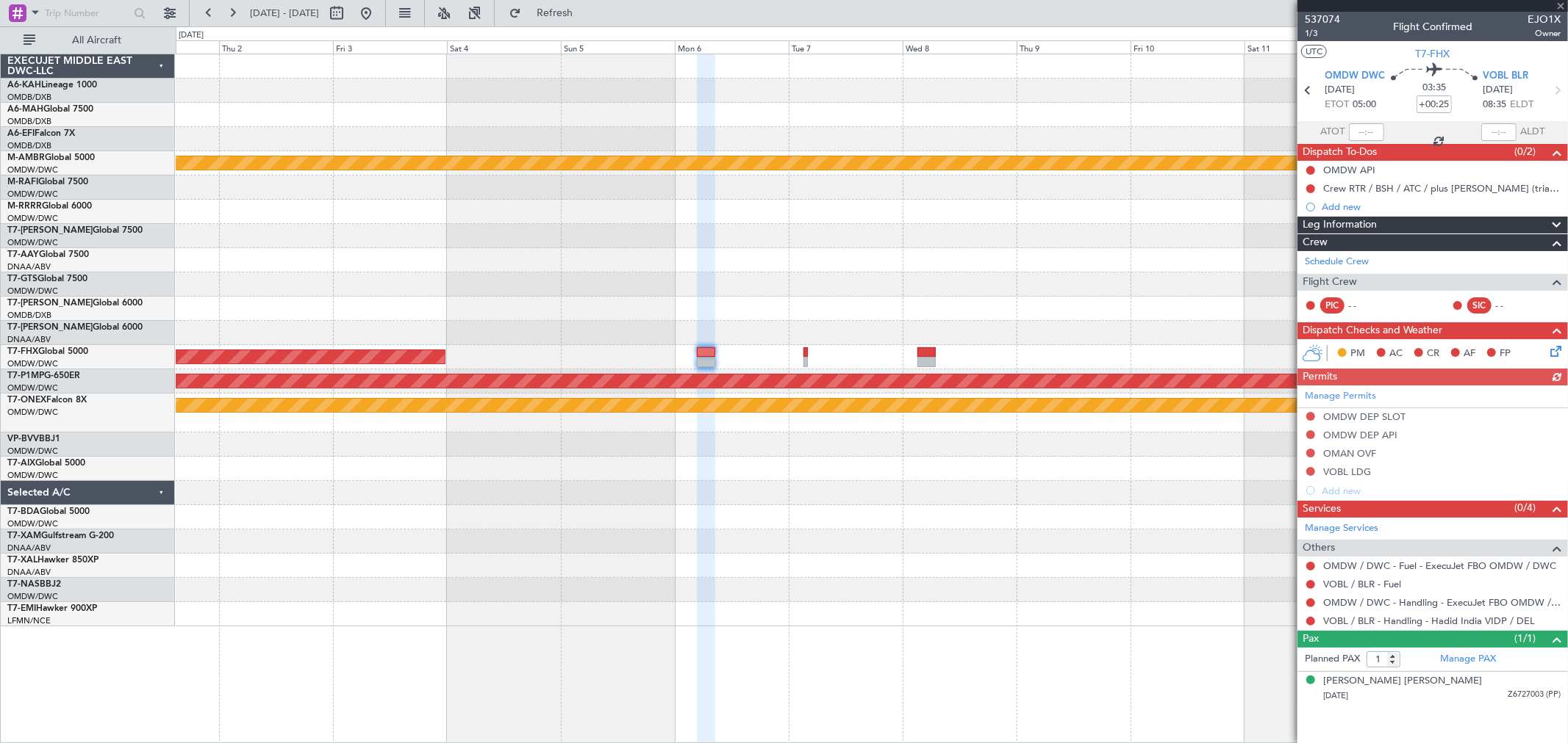
click at [1002, 302] on div at bounding box center [871, 308] width 1391 height 24
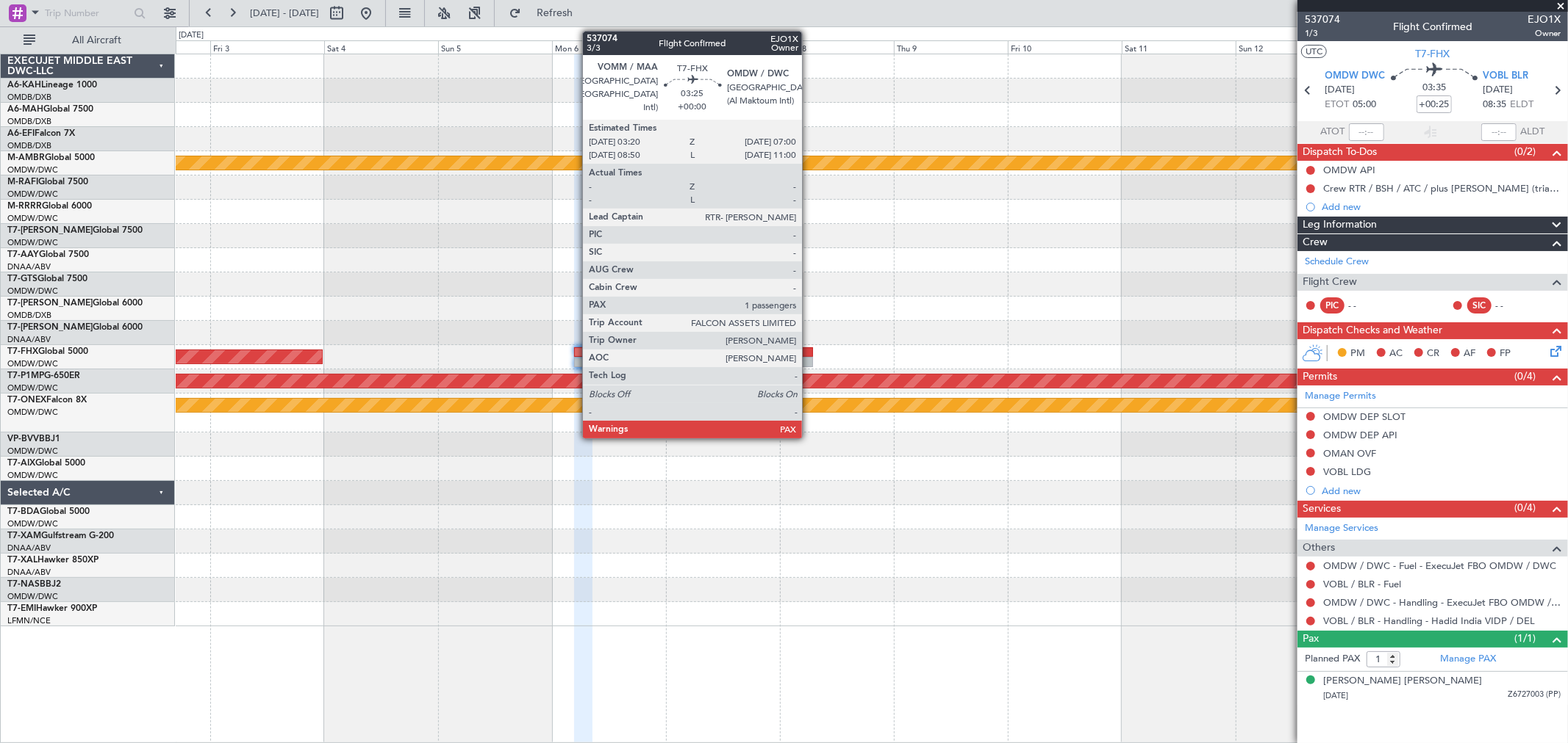
click at [809, 360] on div at bounding box center [803, 362] width 18 height 10
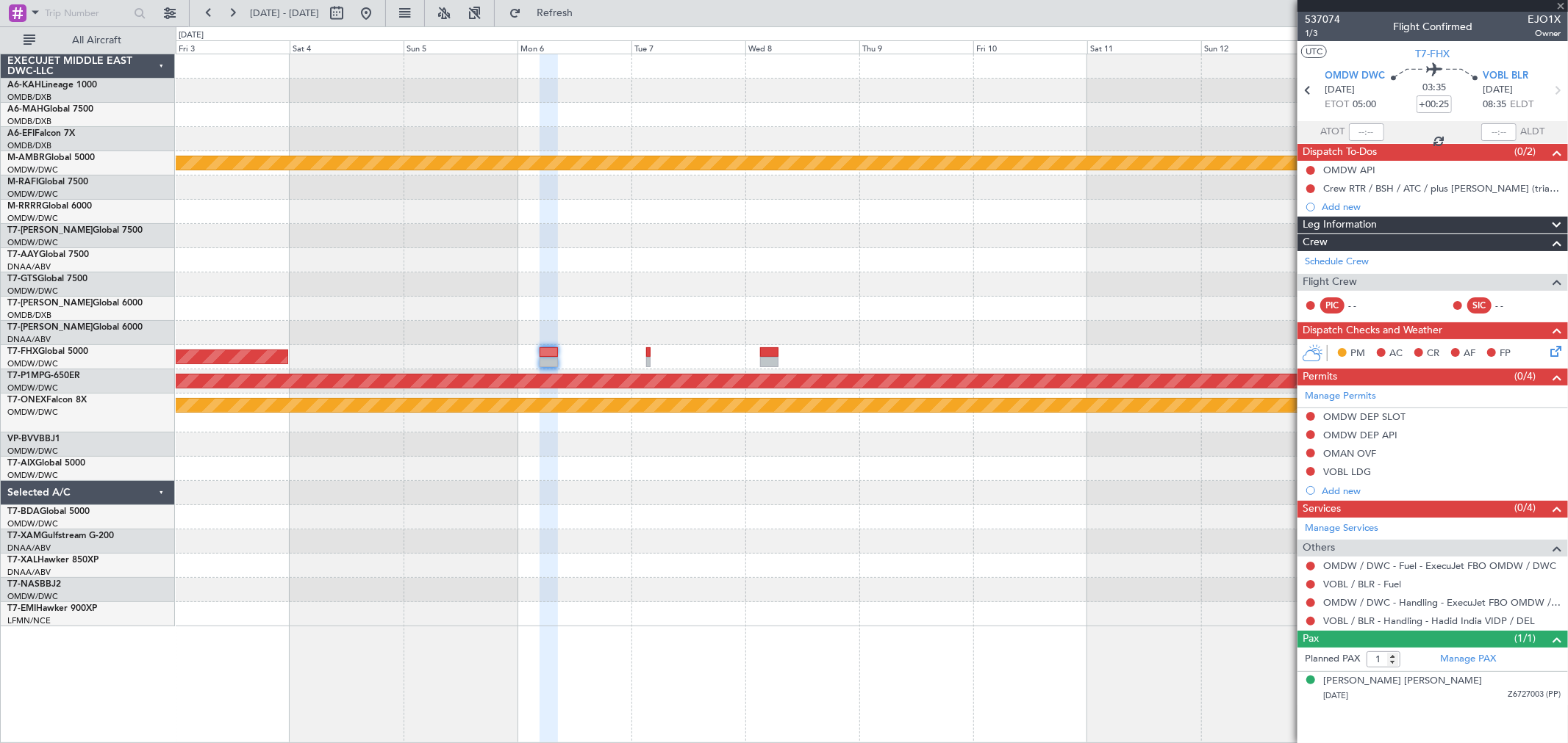
click at [680, 277] on div at bounding box center [871, 285] width 1391 height 24
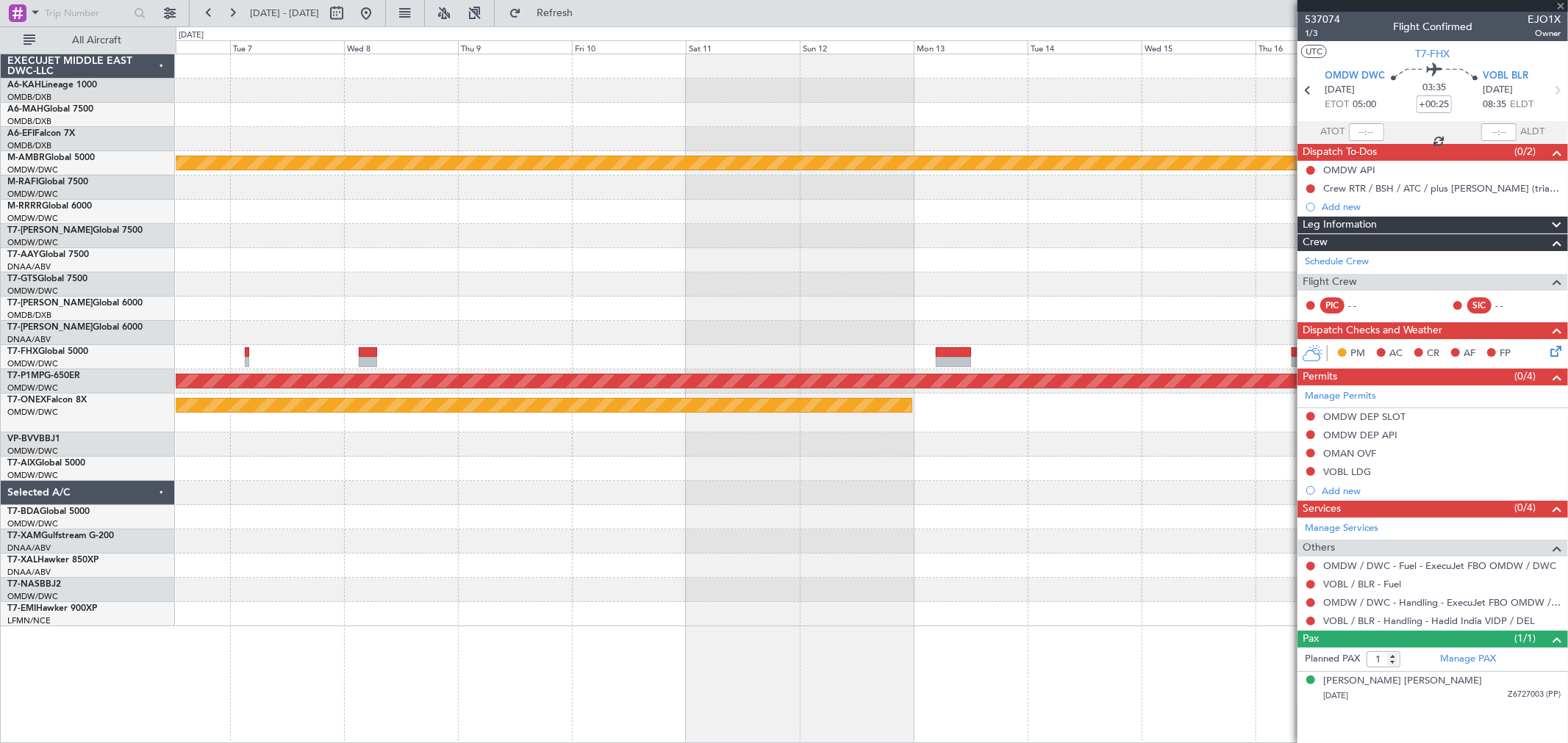
click at [856, 291] on div at bounding box center [871, 285] width 1391 height 24
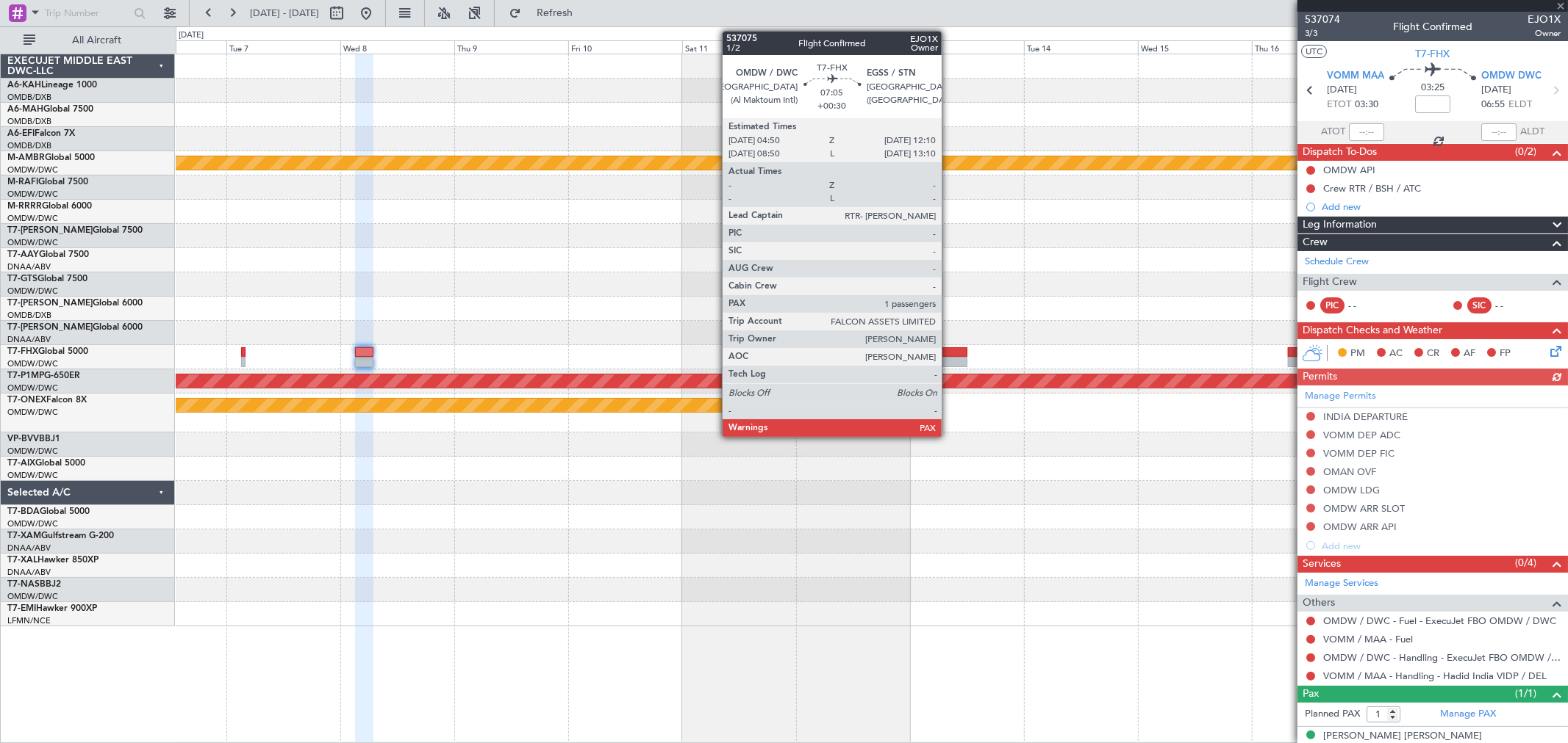
click at [949, 353] on div at bounding box center [950, 353] width 35 height 10
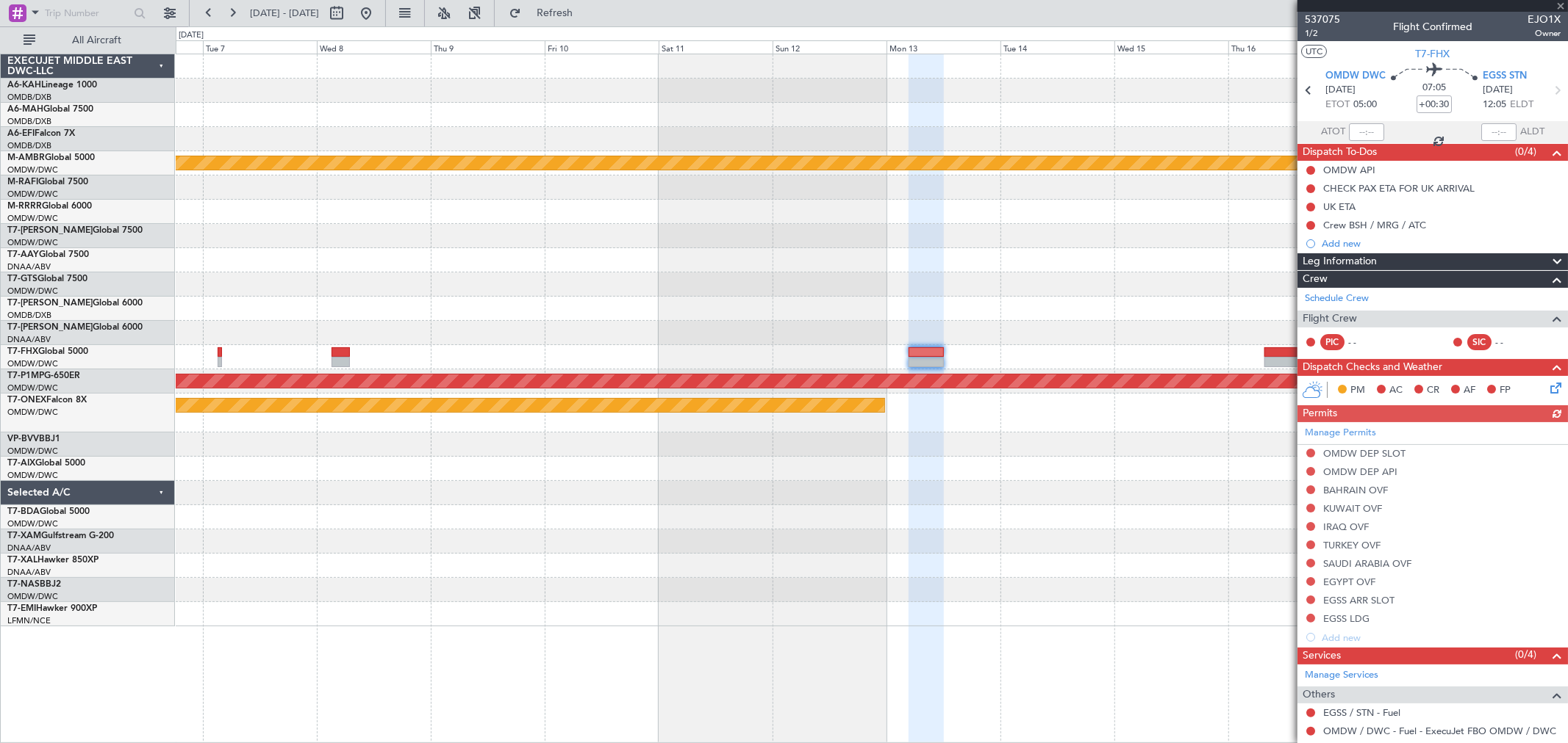
click at [406, 223] on div at bounding box center [871, 212] width 1391 height 24
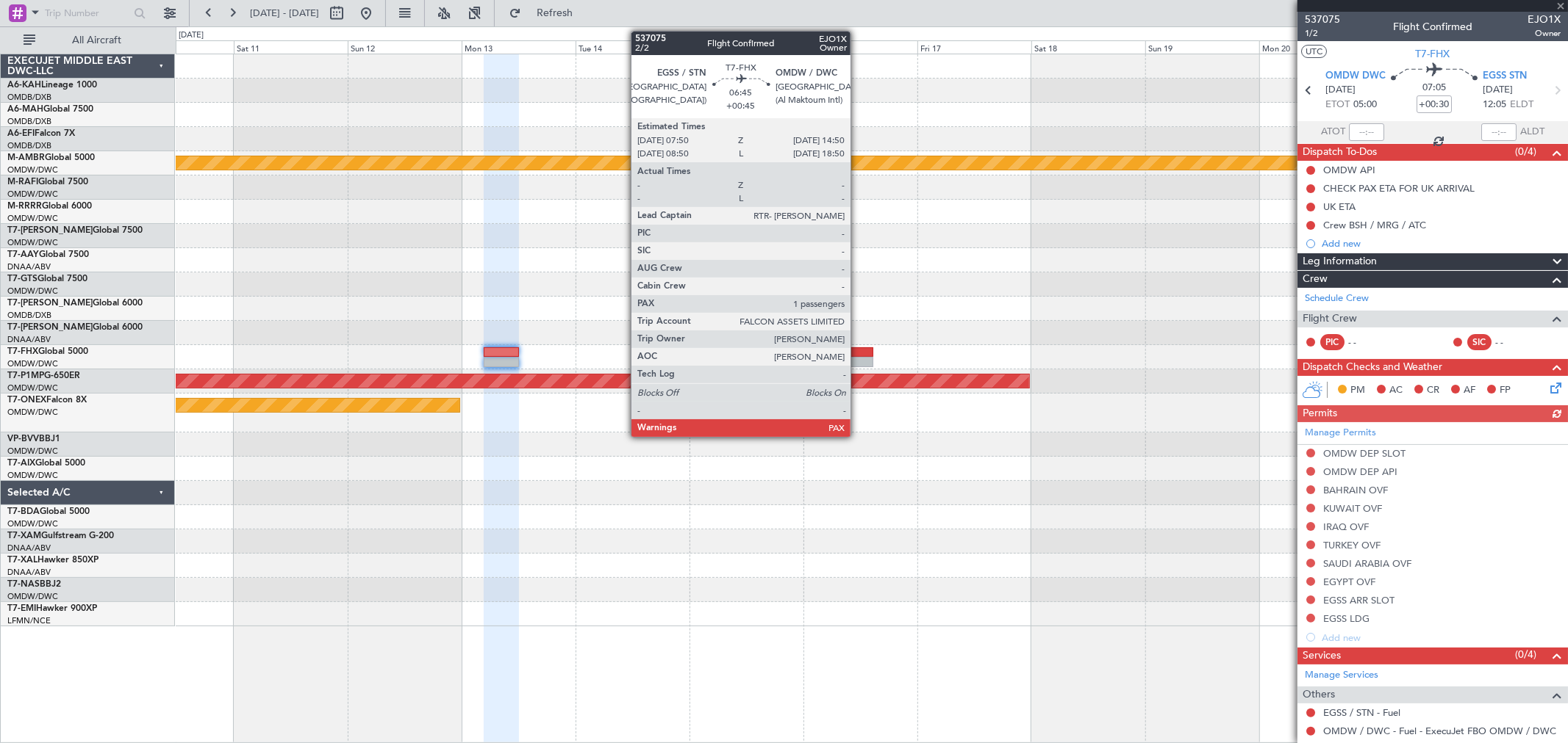
click at [857, 361] on div at bounding box center [857, 362] width 34 height 10
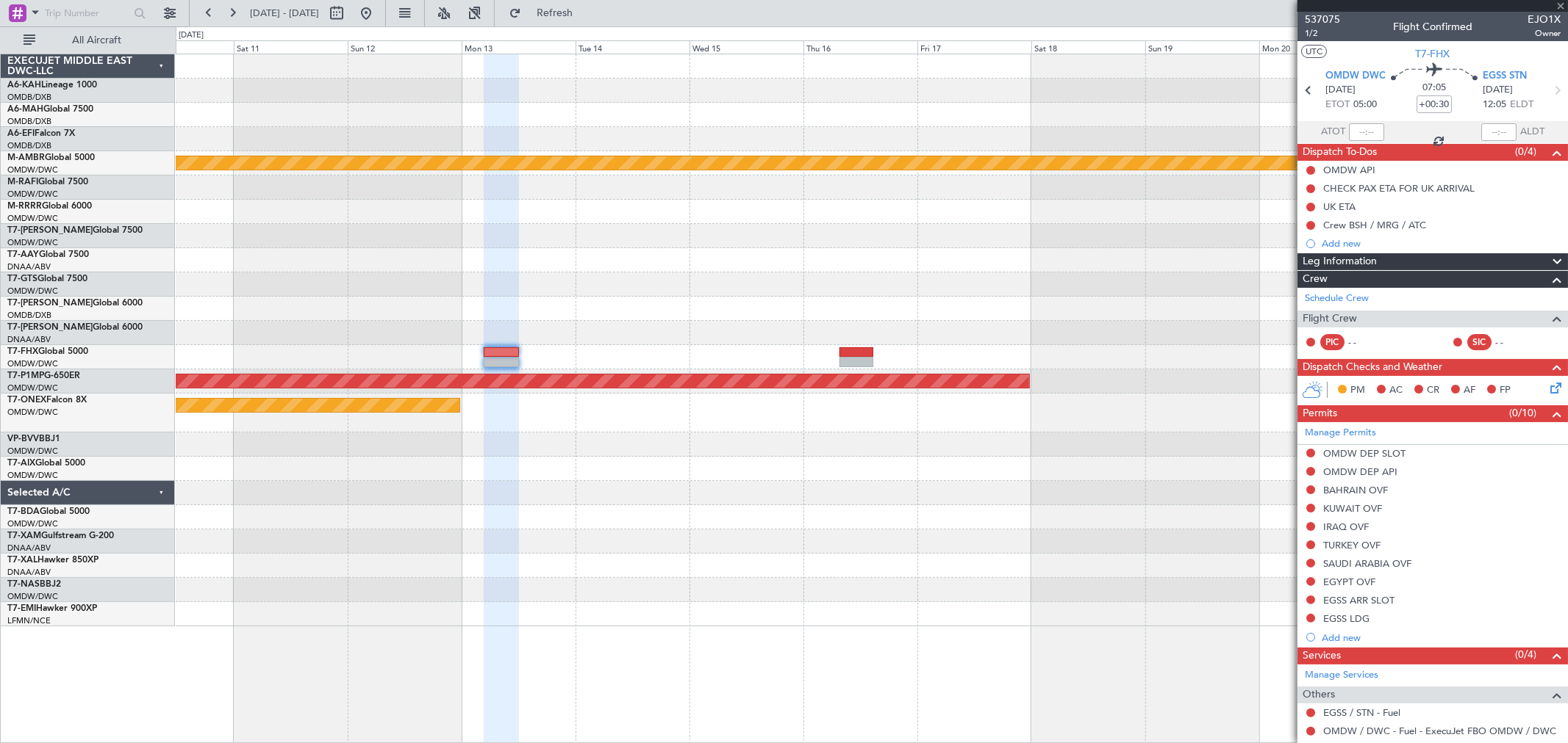
type input "+00:45"
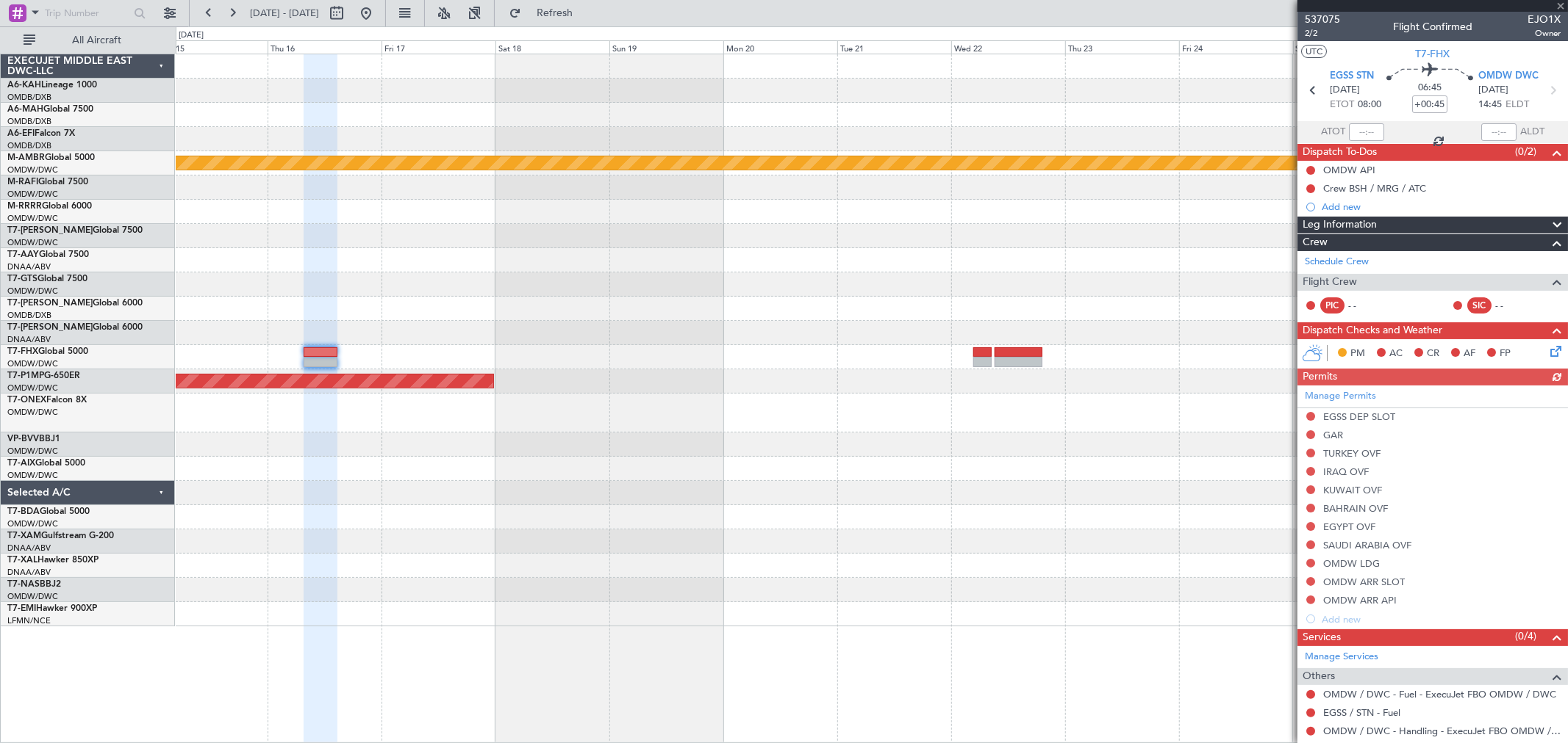
click at [410, 291] on div "Planned Maint [GEOGRAPHIC_DATA] (Seletar) Planned Maint Savannah ([GEOGRAPHIC_D…" at bounding box center [871, 340] width 1391 height 572
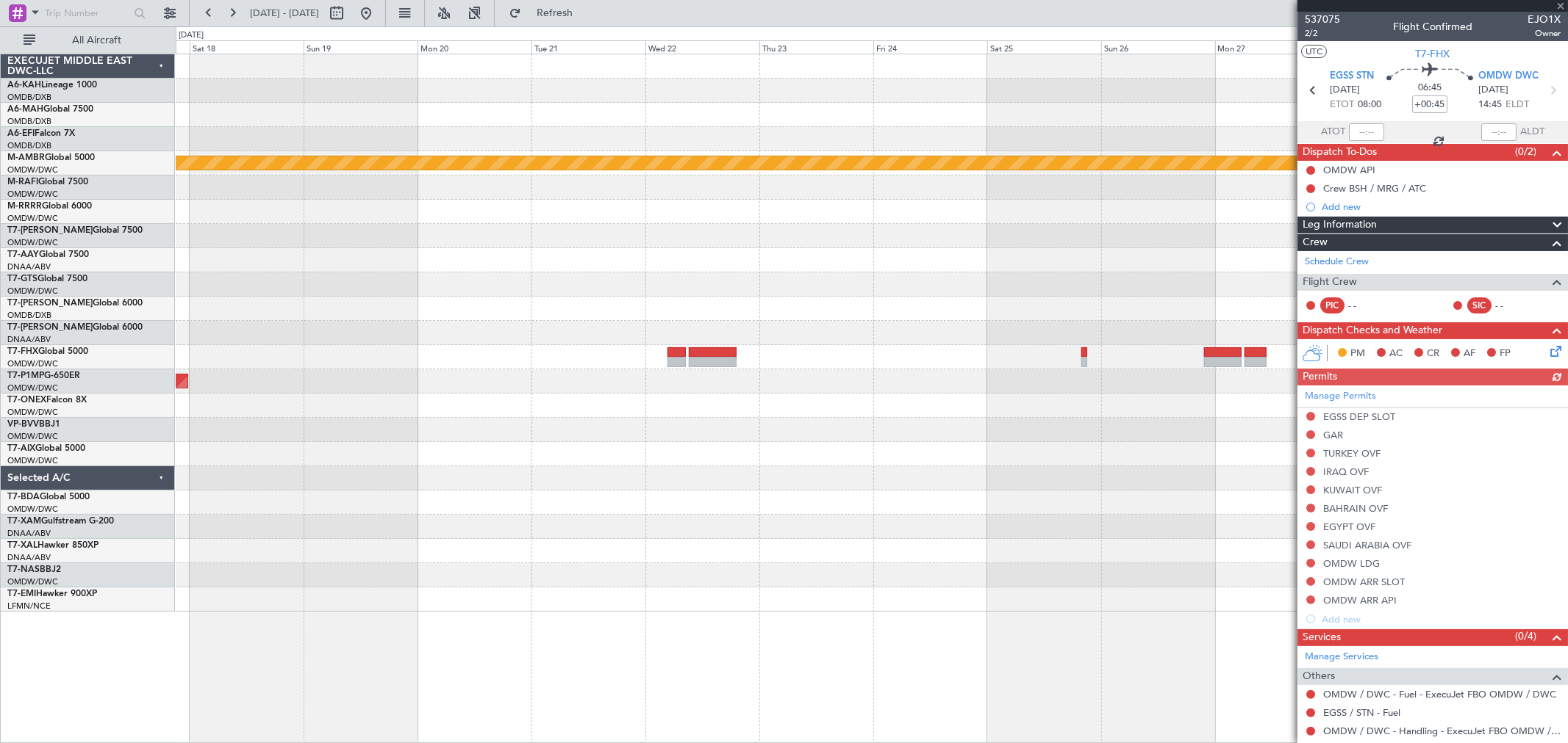
click at [613, 319] on div "Planned Maint [GEOGRAPHIC_DATA] (Seletar) Planned Maint Savannah ([GEOGRAPHIC_D…" at bounding box center [871, 333] width 1391 height 557
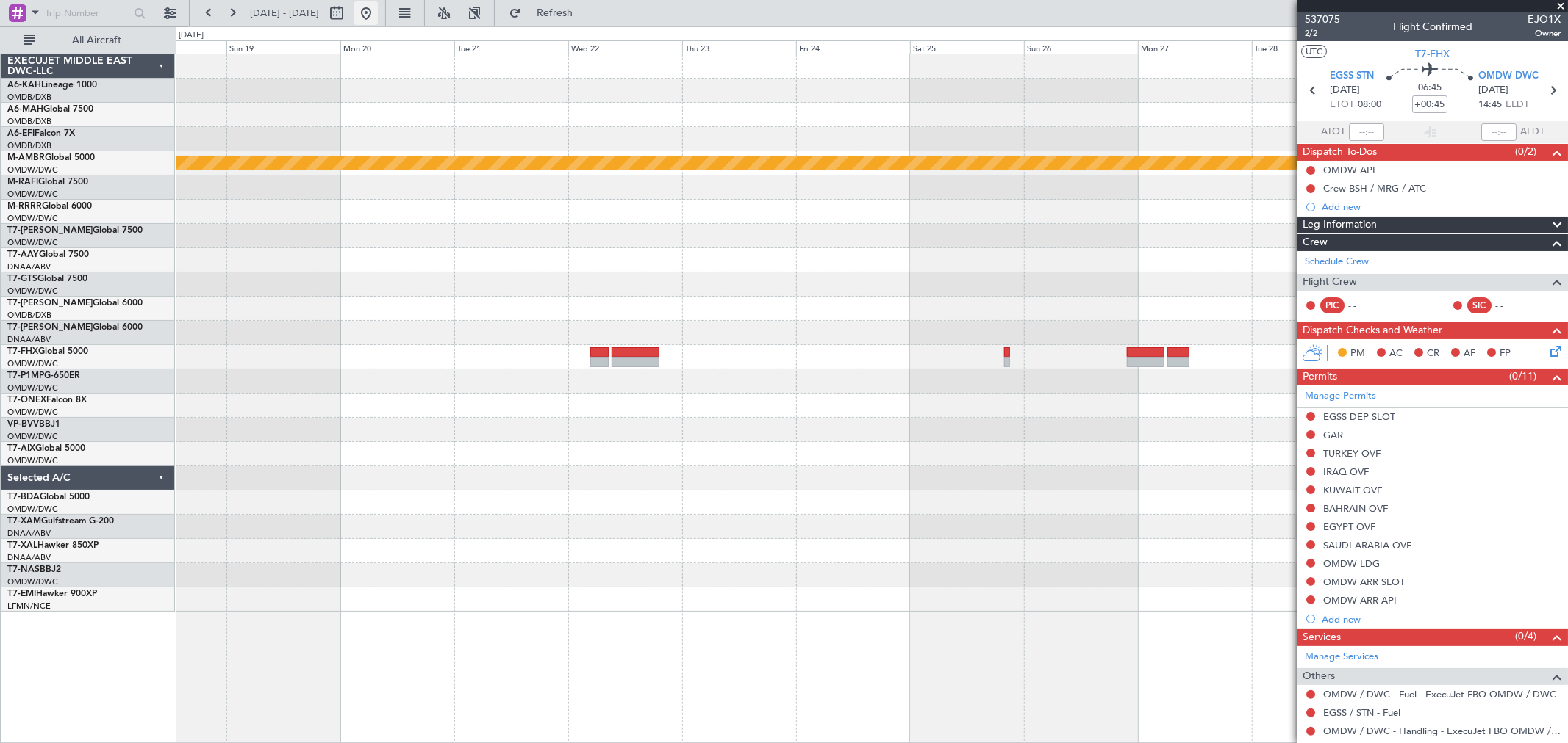
click at [378, 12] on button at bounding box center [366, 14] width 24 height 24
